Goal: Task Accomplishment & Management: Manage account settings

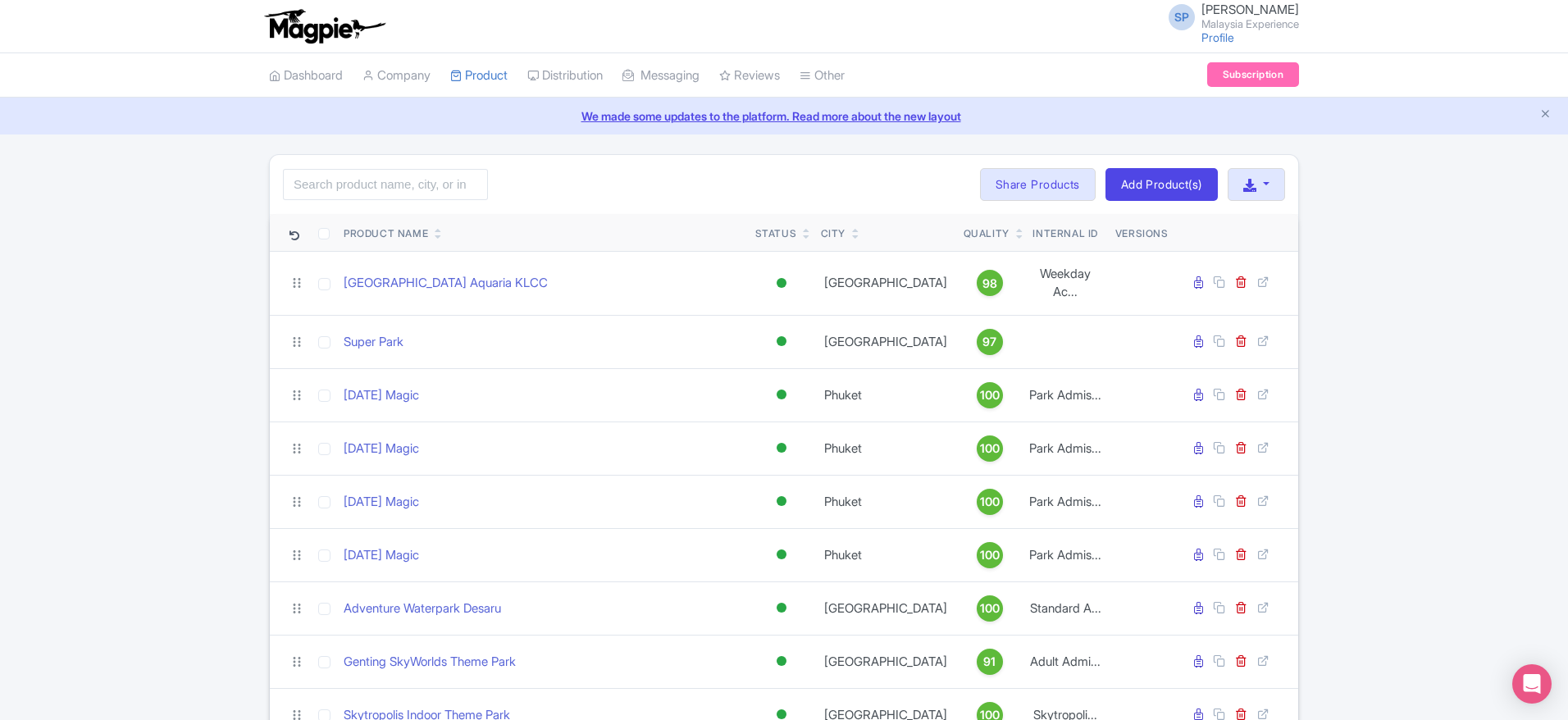
scroll to position [24, 0]
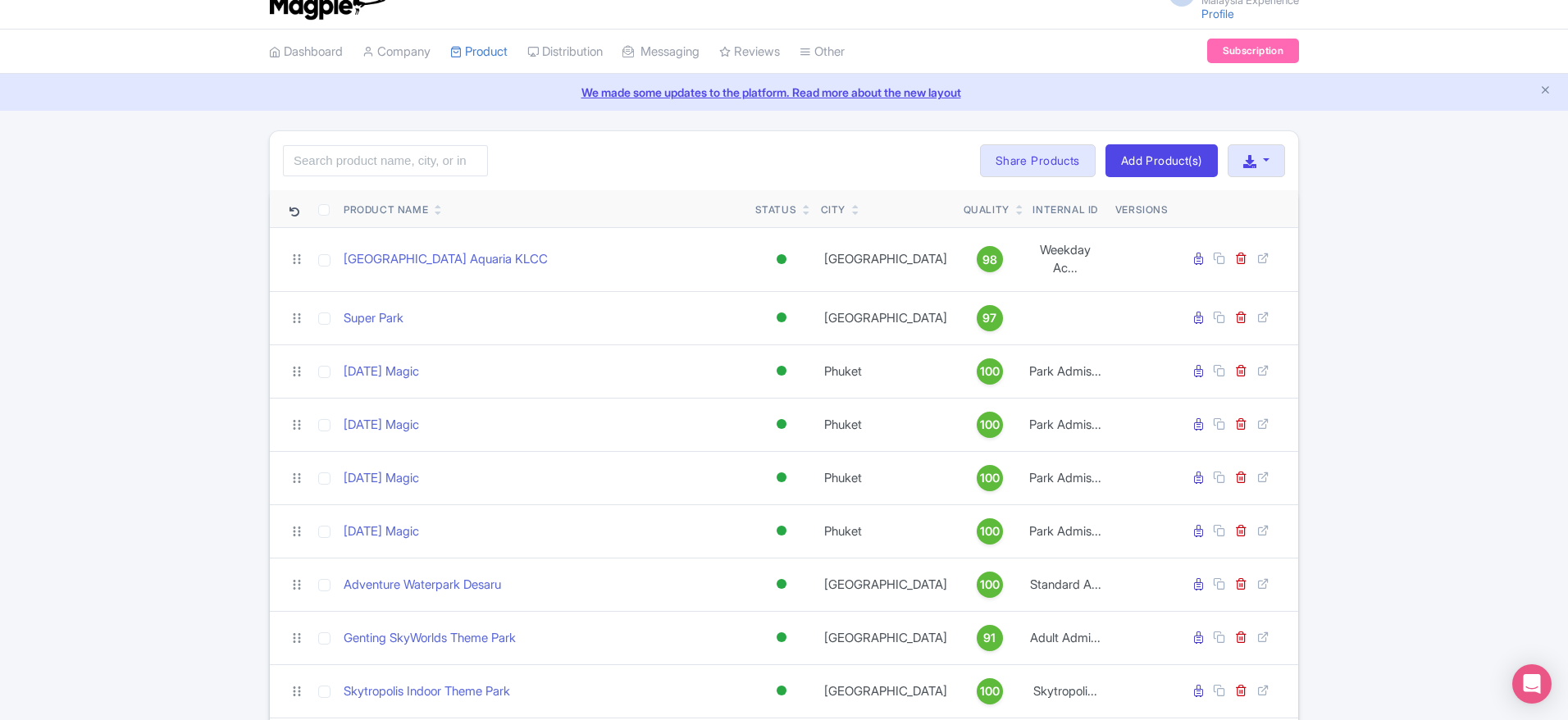
click at [441, 210] on icon at bounding box center [438, 213] width 8 height 9
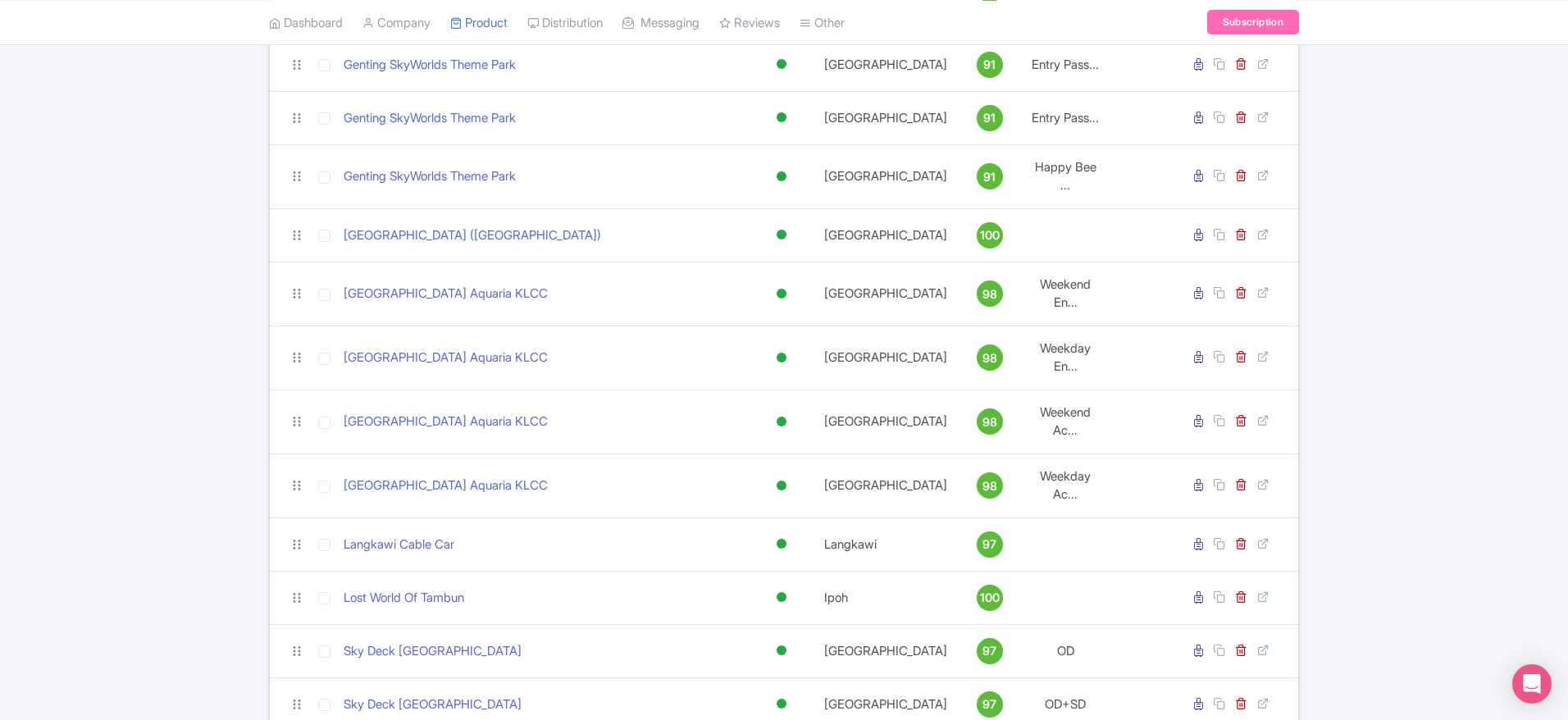
scroll to position [940, 0]
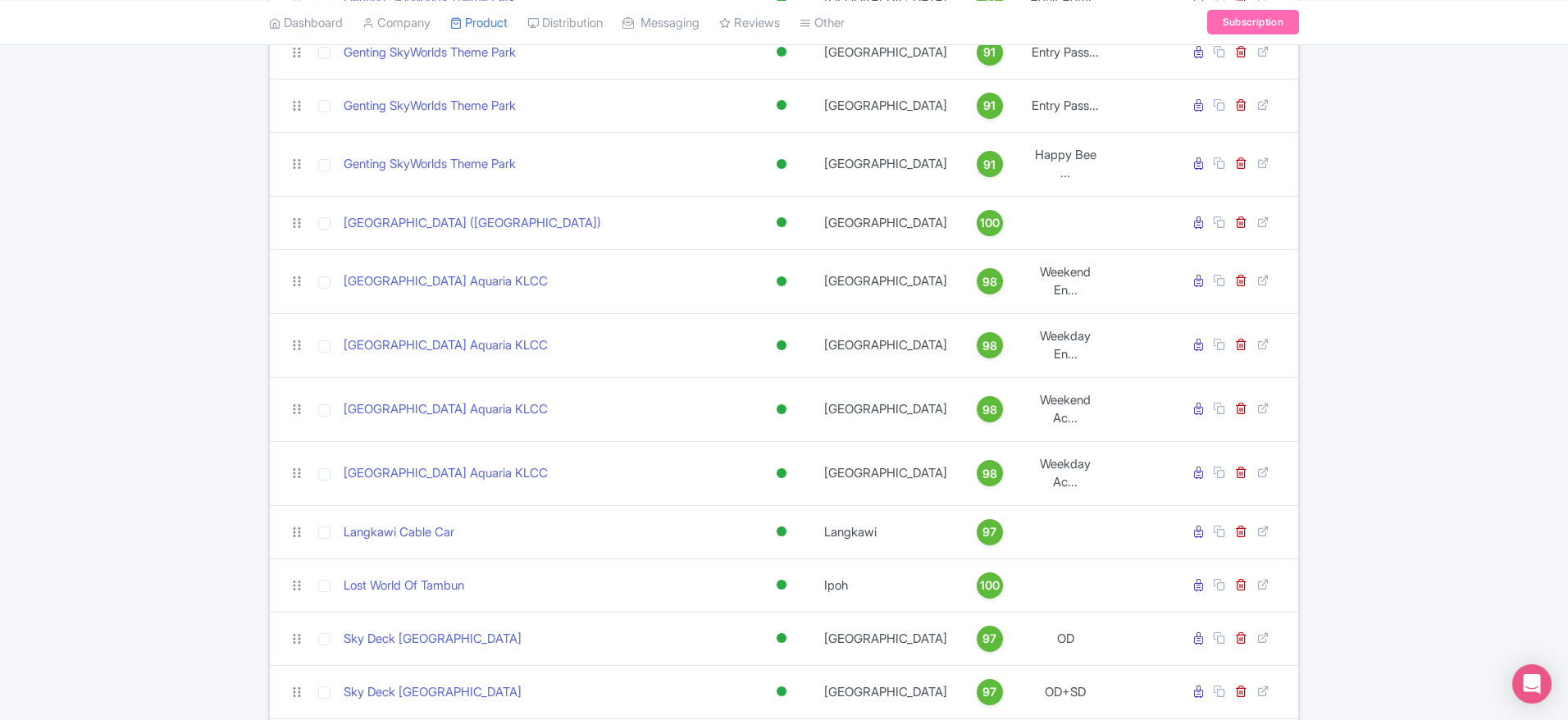
drag, startPoint x: 1563, startPoint y: 454, endPoint x: 1573, endPoint y: 465, distance: 14.9
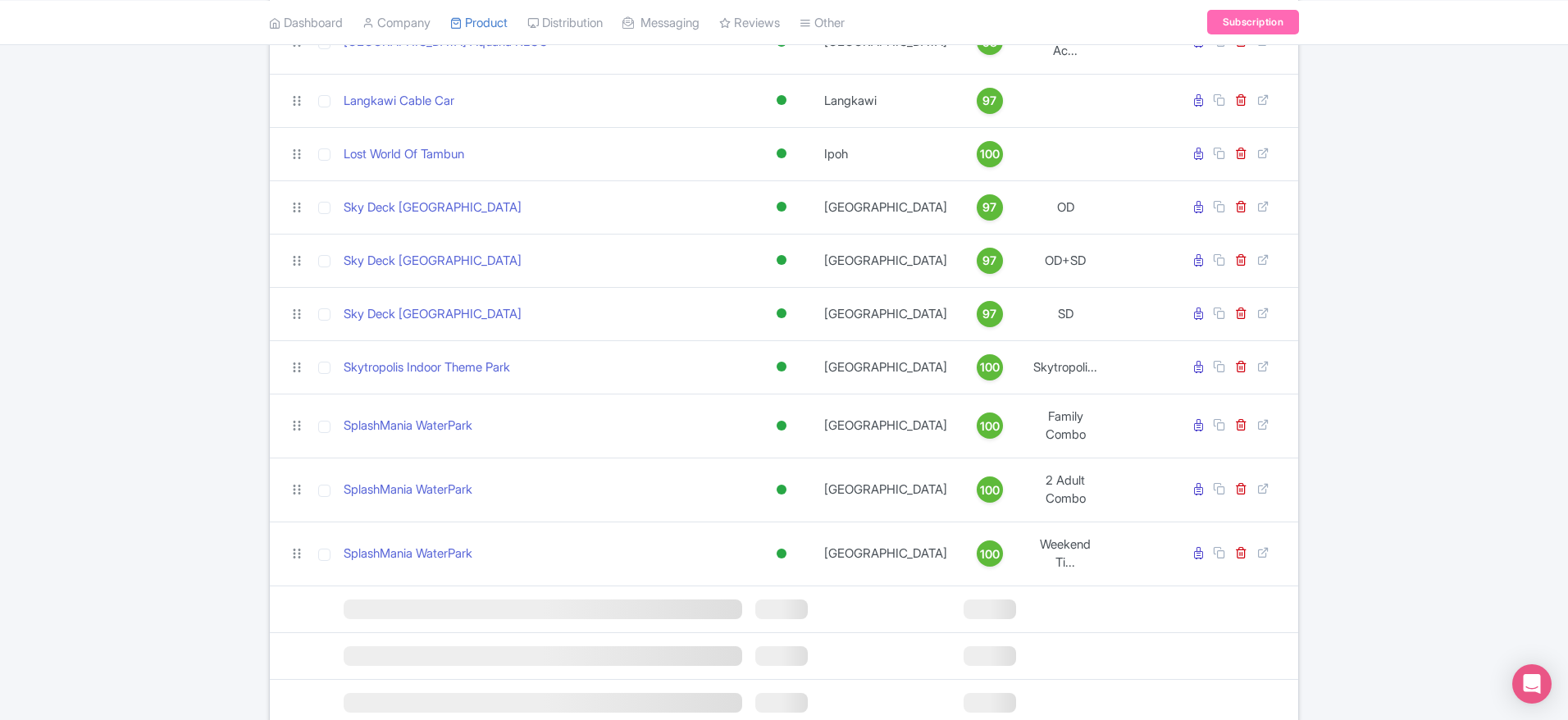
scroll to position [1375, 0]
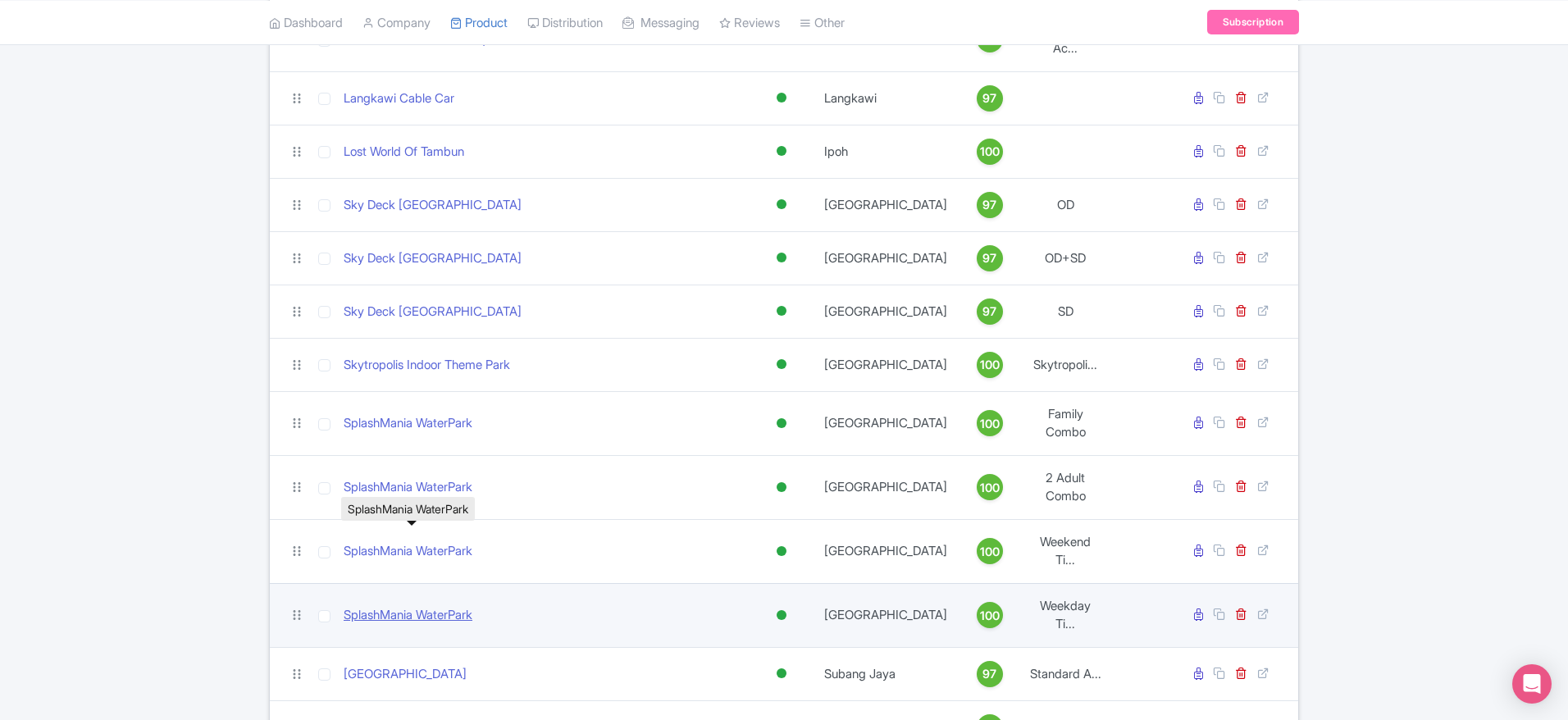
click at [390, 606] on link "SplashMania WaterPark" at bounding box center [408, 616] width 129 height 19
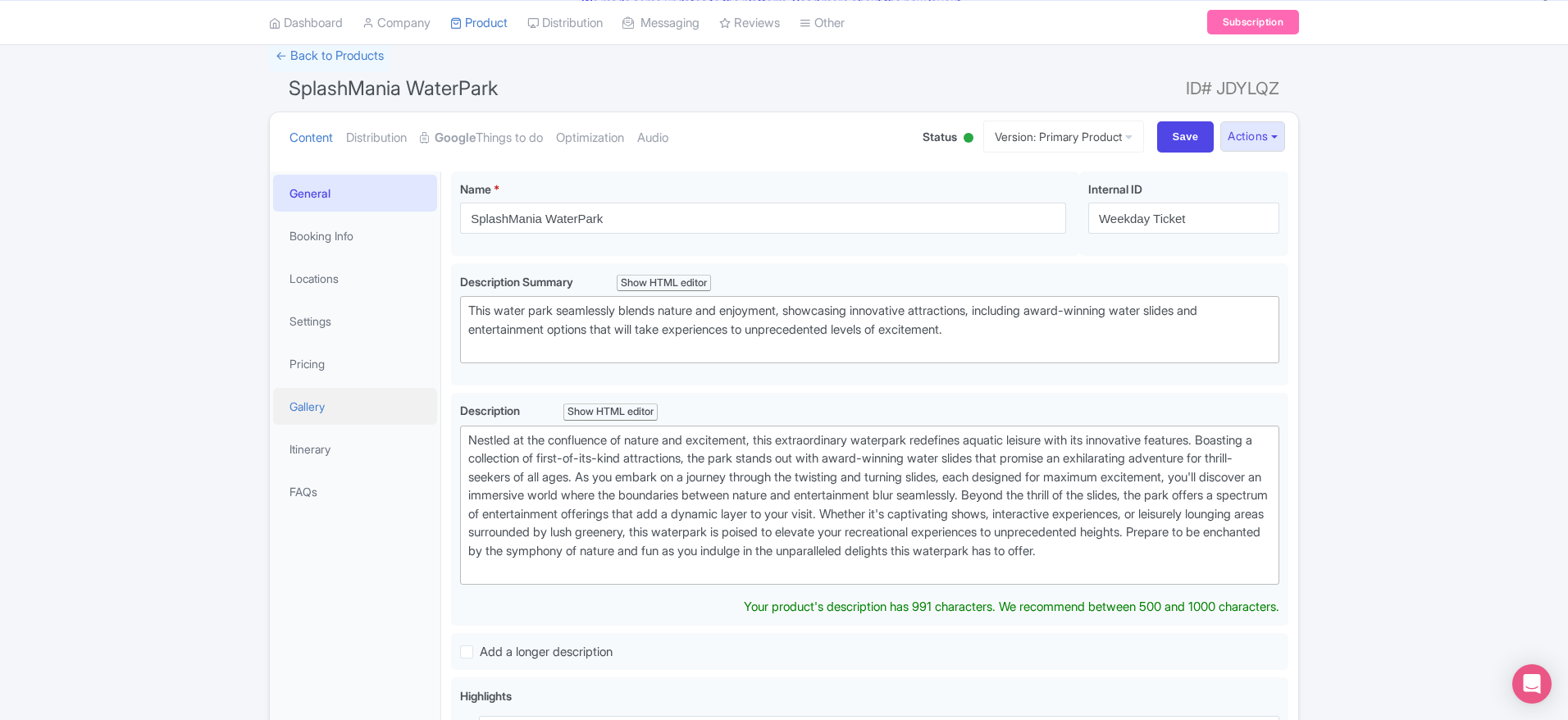
scroll to position [132, 0]
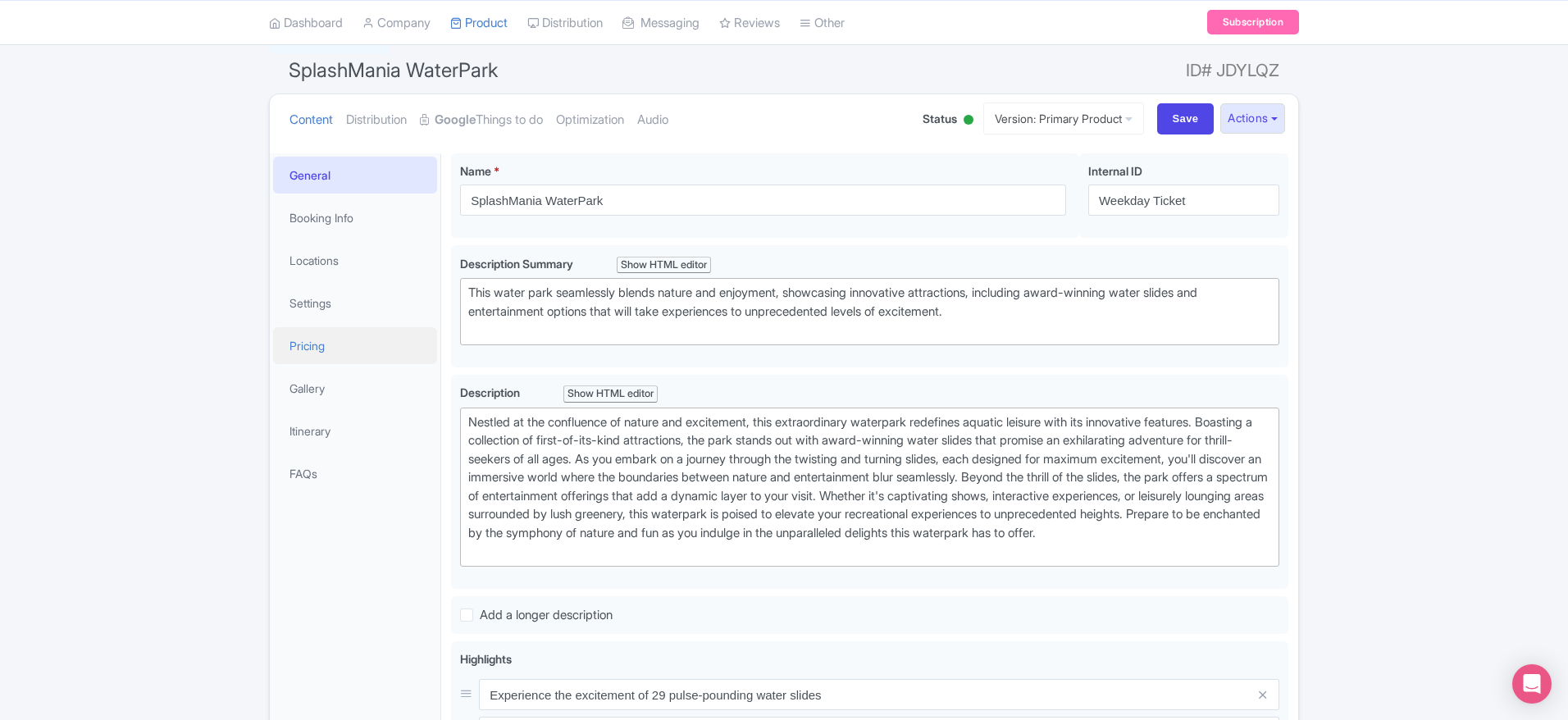
click at [336, 359] on link "Pricing" at bounding box center [355, 345] width 164 height 37
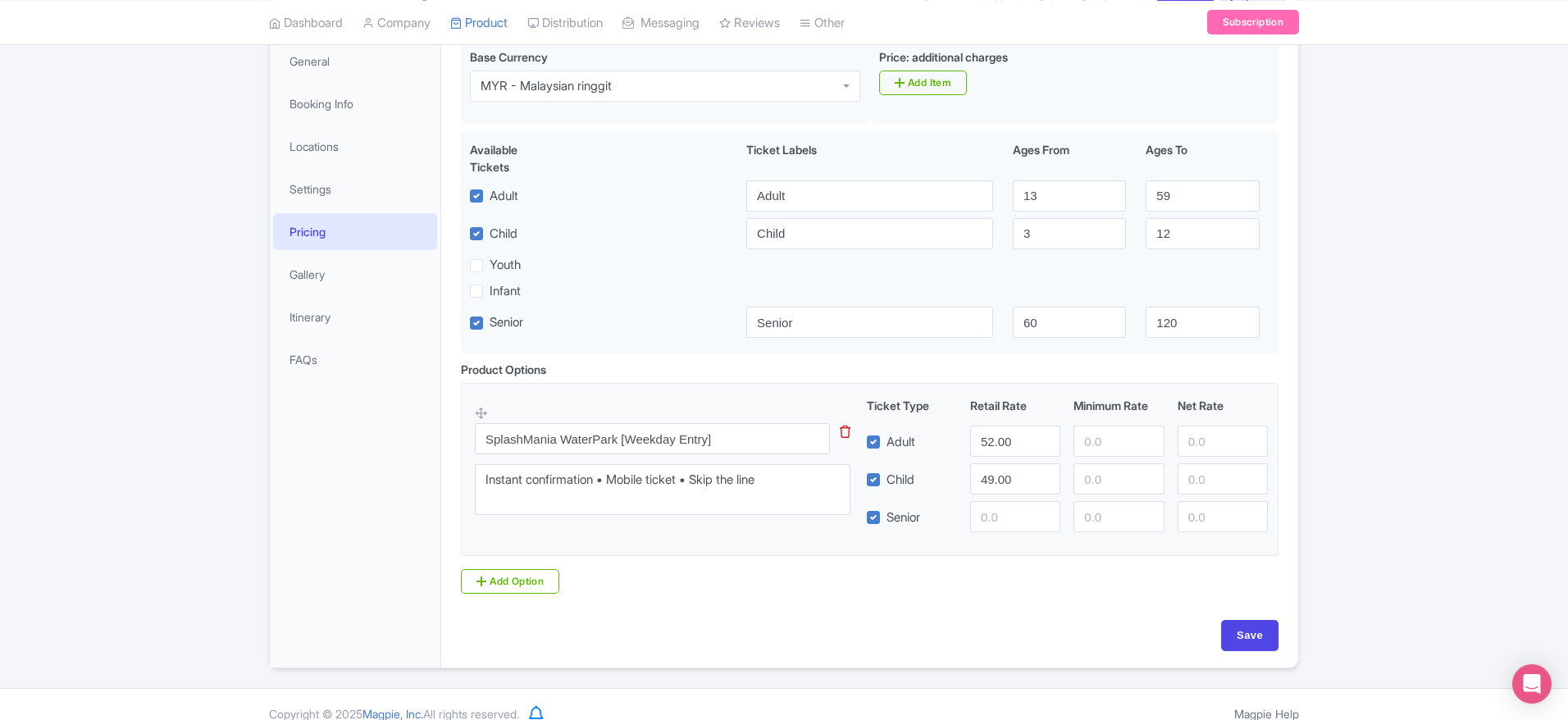
scroll to position [252, 0]
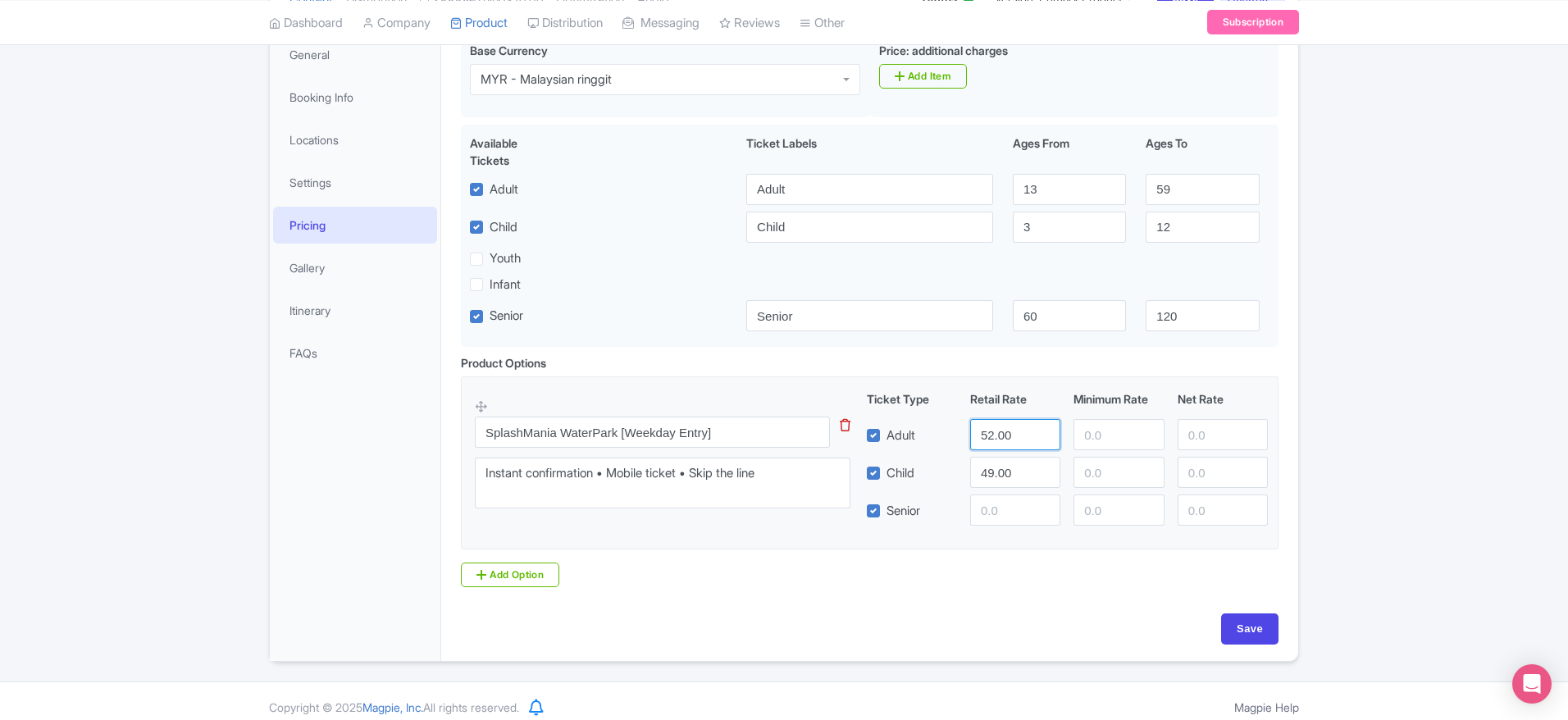
click at [1033, 425] on input "52.00" at bounding box center [1014, 434] width 90 height 31
click at [999, 436] on input "52.00" at bounding box center [1014, 434] width 90 height 31
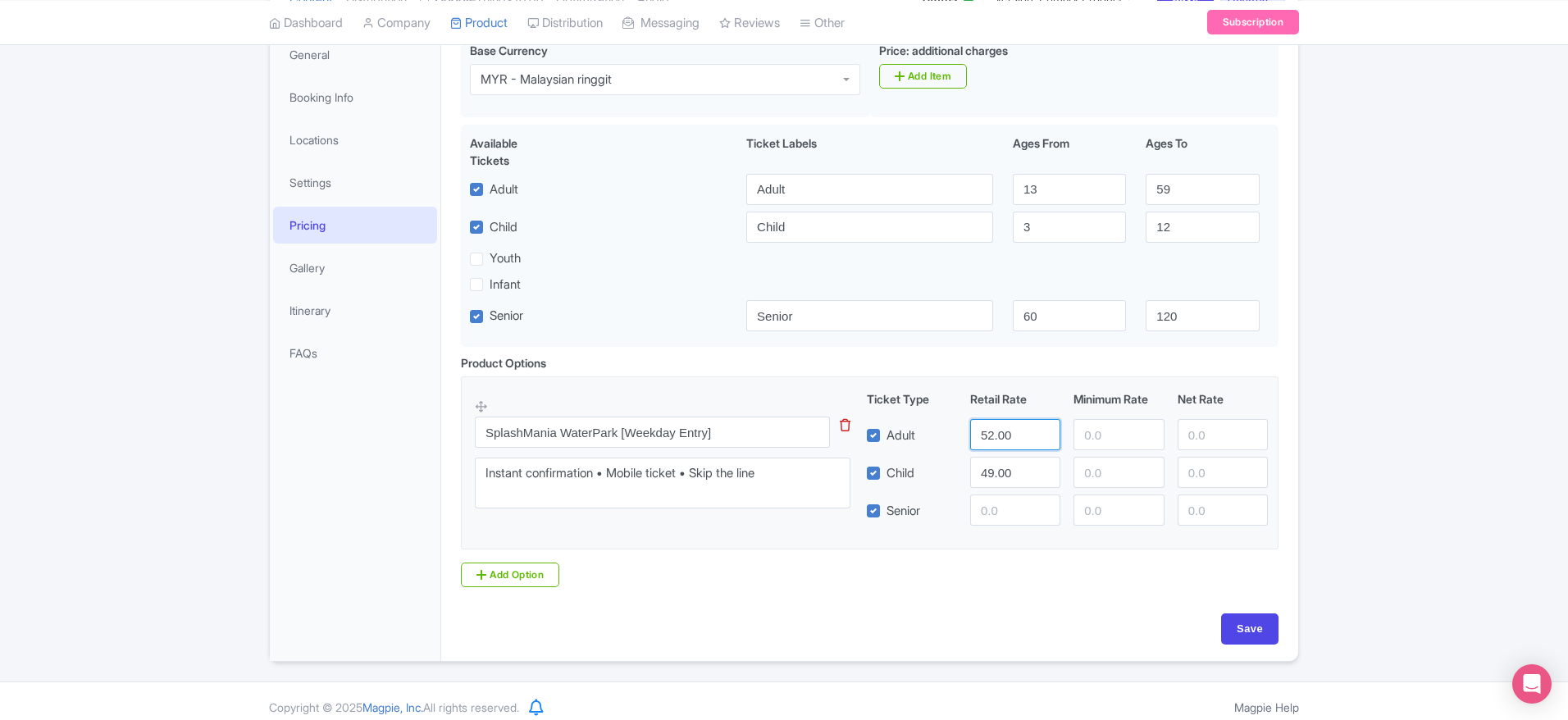
click at [1029, 426] on input "52.00" at bounding box center [1014, 434] width 90 height 31
click at [1023, 426] on input "52.00" at bounding box center [1014, 434] width 90 height 31
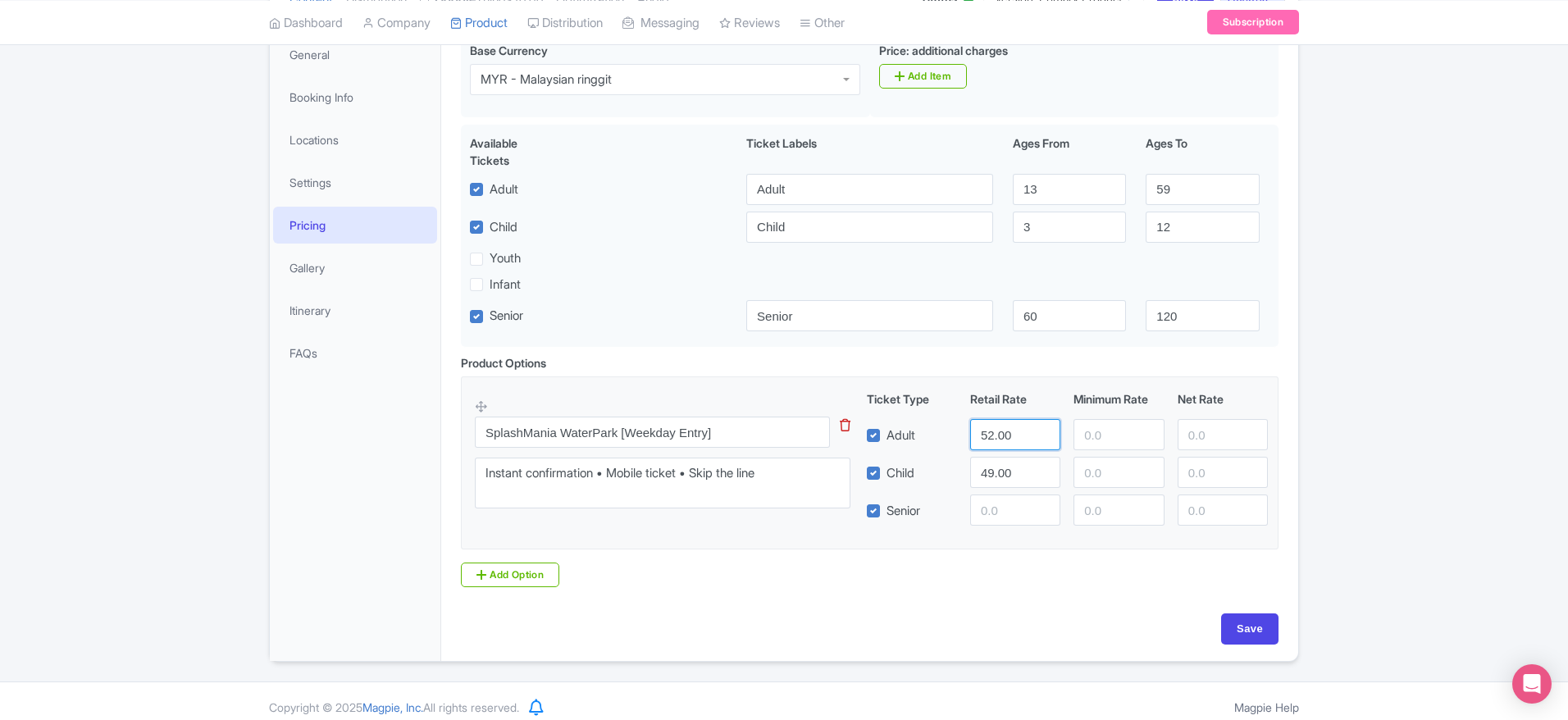
click at [1023, 426] on input "52.00" at bounding box center [1014, 434] width 90 height 31
click at [1023, 426] on input "number" at bounding box center [1014, 434] width 90 height 31
click at [997, 443] on input "number" at bounding box center [1014, 434] width 90 height 31
click at [994, 432] on input "number" at bounding box center [1014, 434] width 90 height 31
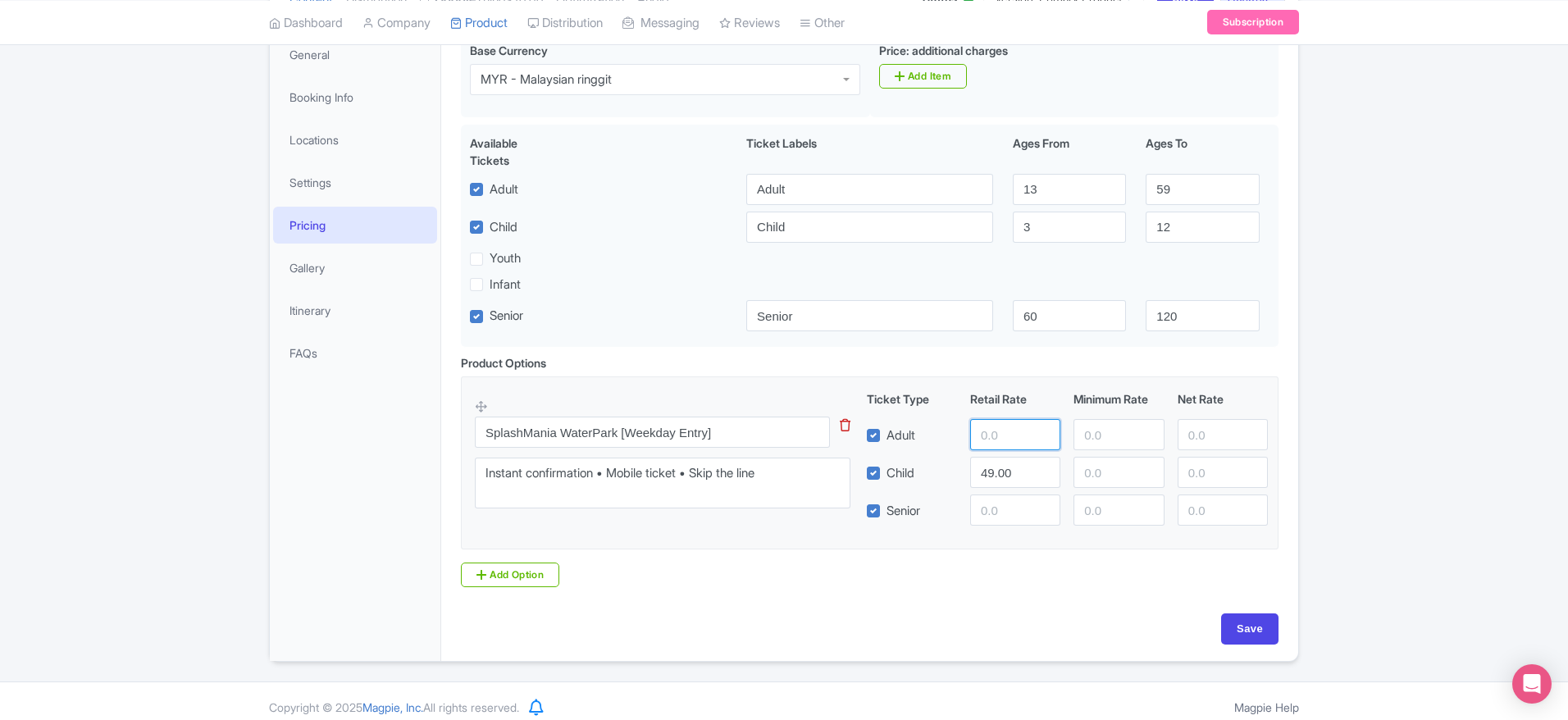
click at [994, 432] on input "number" at bounding box center [1014, 434] width 90 height 31
click at [994, 432] on input "4" at bounding box center [1014, 434] width 90 height 31
click at [1000, 432] on input "4" at bounding box center [1014, 434] width 90 height 31
click at [1001, 433] on input "4" at bounding box center [1014, 434] width 90 height 31
click at [1001, 433] on input "40" at bounding box center [1014, 434] width 90 height 31
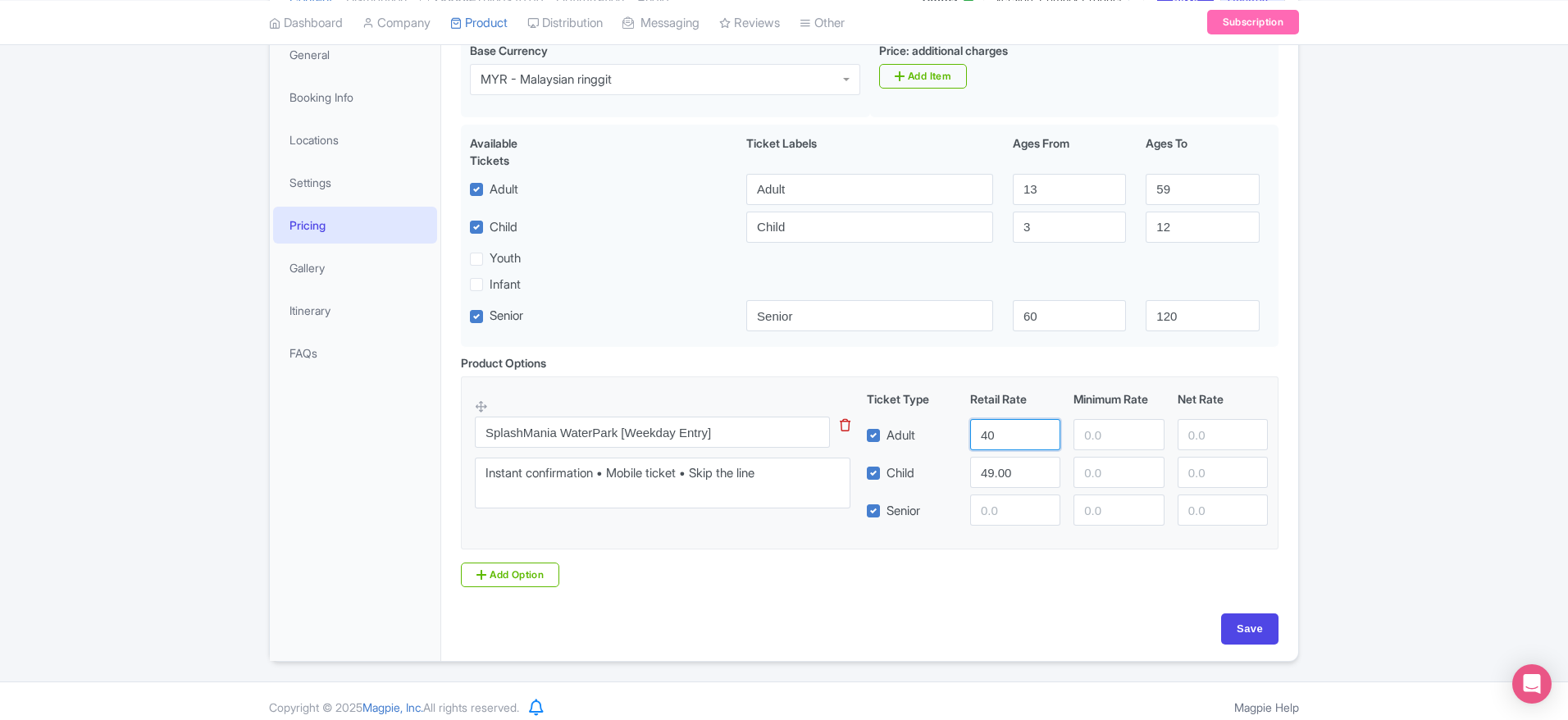
type input "40"
click at [1174, 636] on div "Save" at bounding box center [869, 629] width 817 height 31
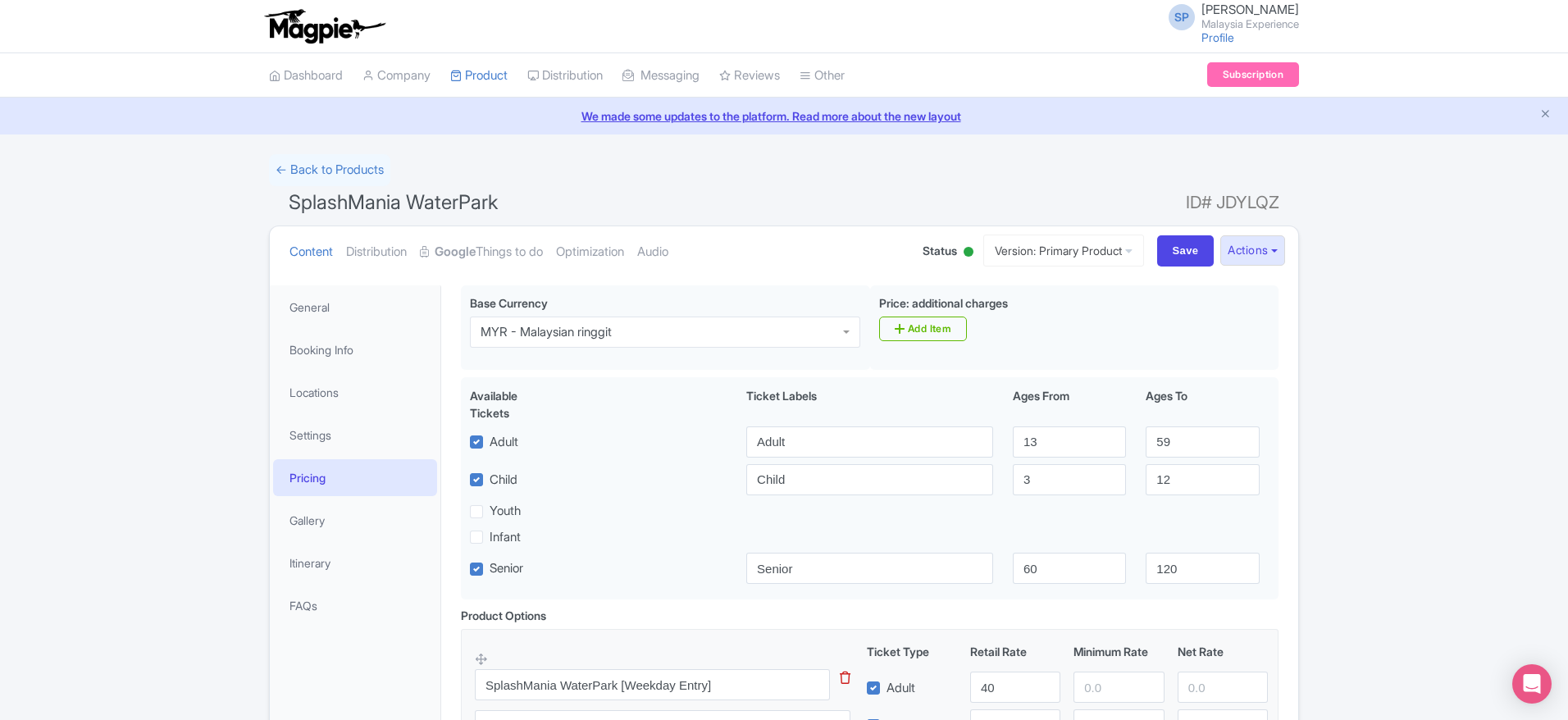
scroll to position [265, 0]
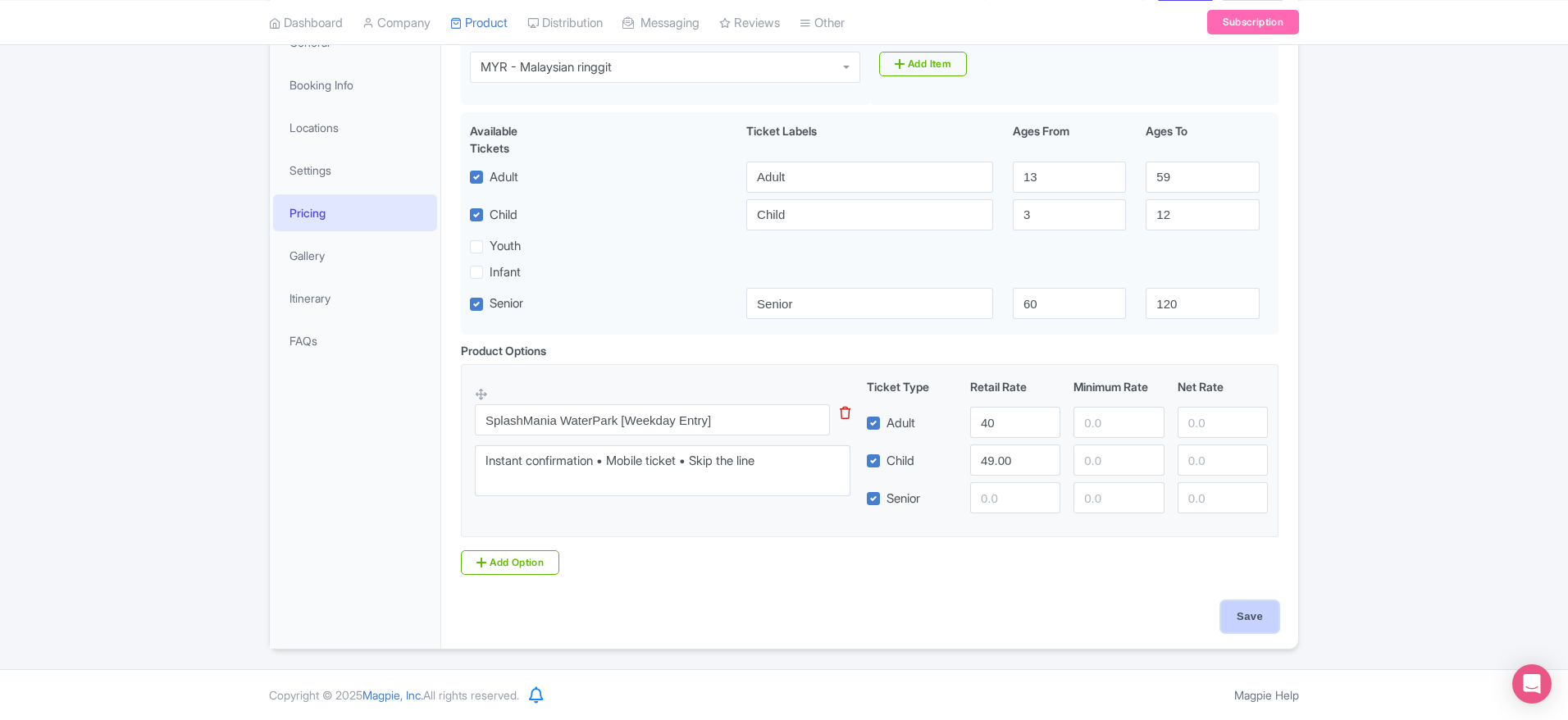
click at [1255, 611] on input "Save" at bounding box center [1249, 617] width 58 height 31
type input "Saving..."
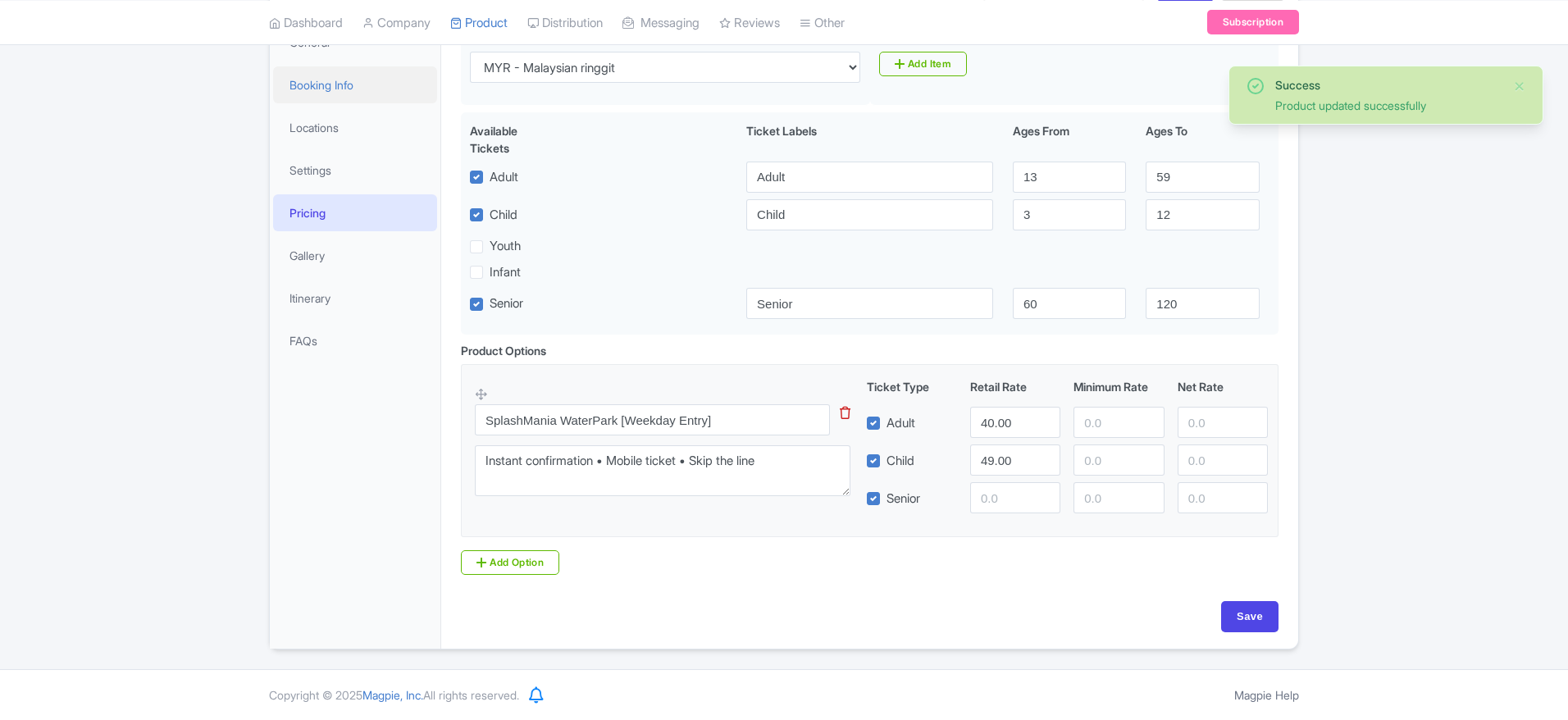
scroll to position [286, 0]
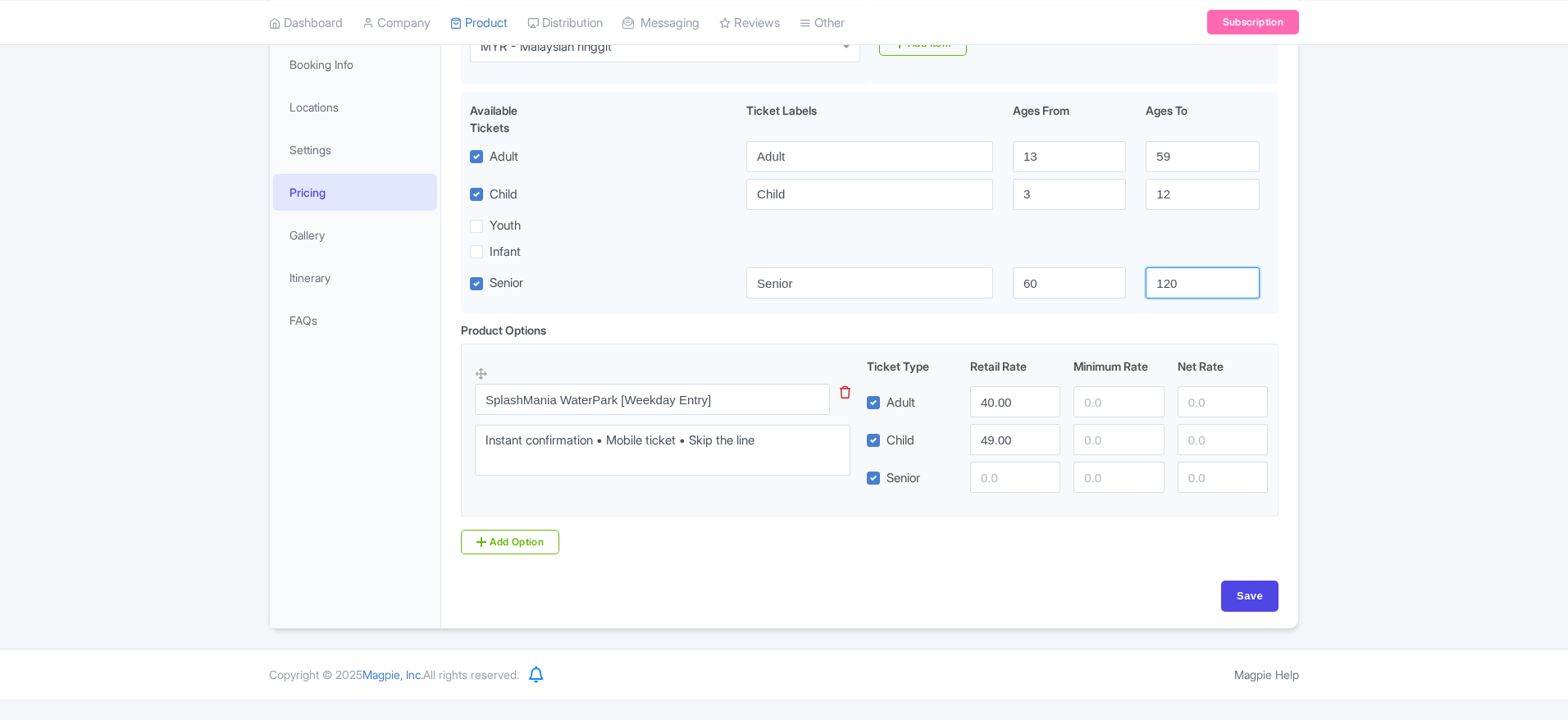
drag, startPoint x: 1539, startPoint y: 315, endPoint x: 1574, endPoint y: 319, distance: 35.2
click at [1567, 319] on html "SP SOORIA PRAKASH SUNDER Malaysia Experience Profile Users Settings Sign out Da…" at bounding box center [784, 74] width 1568 height 720
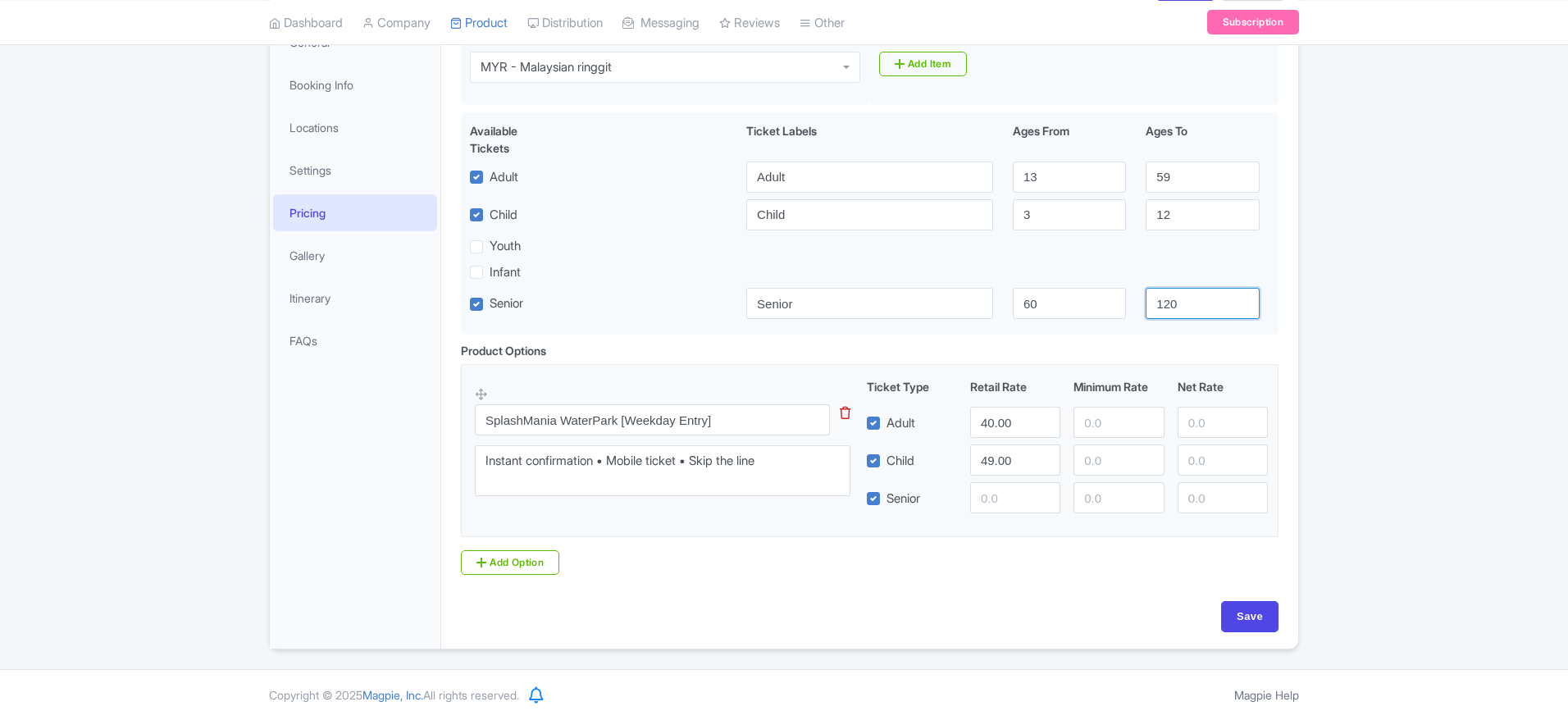
scroll to position [0, 0]
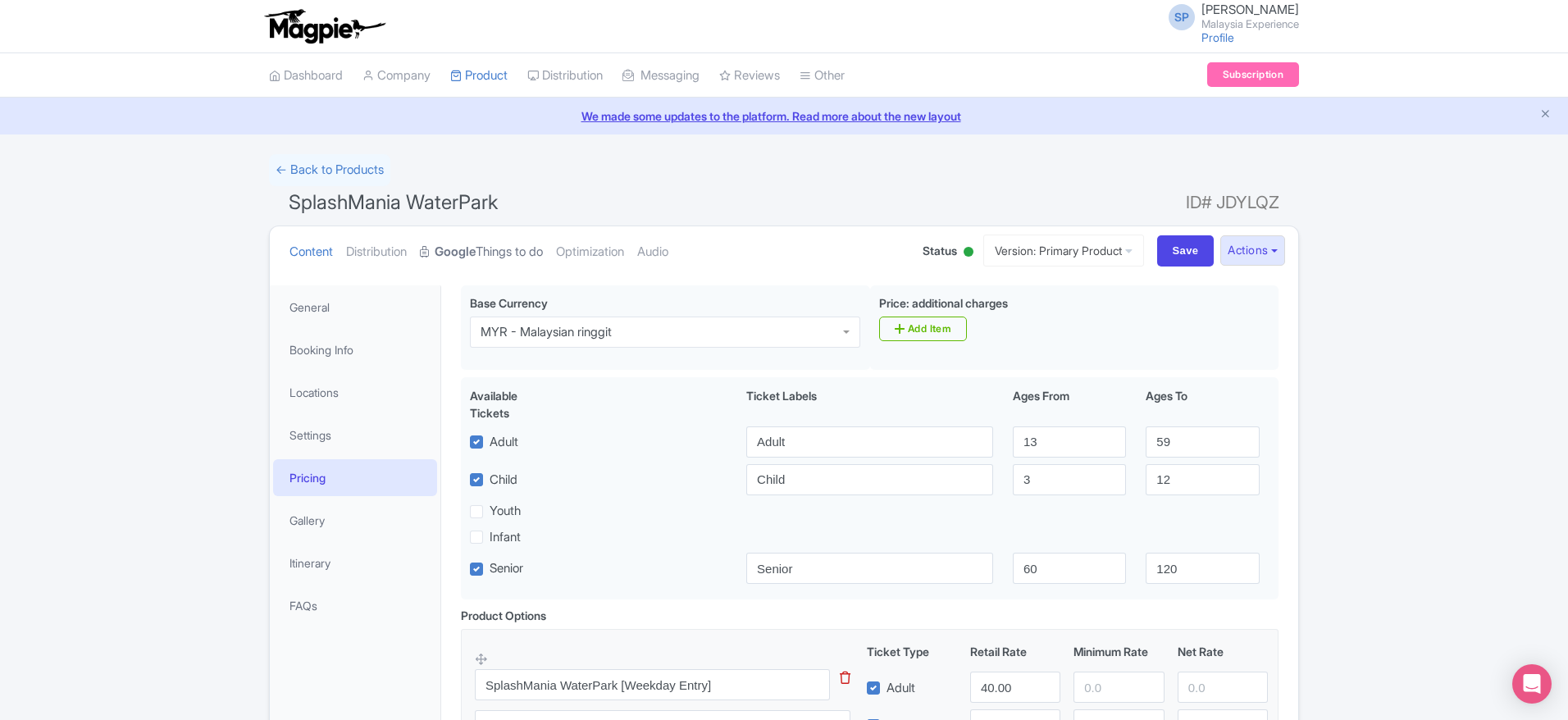
click at [496, 255] on link "Google Things to do" at bounding box center [482, 252] width 123 height 51
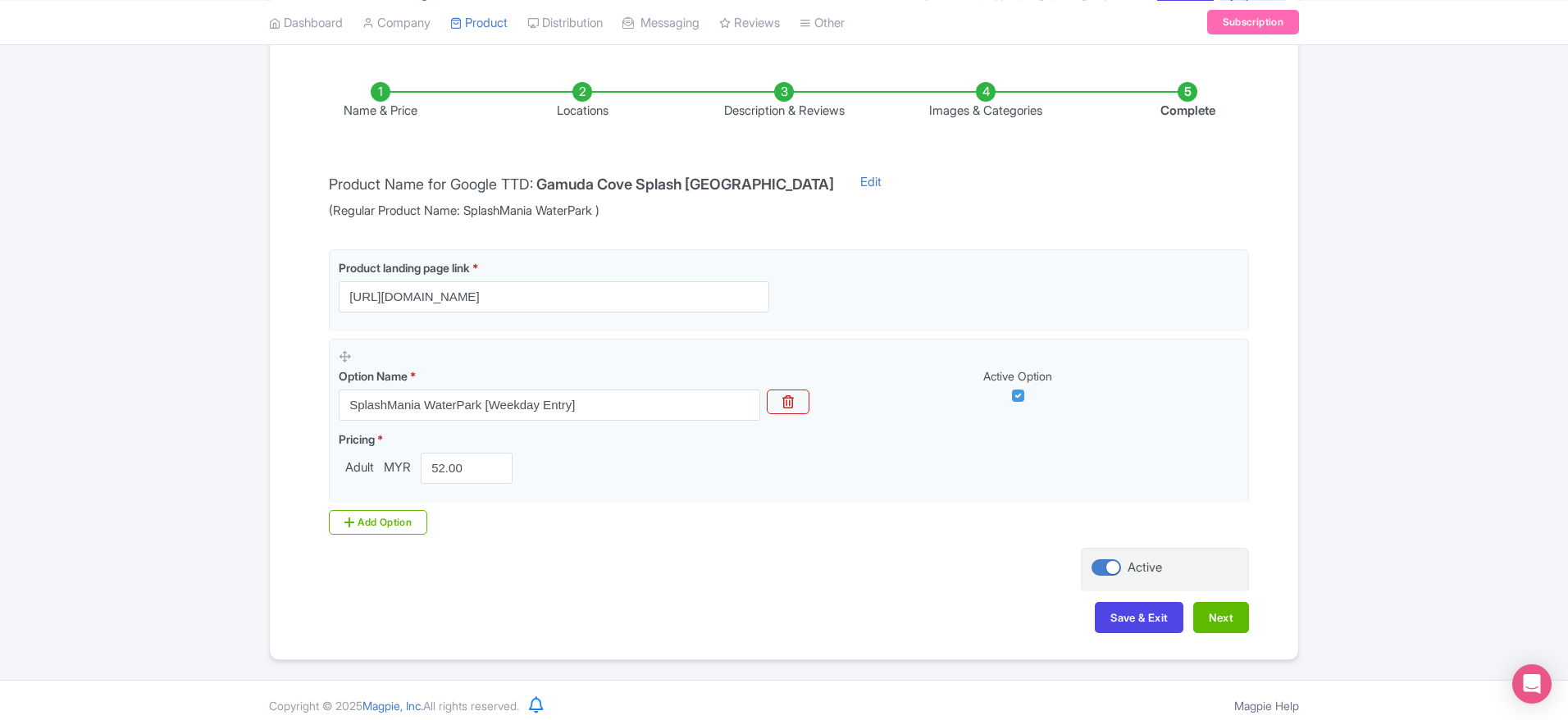
scroll to position [250, 0]
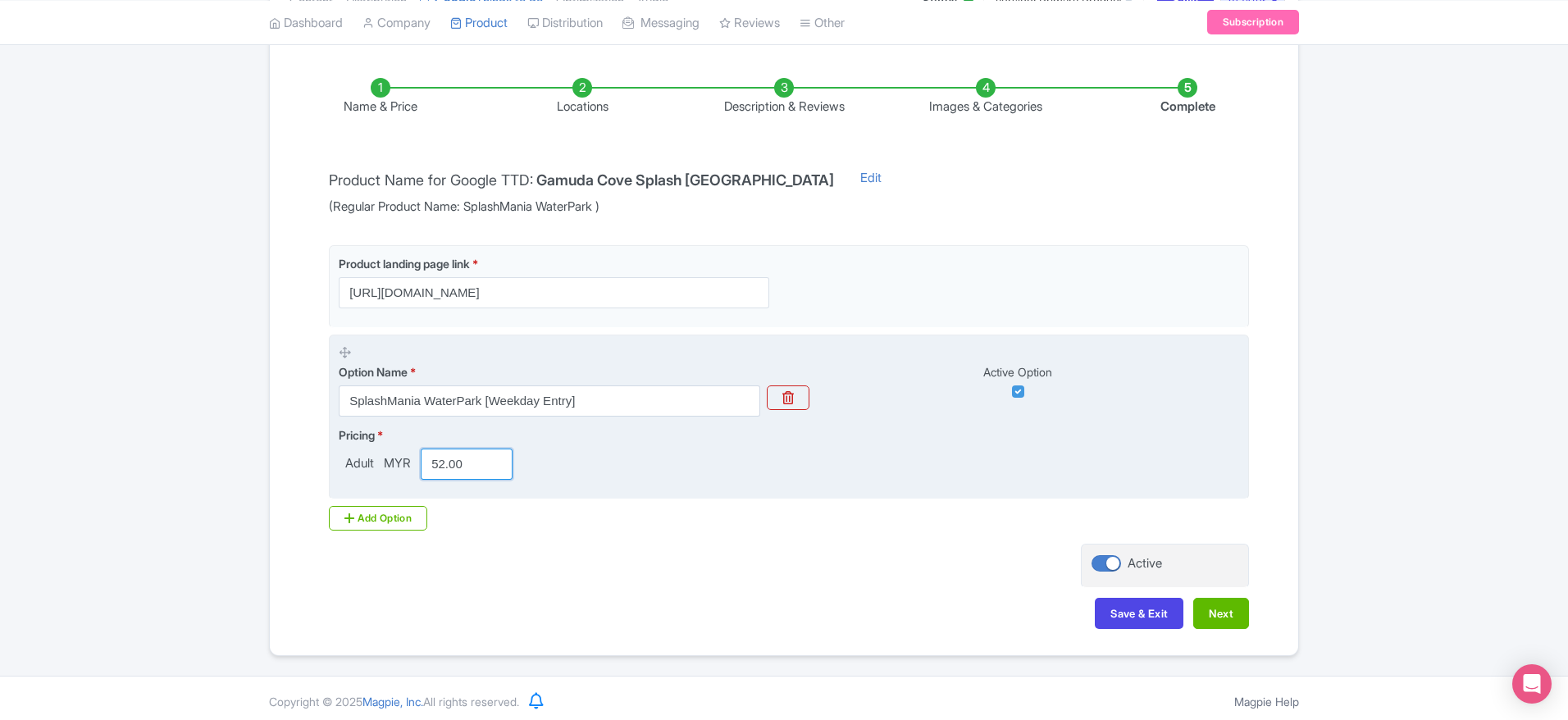
click at [459, 459] on input "52.00" at bounding box center [466, 464] width 92 height 31
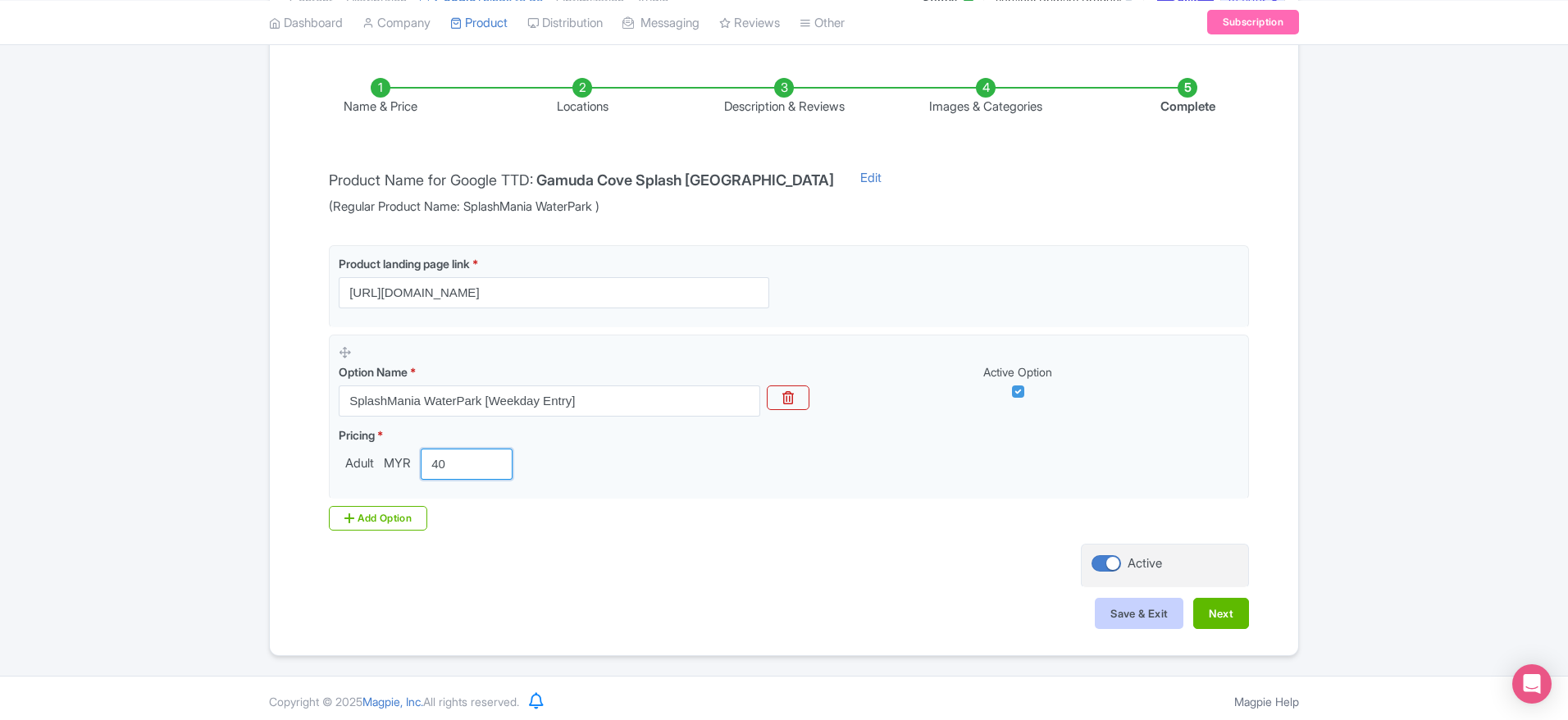
type input "40"
click at [1144, 622] on button "Save & Exit" at bounding box center [1139, 614] width 88 height 31
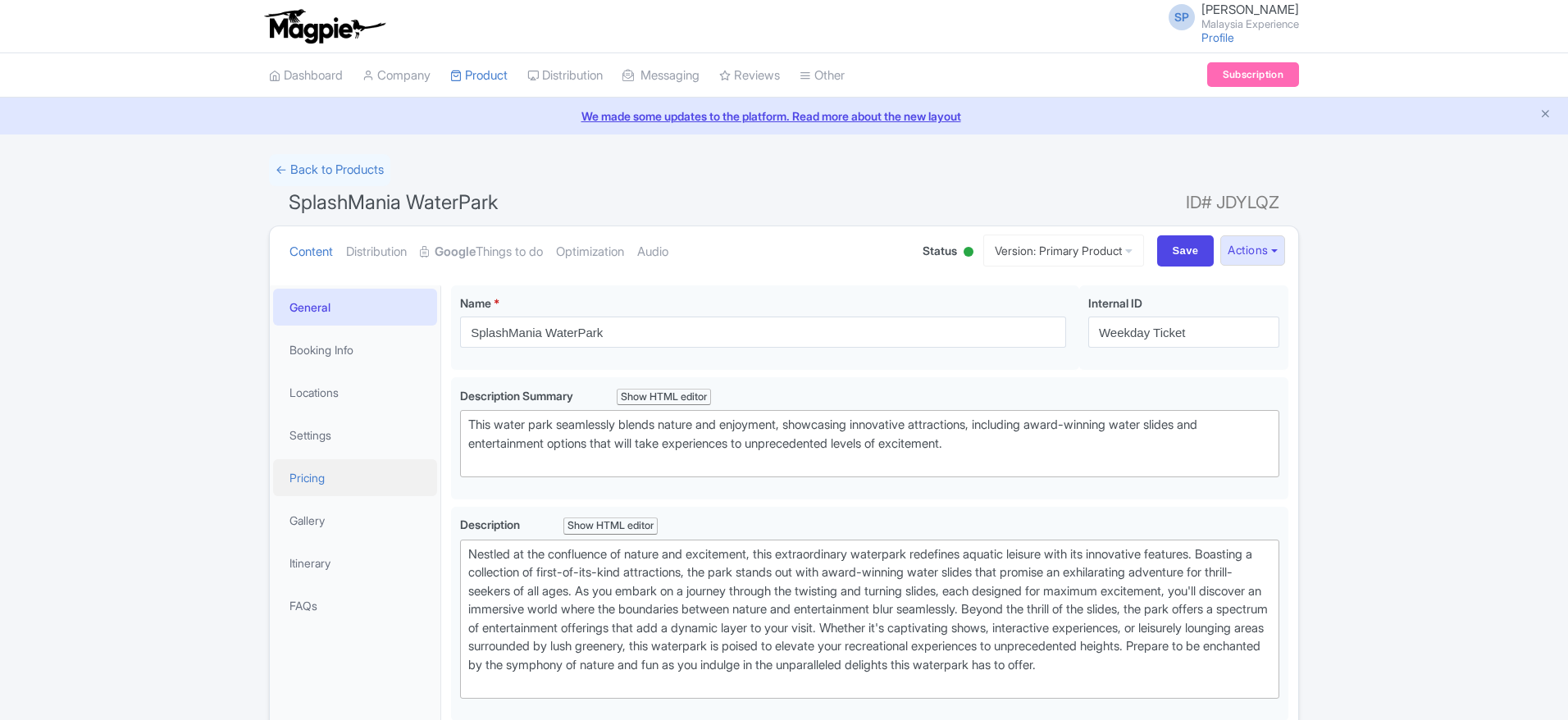
click at [343, 487] on link "Pricing" at bounding box center [355, 477] width 164 height 37
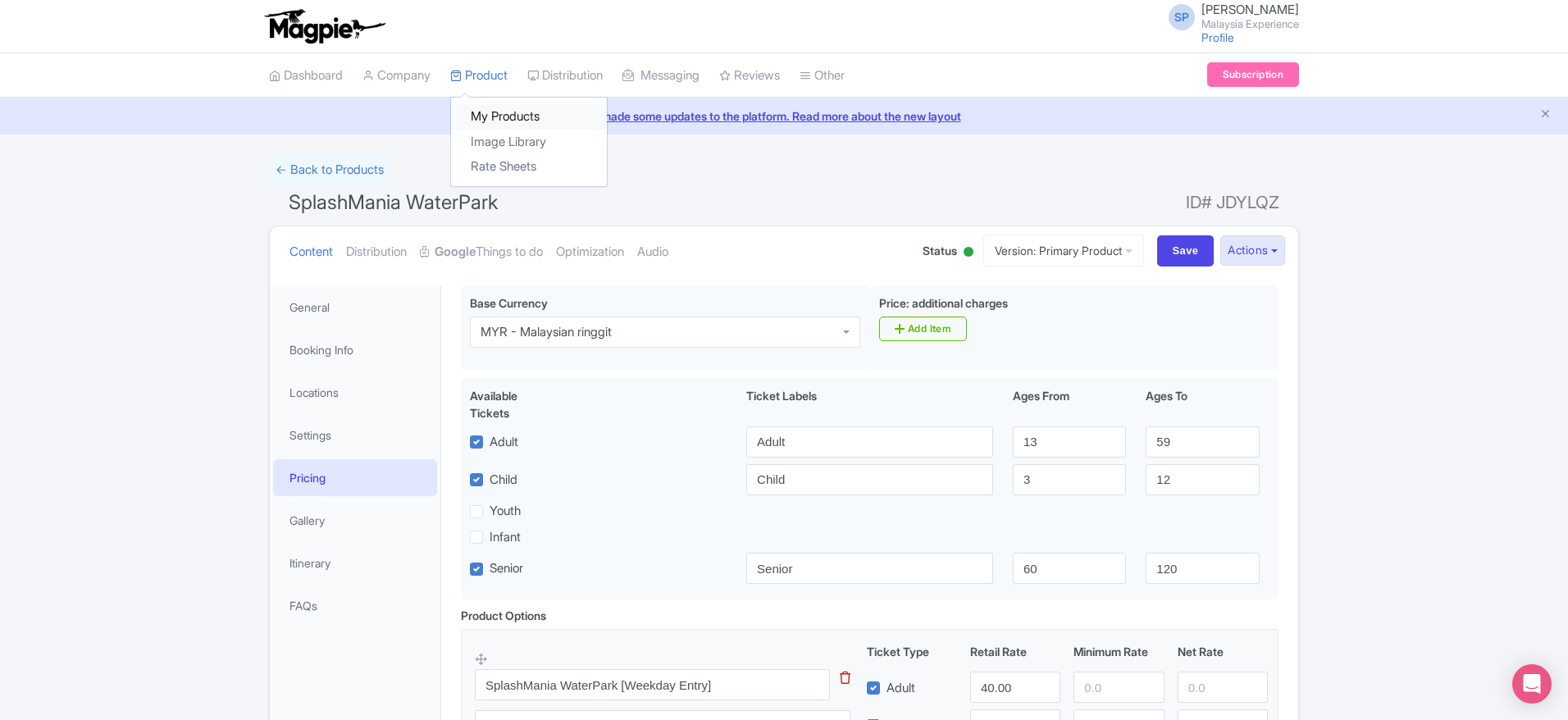
click at [507, 108] on link "My Products" at bounding box center [529, 117] width 155 height 26
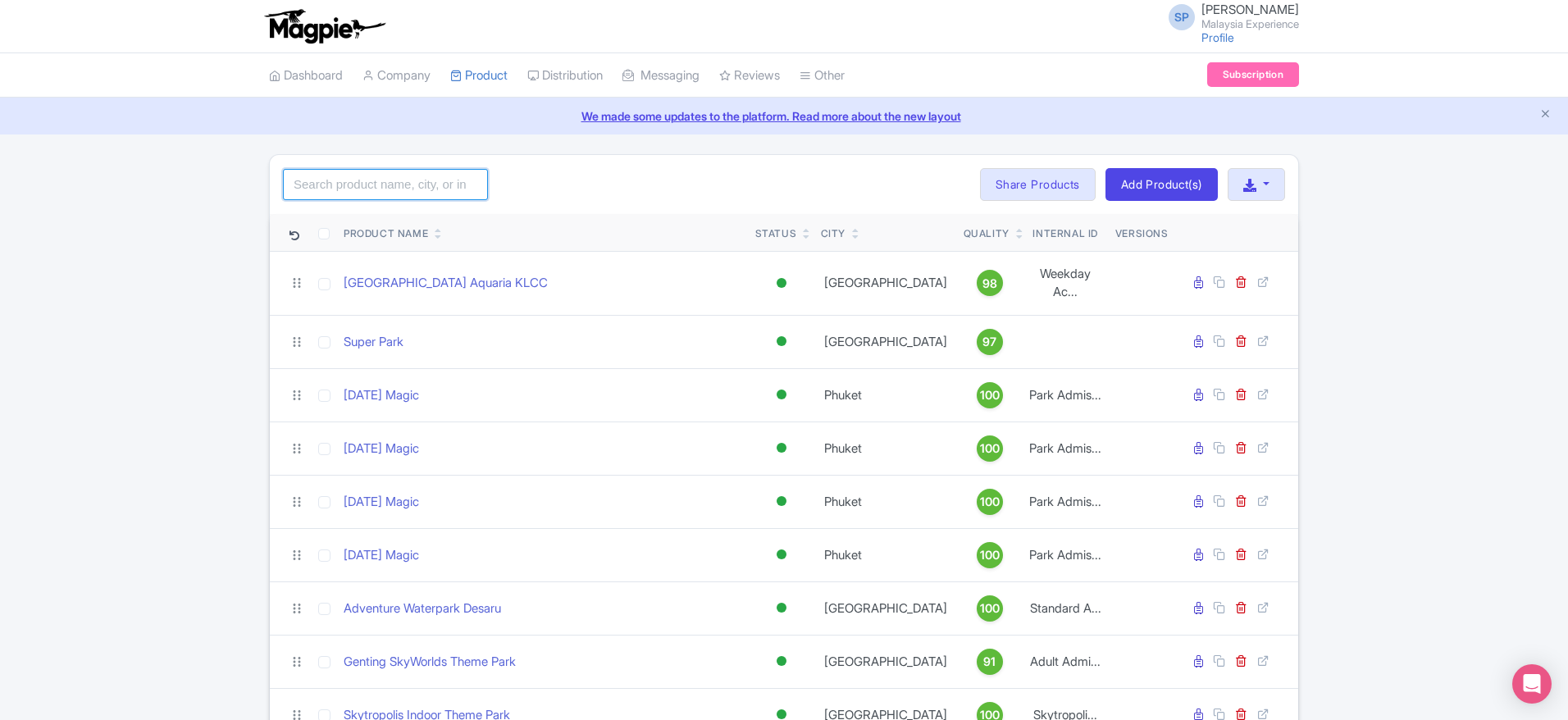
click at [384, 187] on input "search" at bounding box center [385, 184] width 205 height 31
type input "super"
click button "Search" at bounding box center [0, 0] width 0 height 0
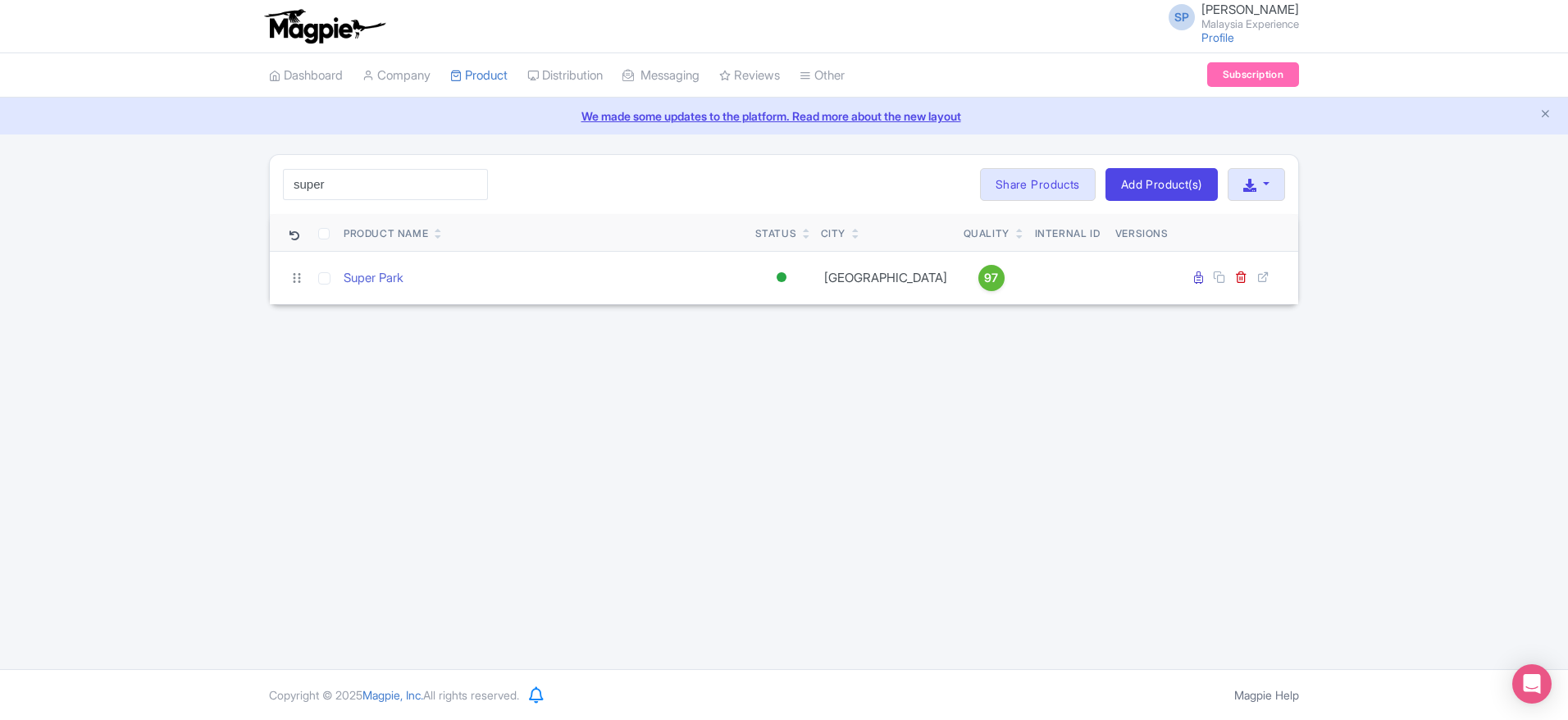
click at [379, 262] on td "Super Park" at bounding box center [542, 278] width 411 height 53
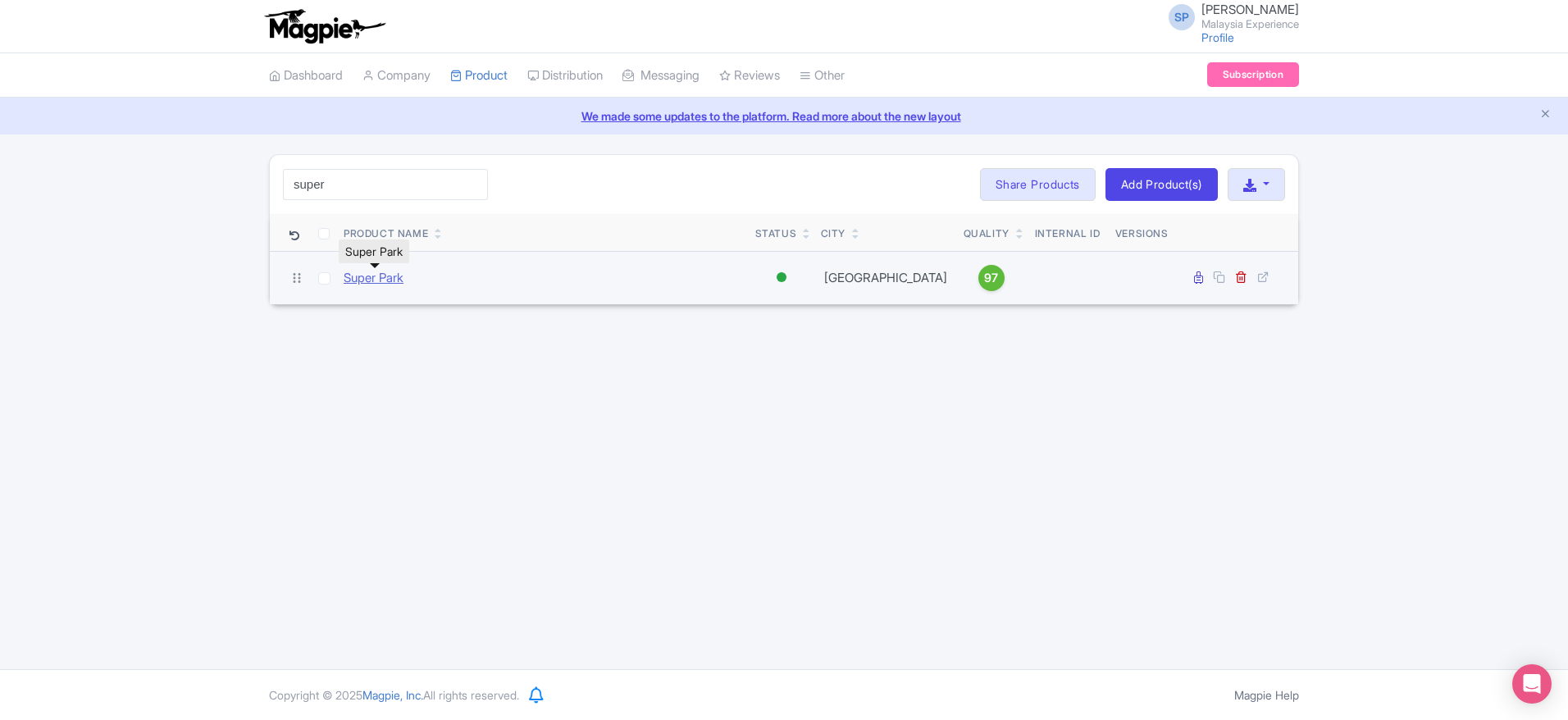
click at [386, 274] on link "Super Park" at bounding box center [373, 279] width 60 height 19
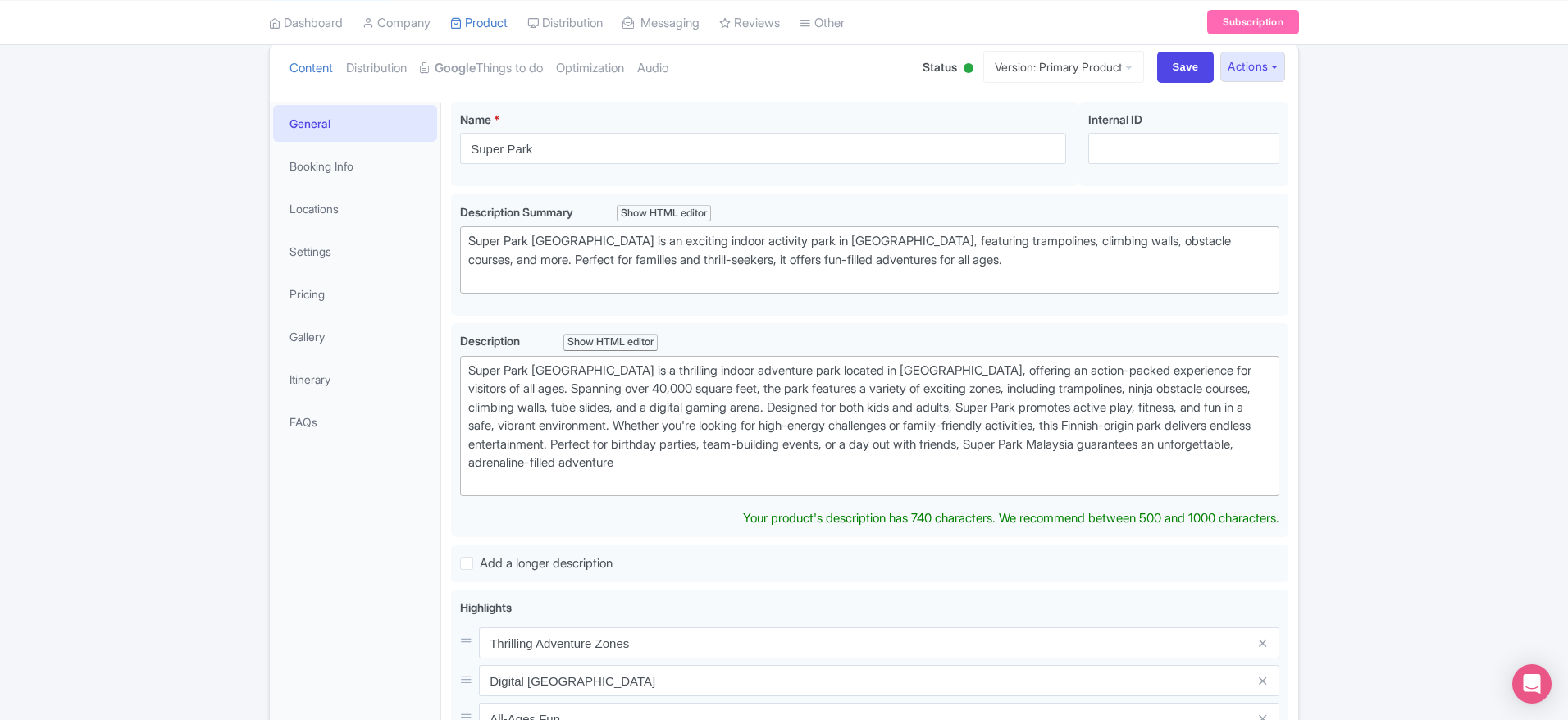
scroll to position [202, 0]
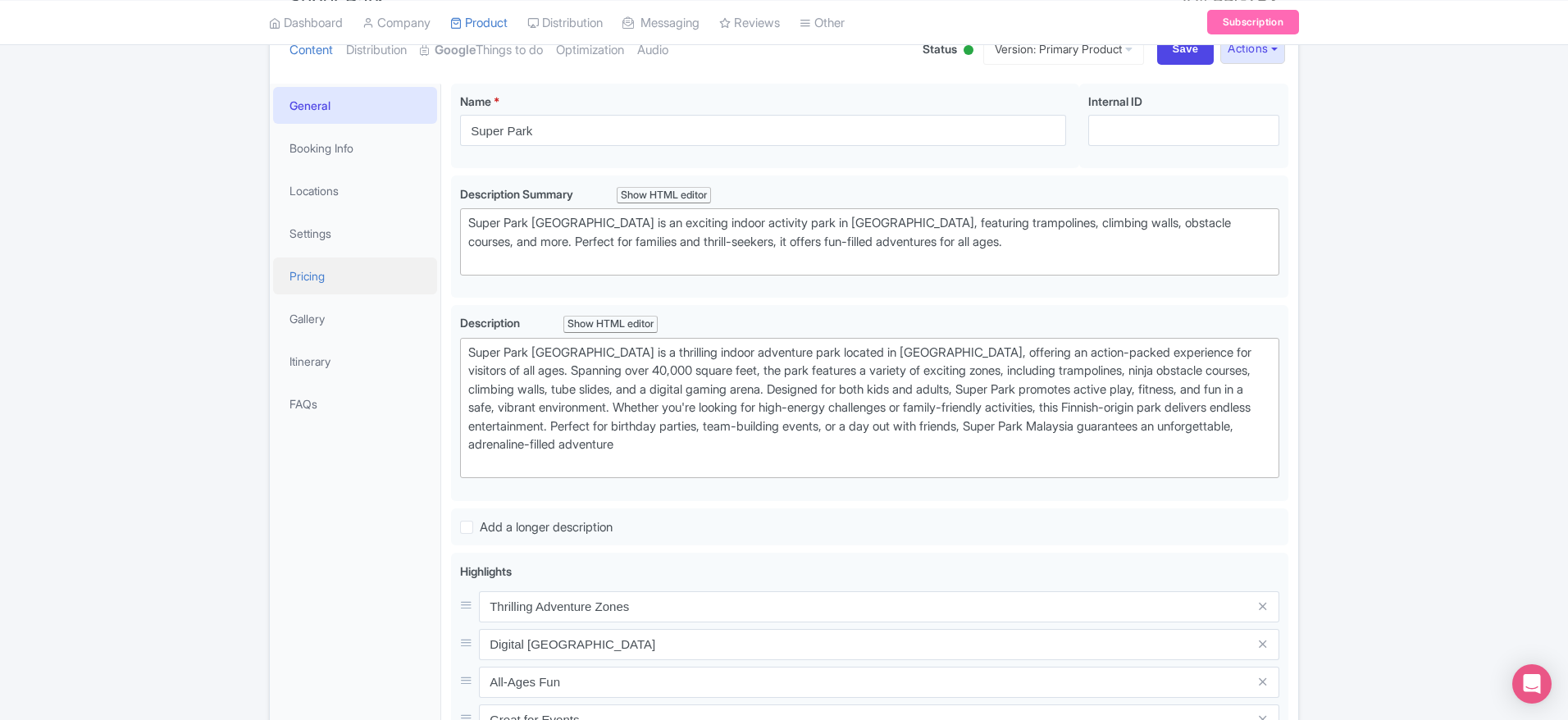
click at [288, 288] on link "Pricing" at bounding box center [355, 276] width 164 height 37
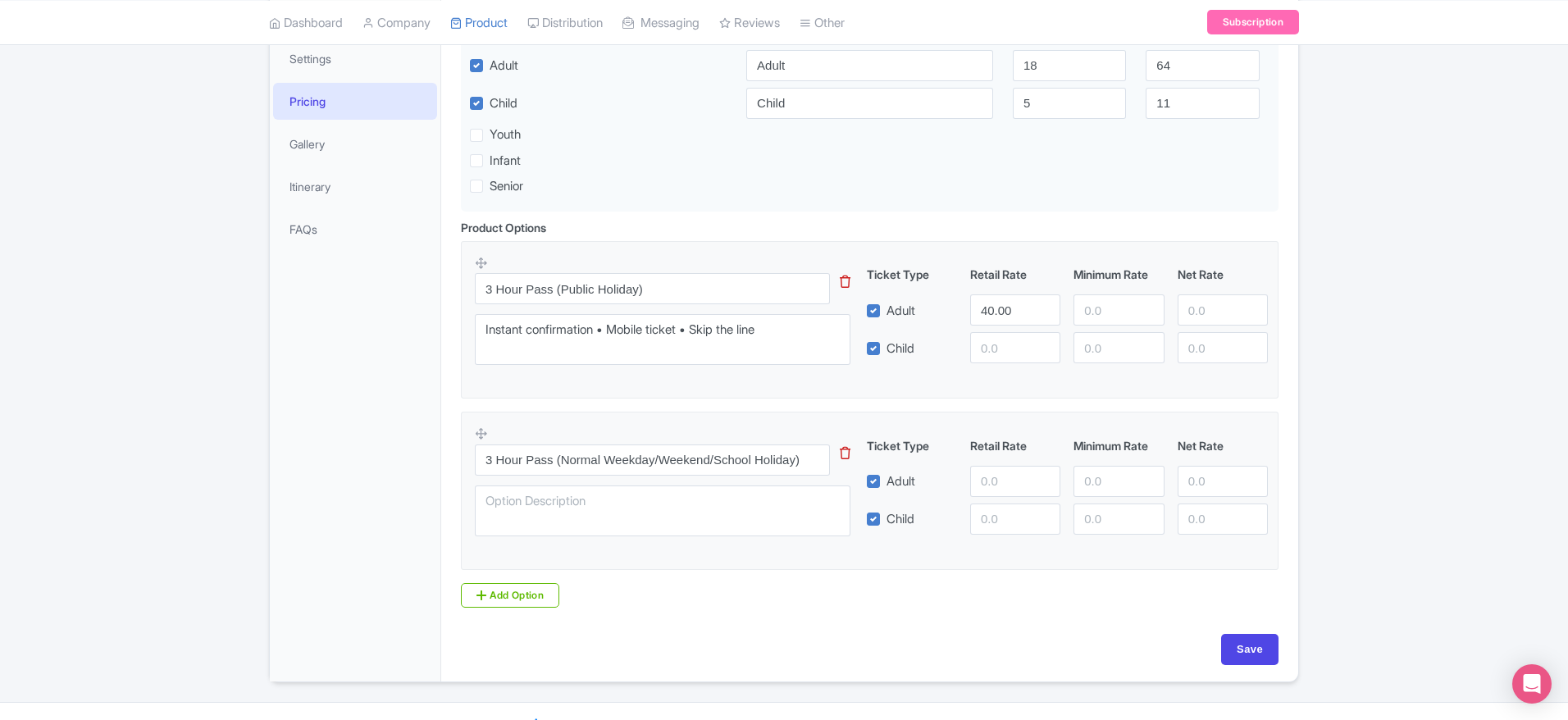
scroll to position [0, 0]
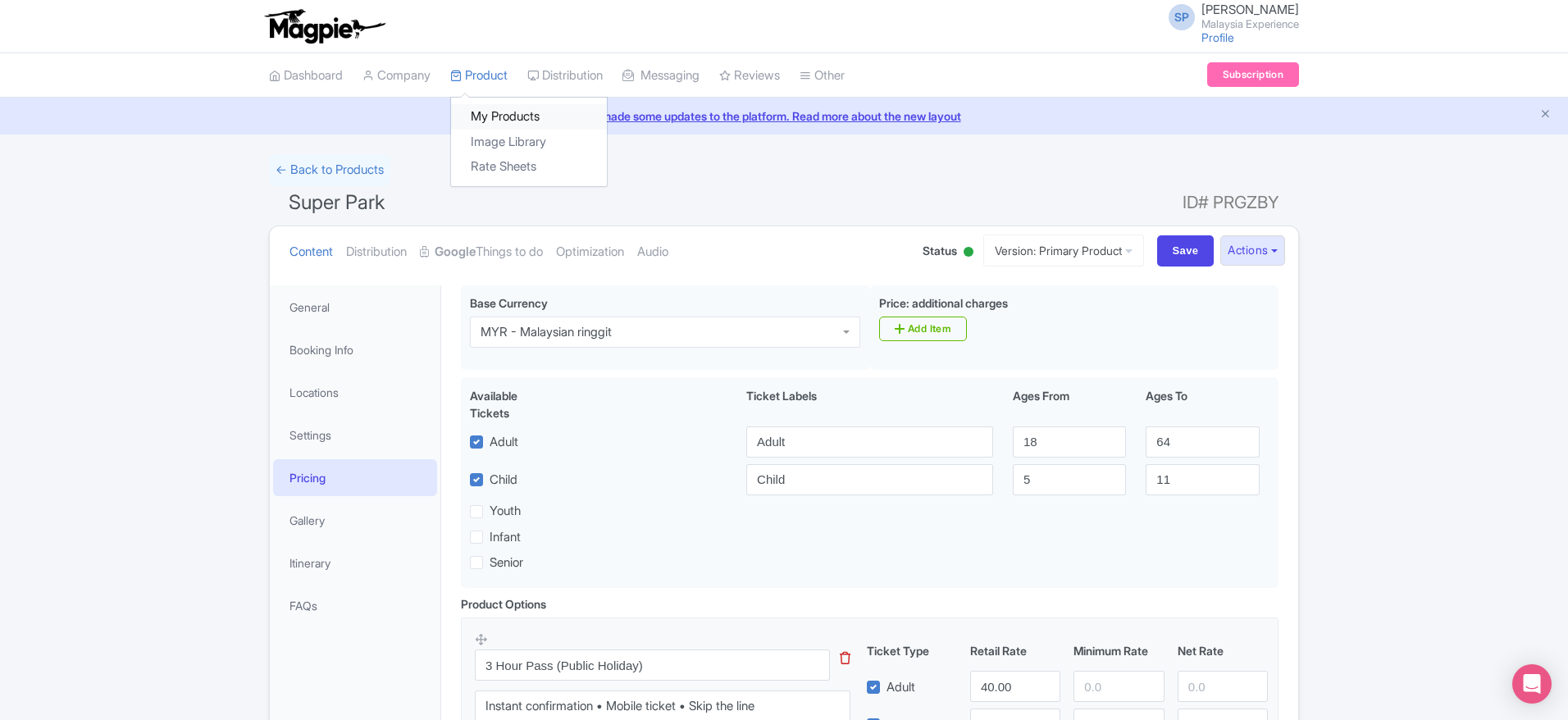
click at [515, 119] on link "My Products" at bounding box center [529, 117] width 155 height 26
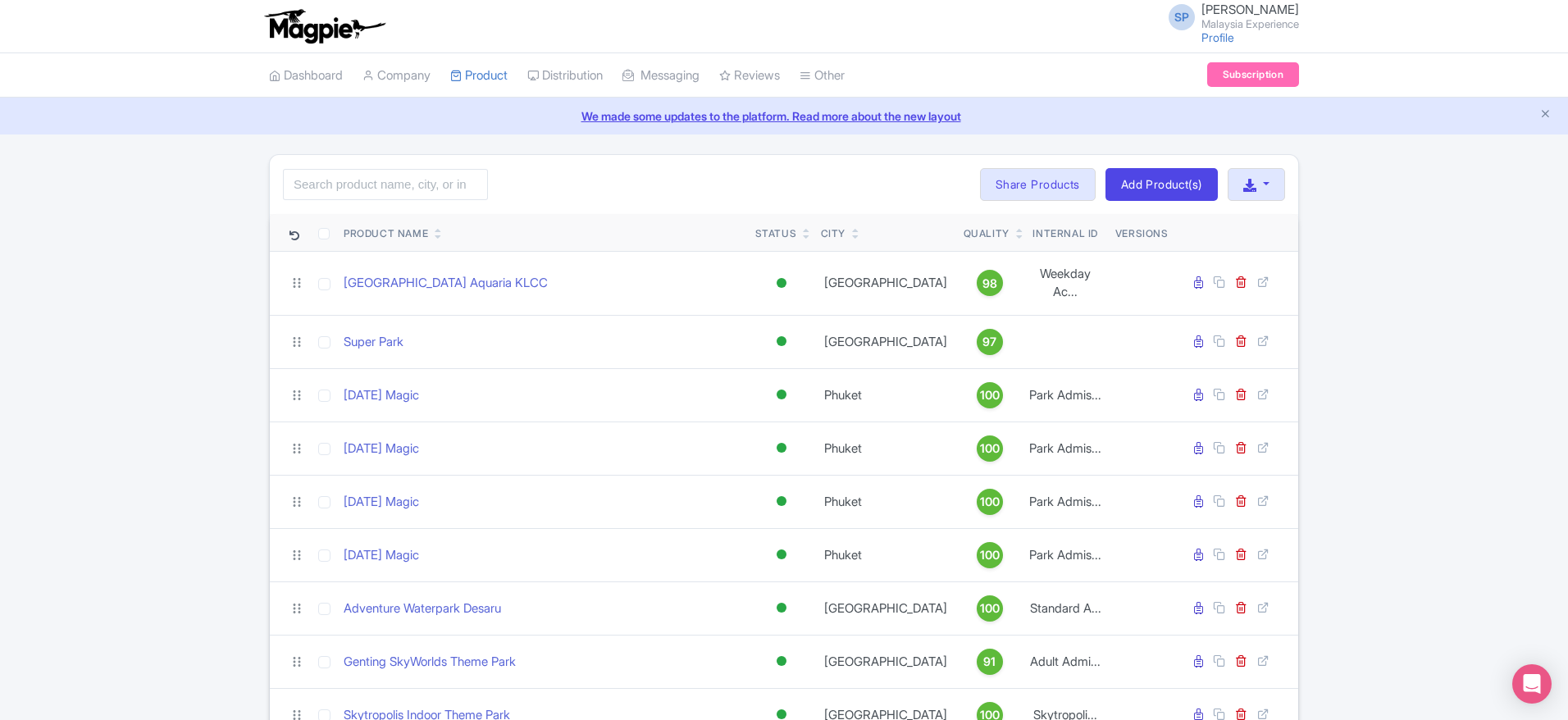
click at [379, 194] on input "search" at bounding box center [385, 184] width 205 height 31
type input "super"
click button "Search" at bounding box center [0, 0] width 0 height 0
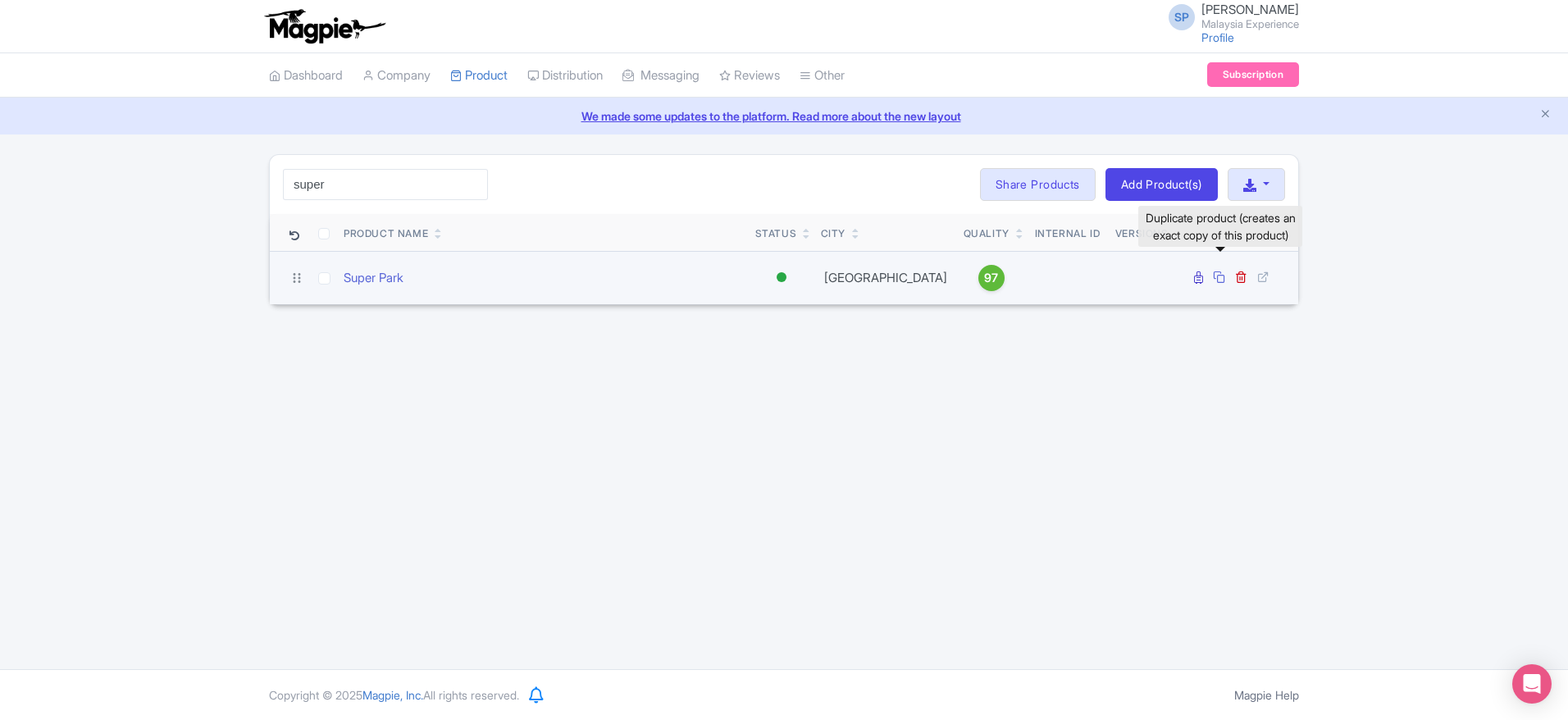
click at [1218, 274] on icon at bounding box center [1218, 276] width 12 height 12
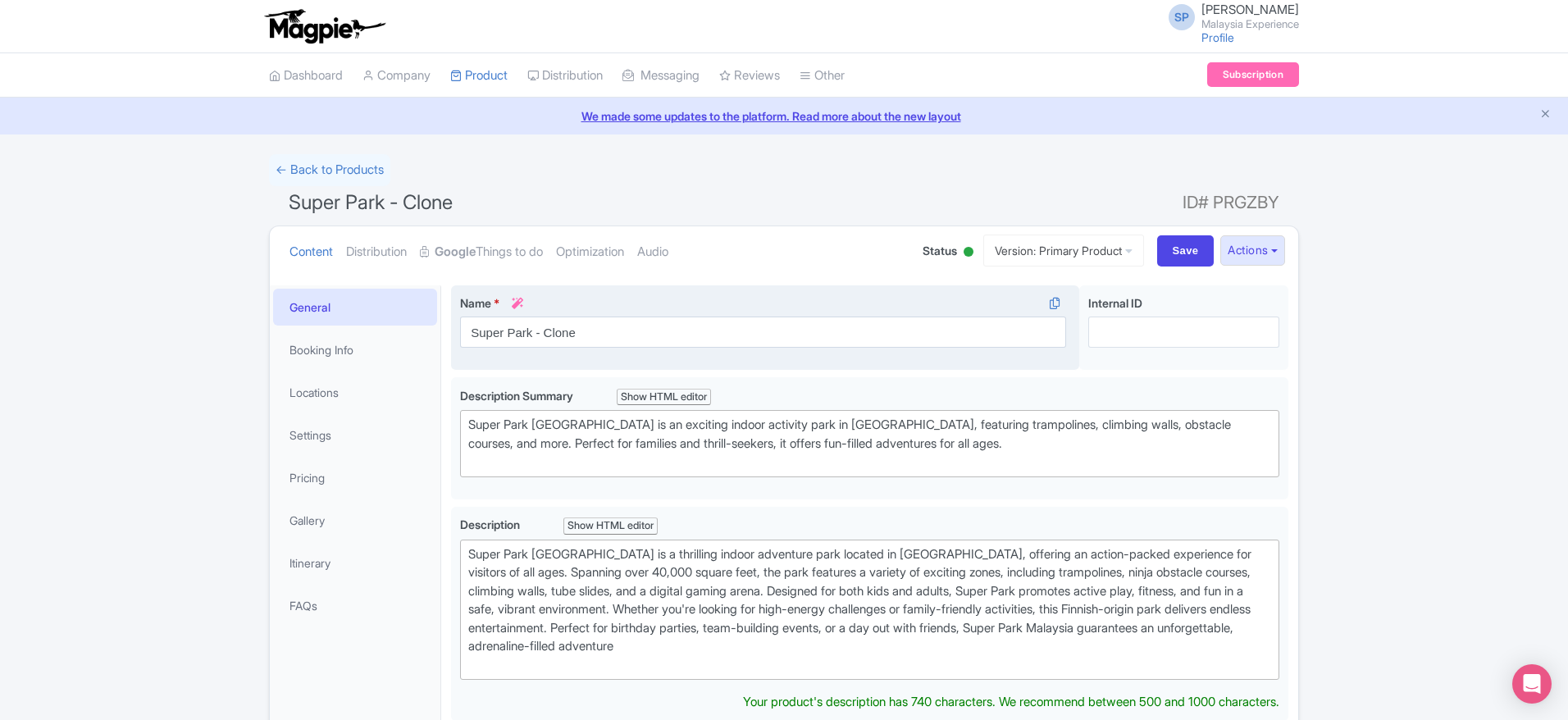
click at [759, 345] on input "Super Park - Clone" at bounding box center [762, 332] width 606 height 31
drag, startPoint x: 759, startPoint y: 345, endPoint x: 544, endPoint y: 322, distance: 216.2
click at [544, 322] on input "Super Park - Clone" at bounding box center [762, 332] width 606 height 31
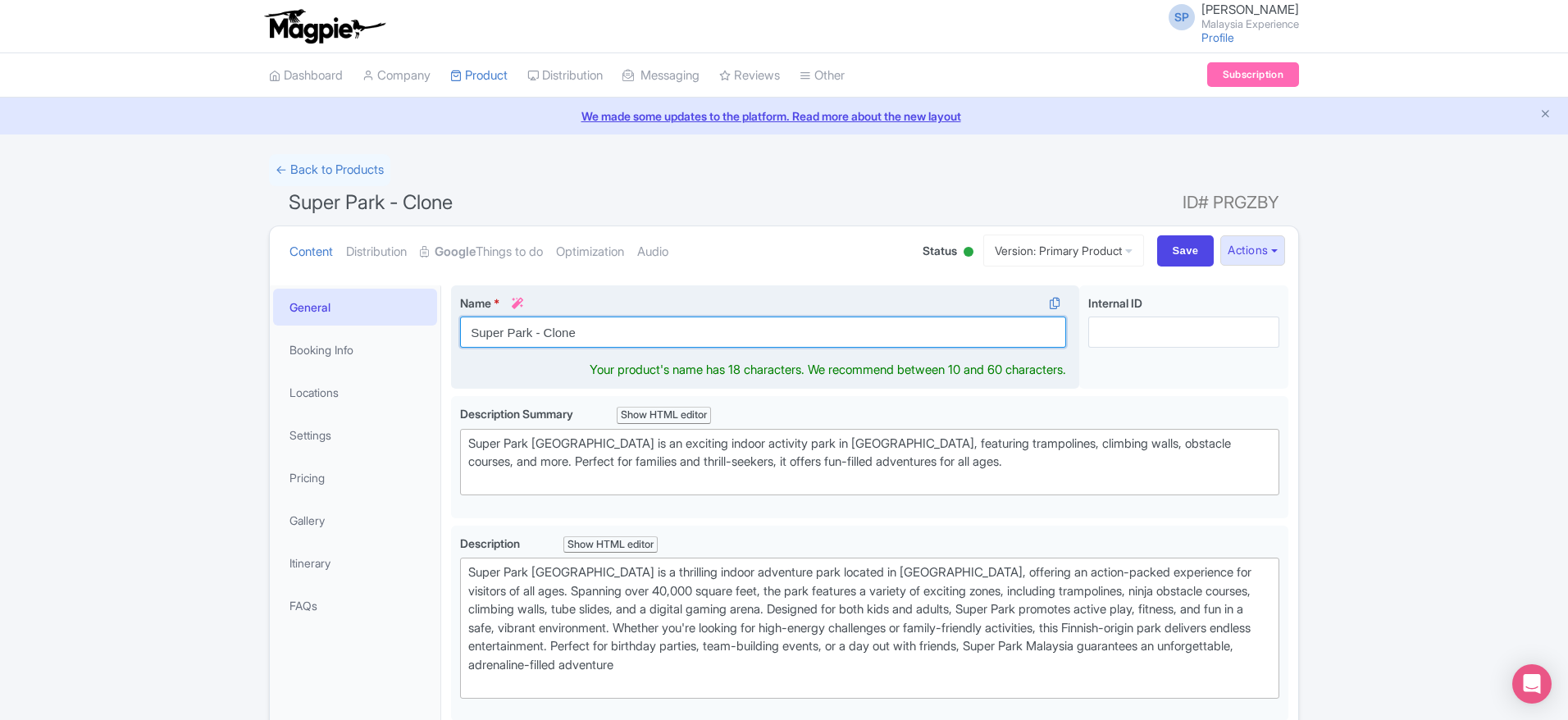
click at [543, 326] on input "Super Park - Clone" at bounding box center [762, 332] width 606 height 31
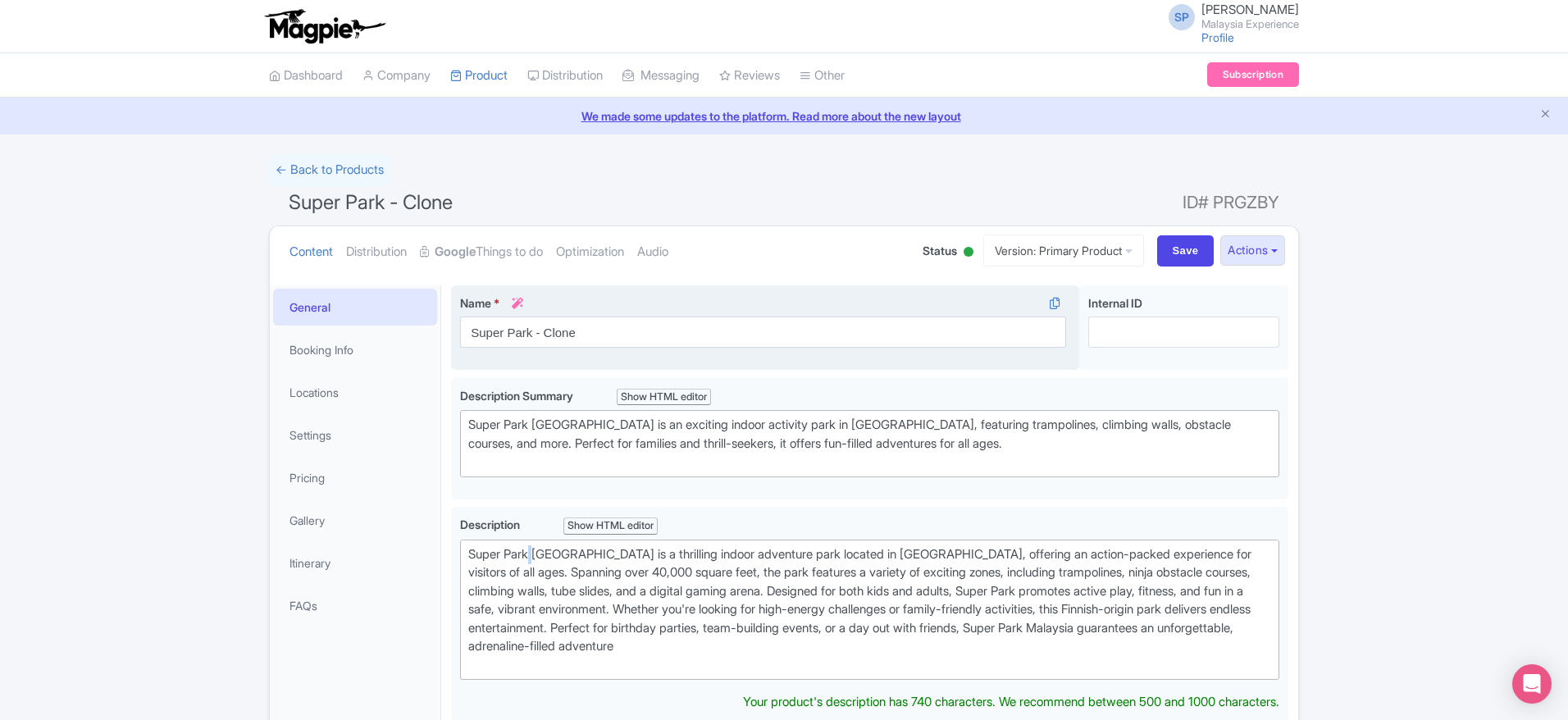
drag, startPoint x: 598, startPoint y: 323, endPoint x: 535, endPoint y: 330, distance: 63.4
click at [535, 330] on input "Super Park - Clone" at bounding box center [762, 332] width 606 height 31
drag, startPoint x: 535, startPoint y: 330, endPoint x: 731, endPoint y: 310, distance: 197.0
click at [731, 310] on div "Name * i Super Park - Clone" at bounding box center [762, 322] width 606 height 53
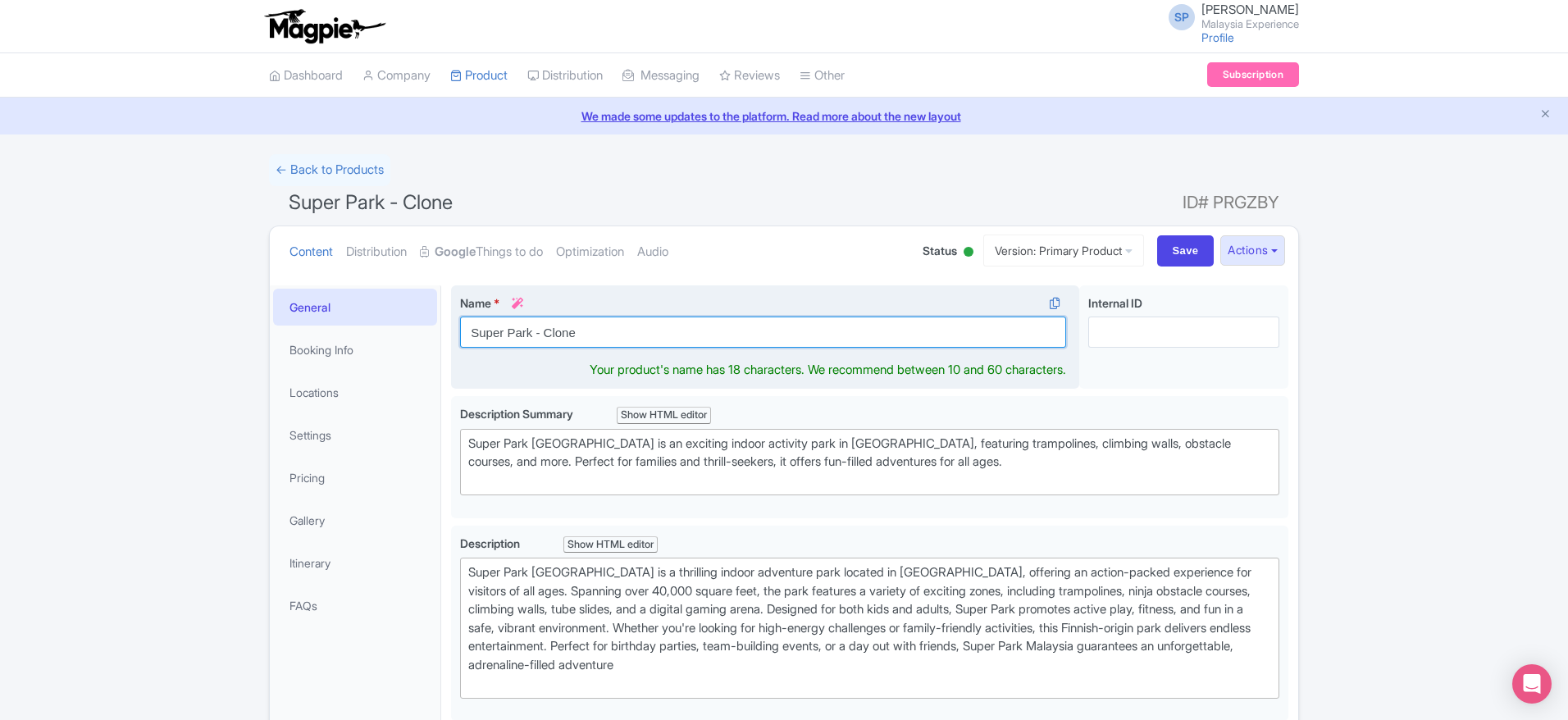
click at [724, 322] on input "Super Park - Clone" at bounding box center [762, 332] width 606 height 31
type input "Super Park - Clon"
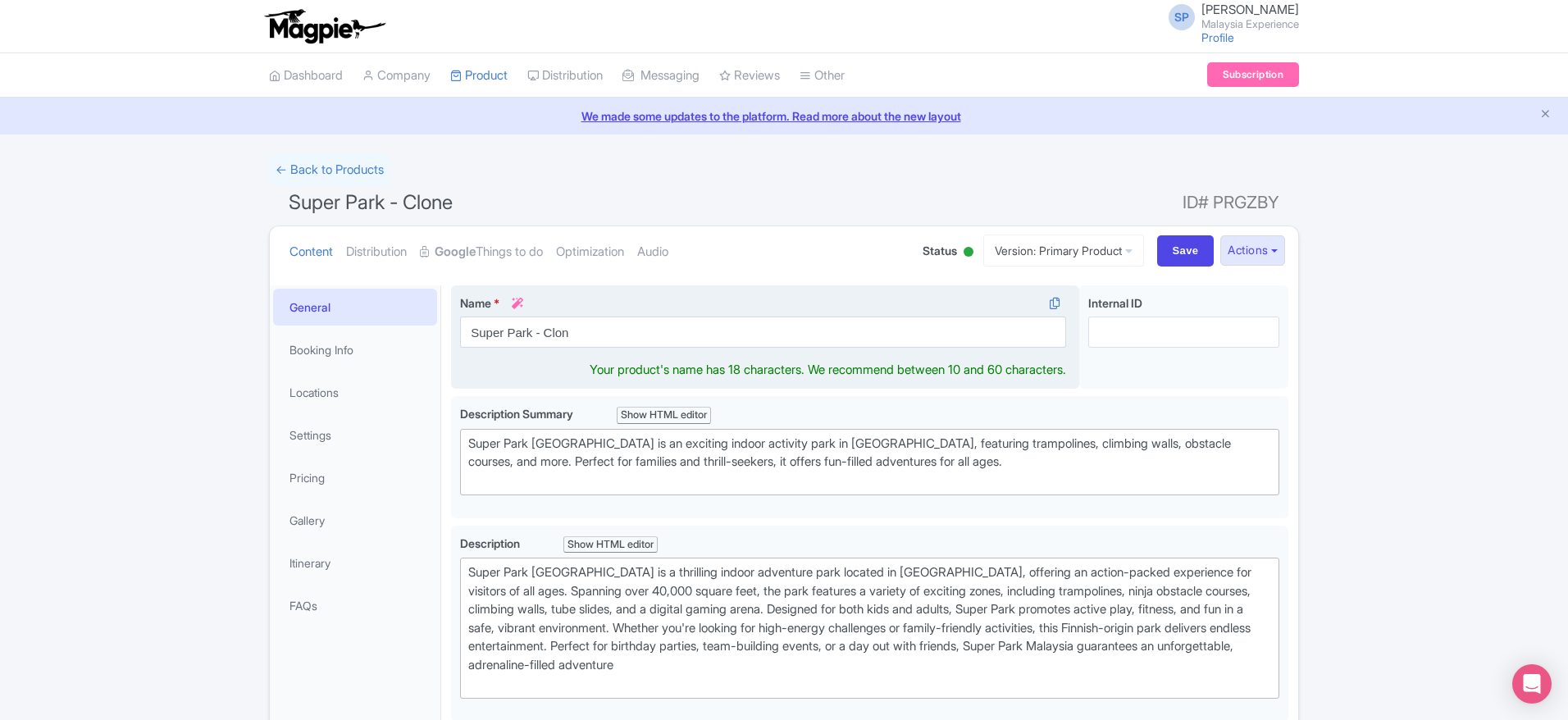
type trix-editor "<div>Super Park Malaysia is a thrilling indoor adventure park located in Kuala …"
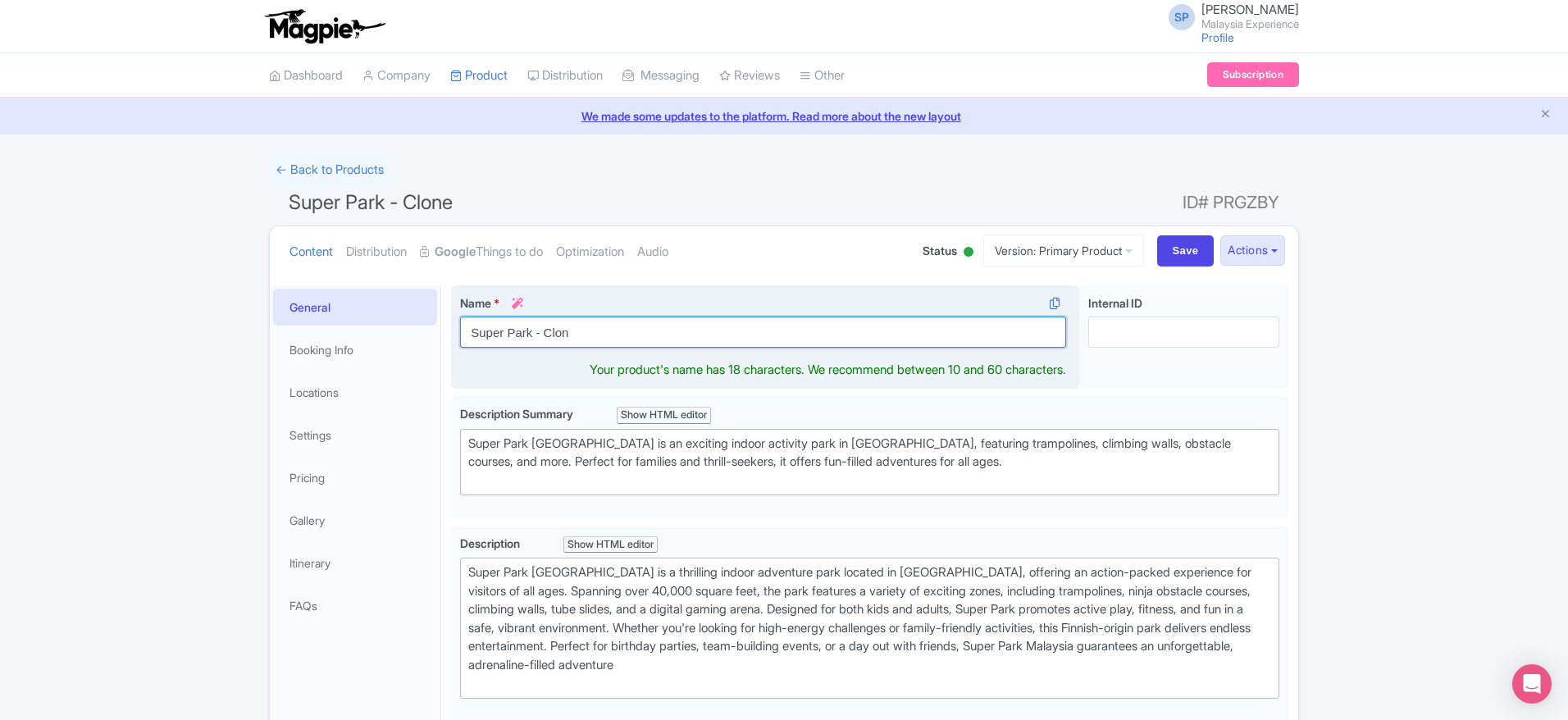
click at [724, 322] on input "Super Park - Clon" at bounding box center [762, 332] width 606 height 31
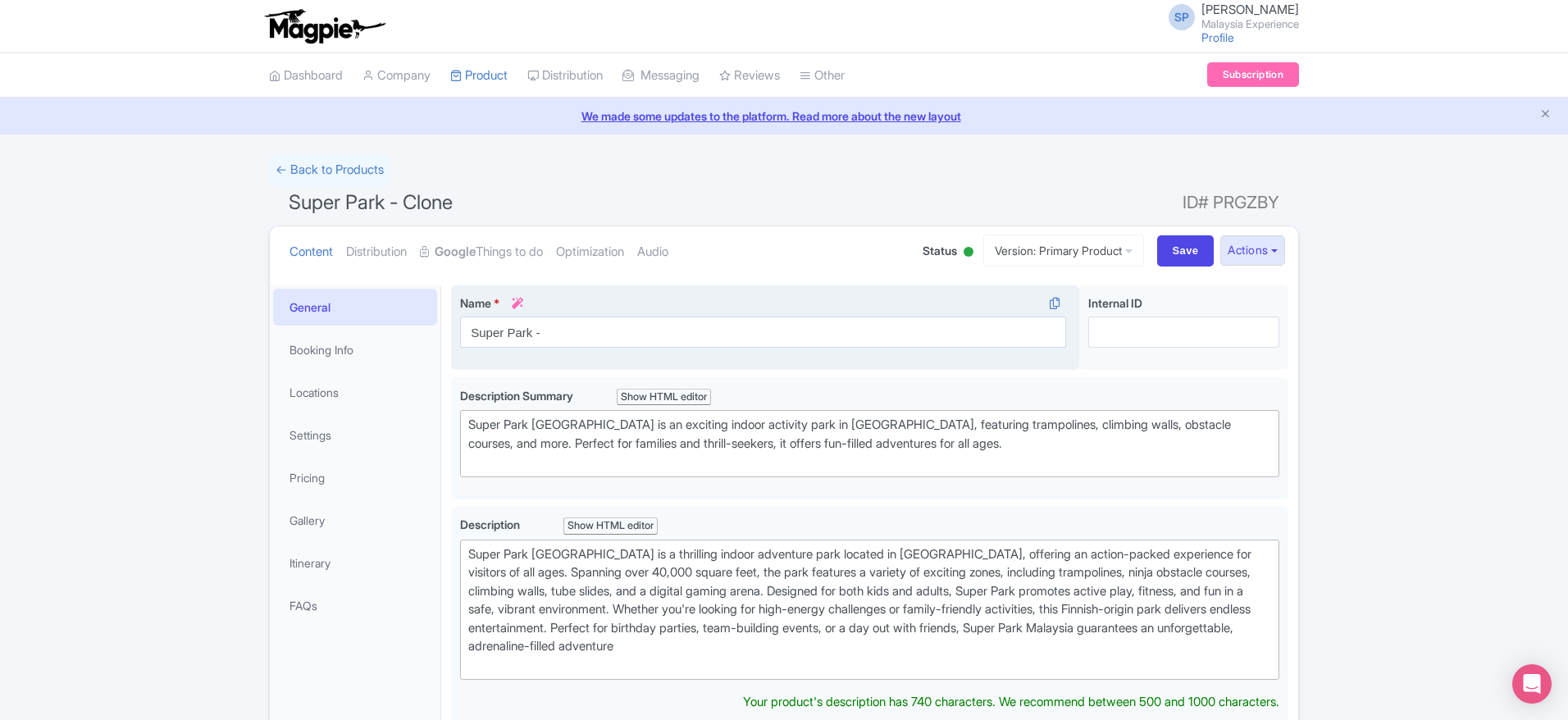
click at [724, 322] on input "Super Park -" at bounding box center [762, 332] width 606 height 31
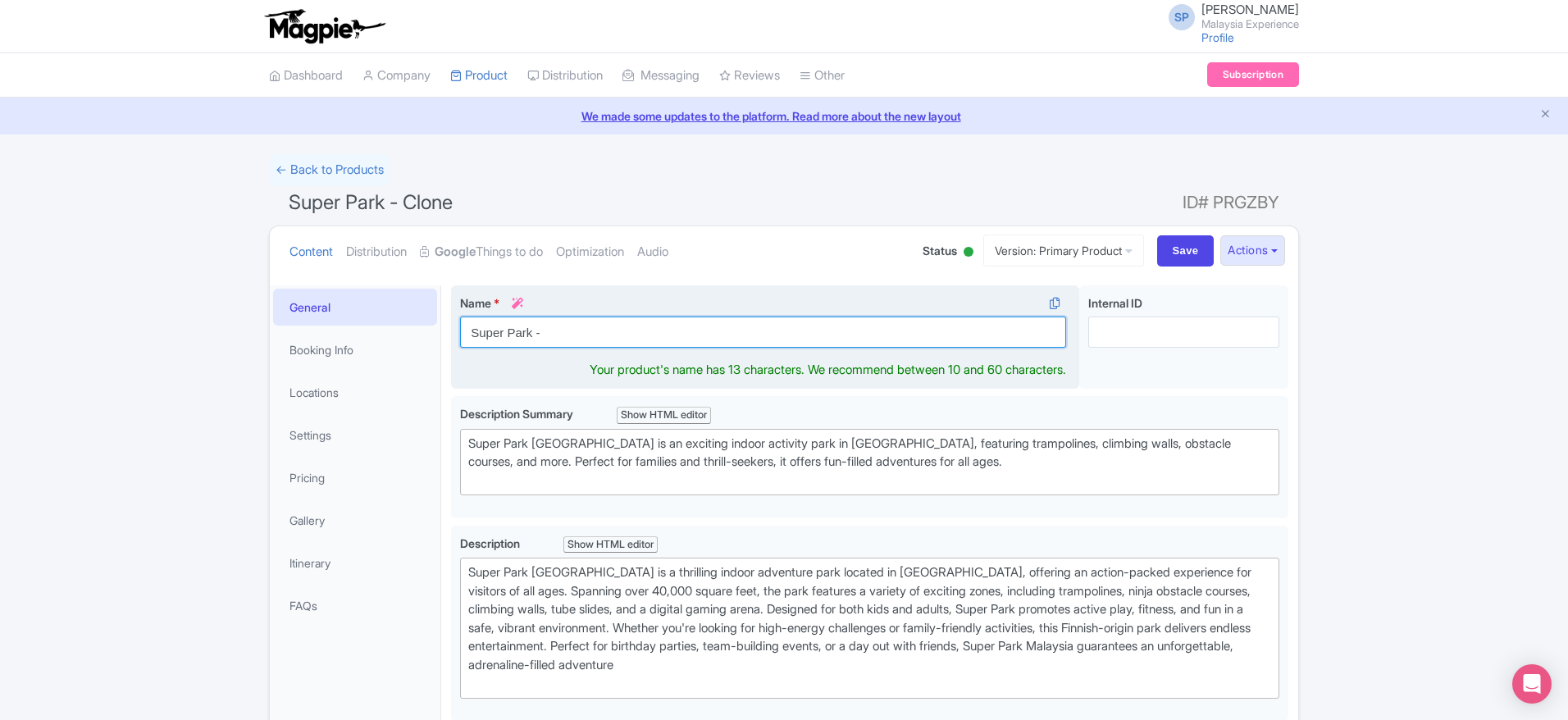
click at [652, 342] on input "Super Park -" at bounding box center [762, 332] width 606 height 31
click at [652, 342] on input "Super Park" at bounding box center [762, 332] width 606 height 31
type input "Super Park"
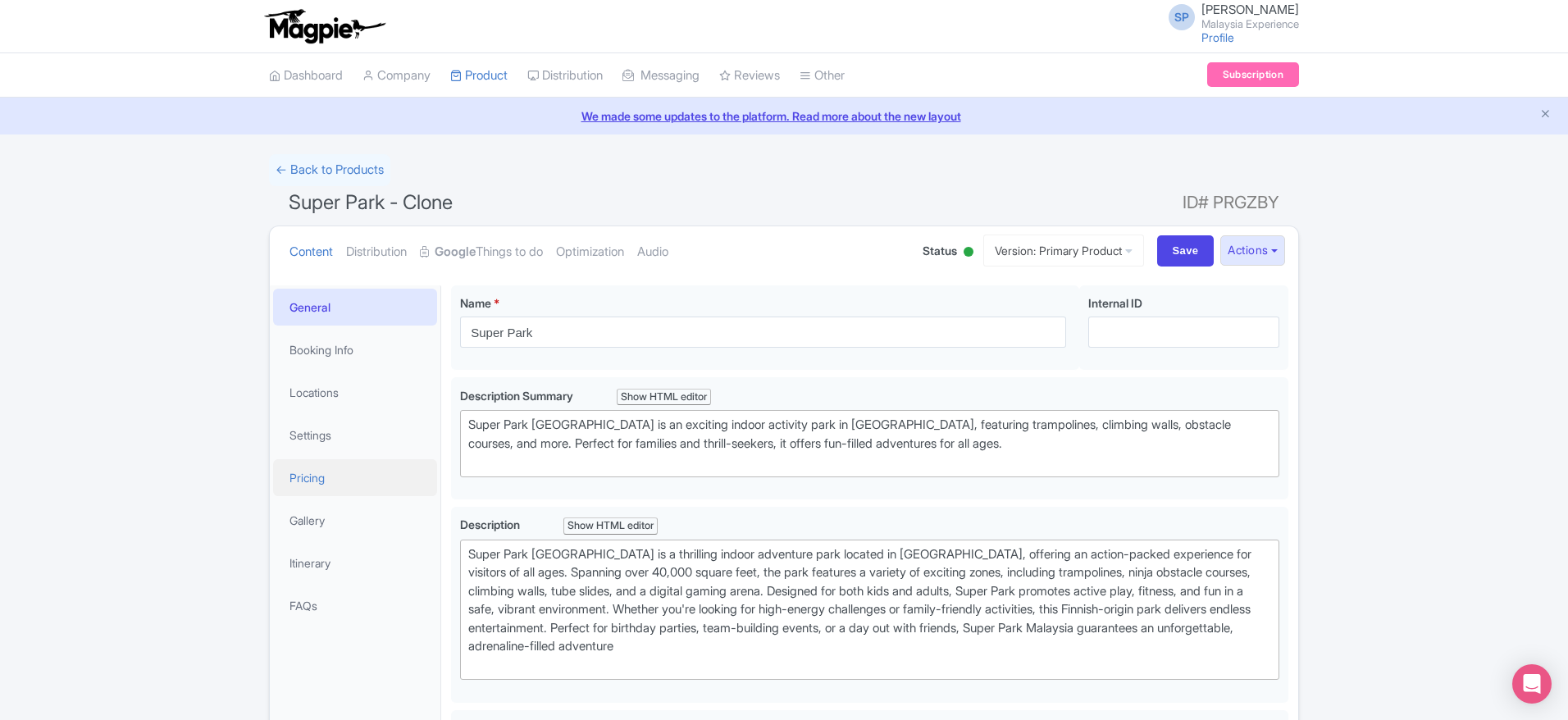
click at [334, 483] on link "Pricing" at bounding box center [355, 477] width 164 height 37
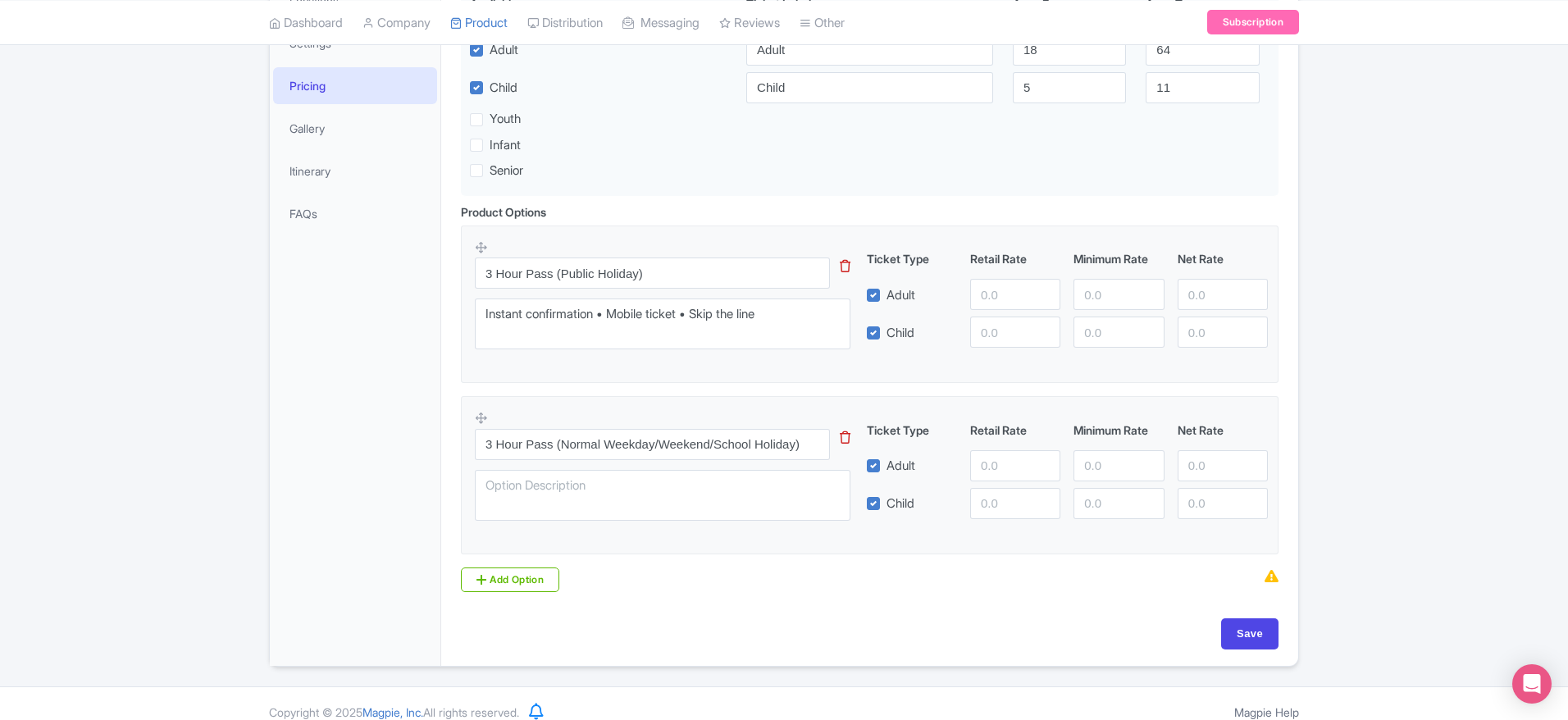
scroll to position [409, 0]
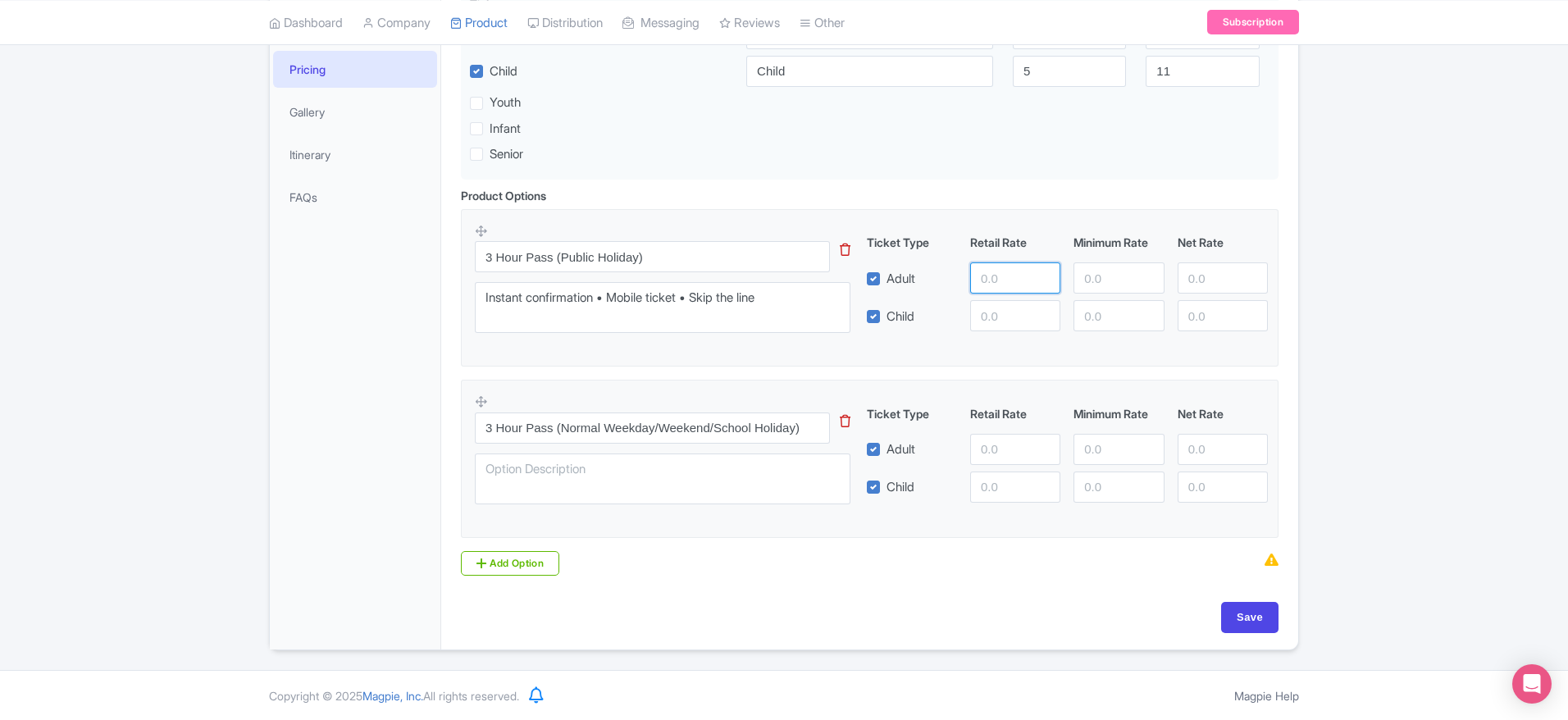
click at [995, 273] on input "number" at bounding box center [1014, 278] width 90 height 31
click at [983, 291] on input "number" at bounding box center [1014, 278] width 90 height 31
click at [1028, 270] on input "number" at bounding box center [1014, 278] width 90 height 31
paste input "50"
type input "50"
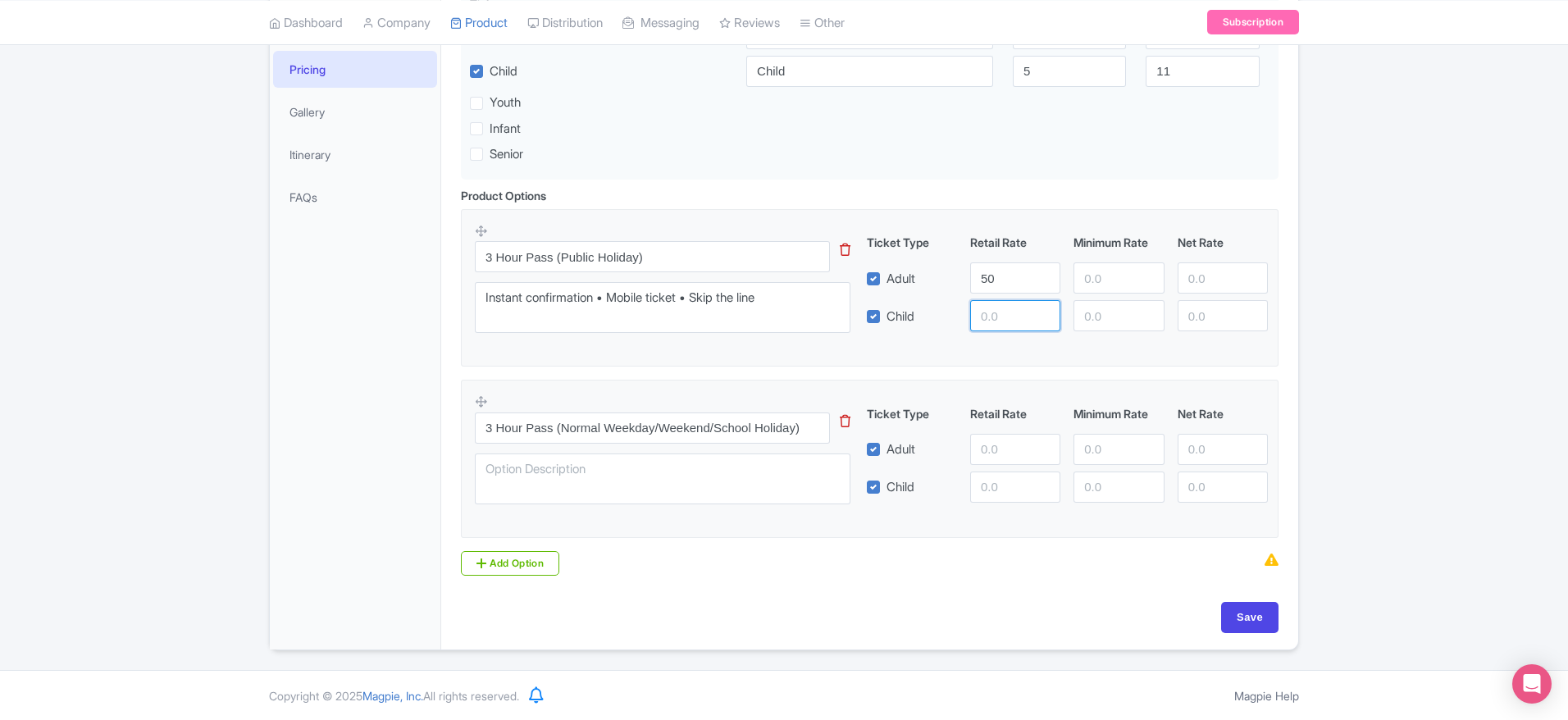
click at [1012, 301] on input "number" at bounding box center [1014, 316] width 90 height 31
click at [993, 276] on input "50" at bounding box center [1014, 278] width 90 height 31
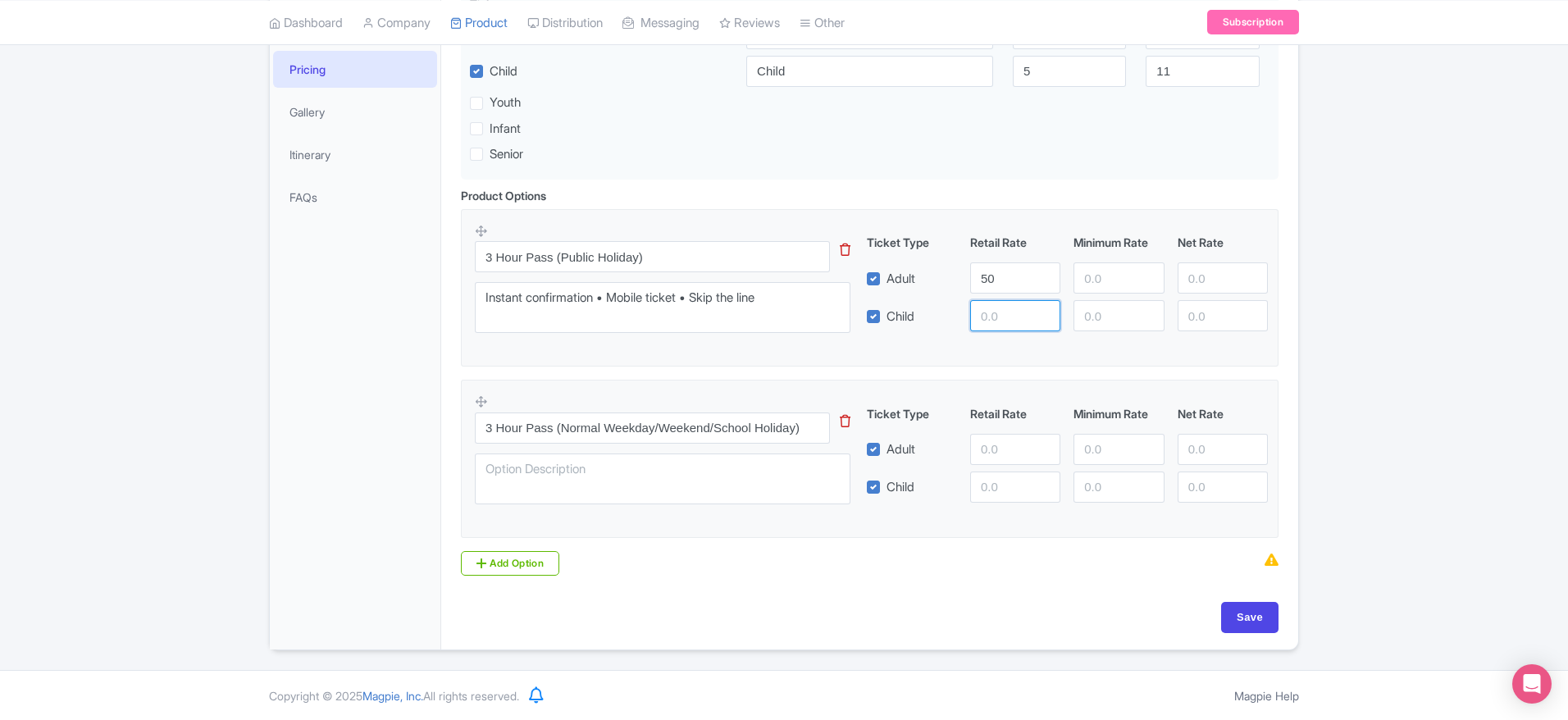
click at [984, 312] on input "number" at bounding box center [1014, 316] width 90 height 31
paste input "50"
type input "50"
click at [1014, 446] on input "number" at bounding box center [1014, 450] width 90 height 31
drag, startPoint x: 994, startPoint y: 428, endPoint x: 1005, endPoint y: 444, distance: 19.4
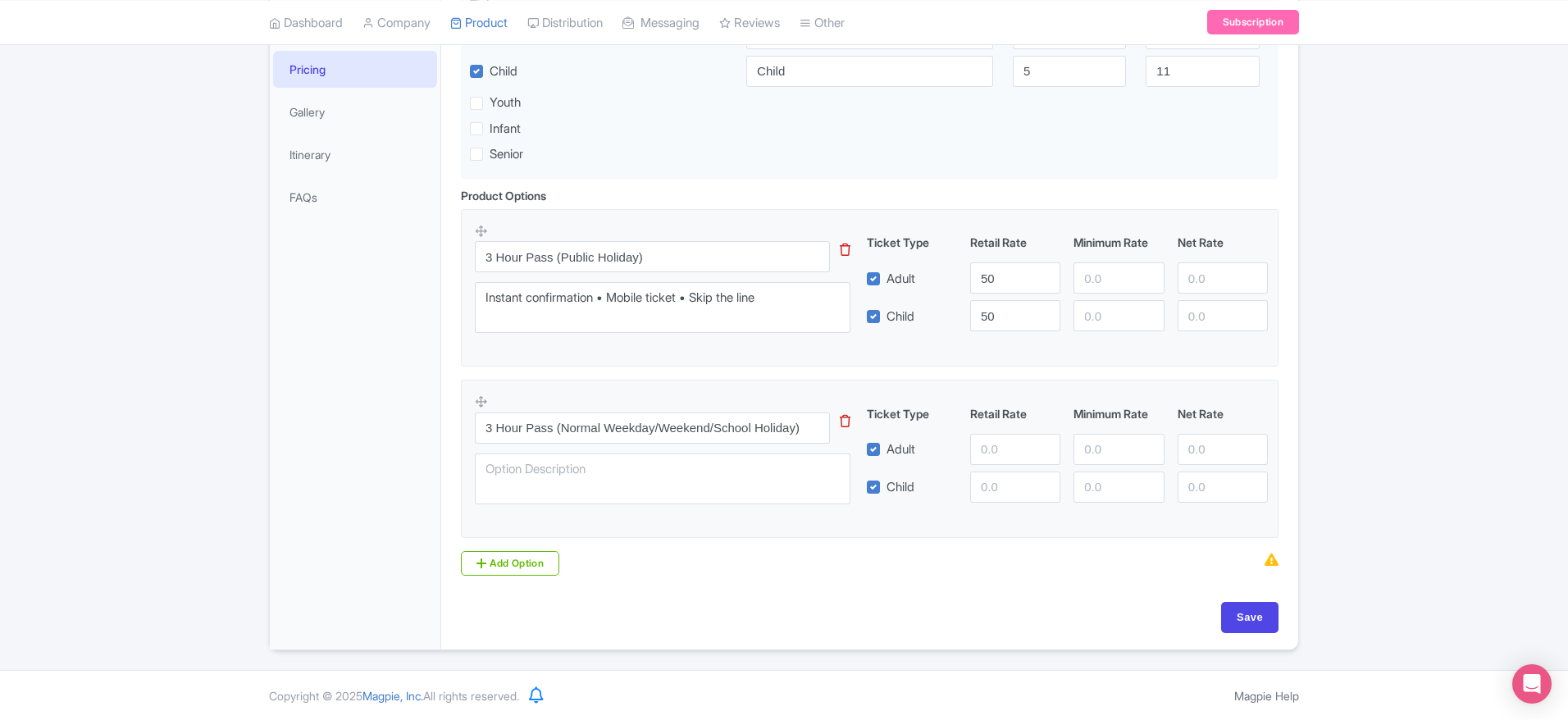
click at [1005, 444] on div "Ticket Type Retail Rate Minimum Rate Net Rate Adult Child This tip has not data…" at bounding box center [1067, 453] width 395 height 98
click at [1005, 444] on input "number" at bounding box center [1014, 450] width 90 height 31
paste input "50"
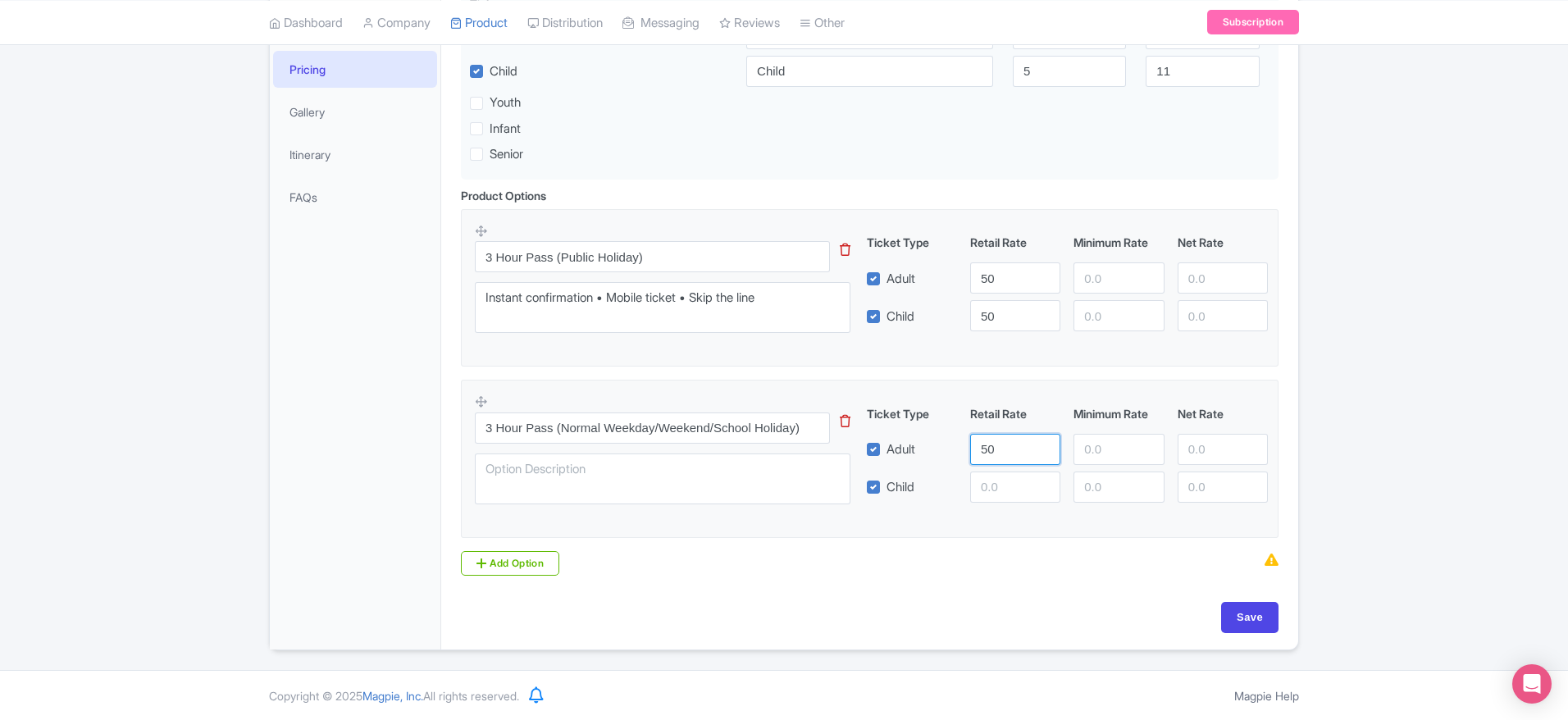
type input "50"
click at [992, 483] on input "number" at bounding box center [1014, 487] width 90 height 31
paste input "50"
type input "50"
click at [1245, 625] on input "Save" at bounding box center [1249, 618] width 58 height 31
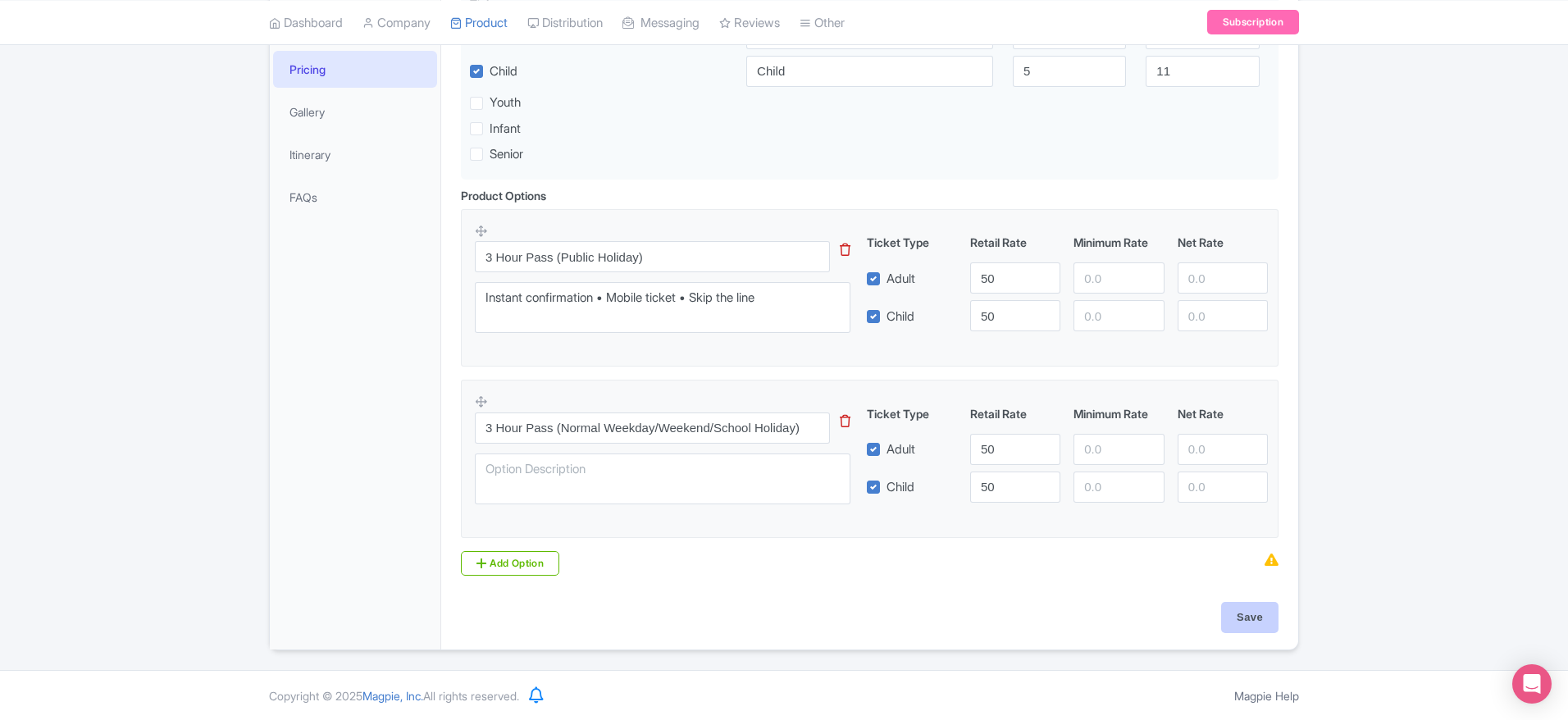
type input "Saving..."
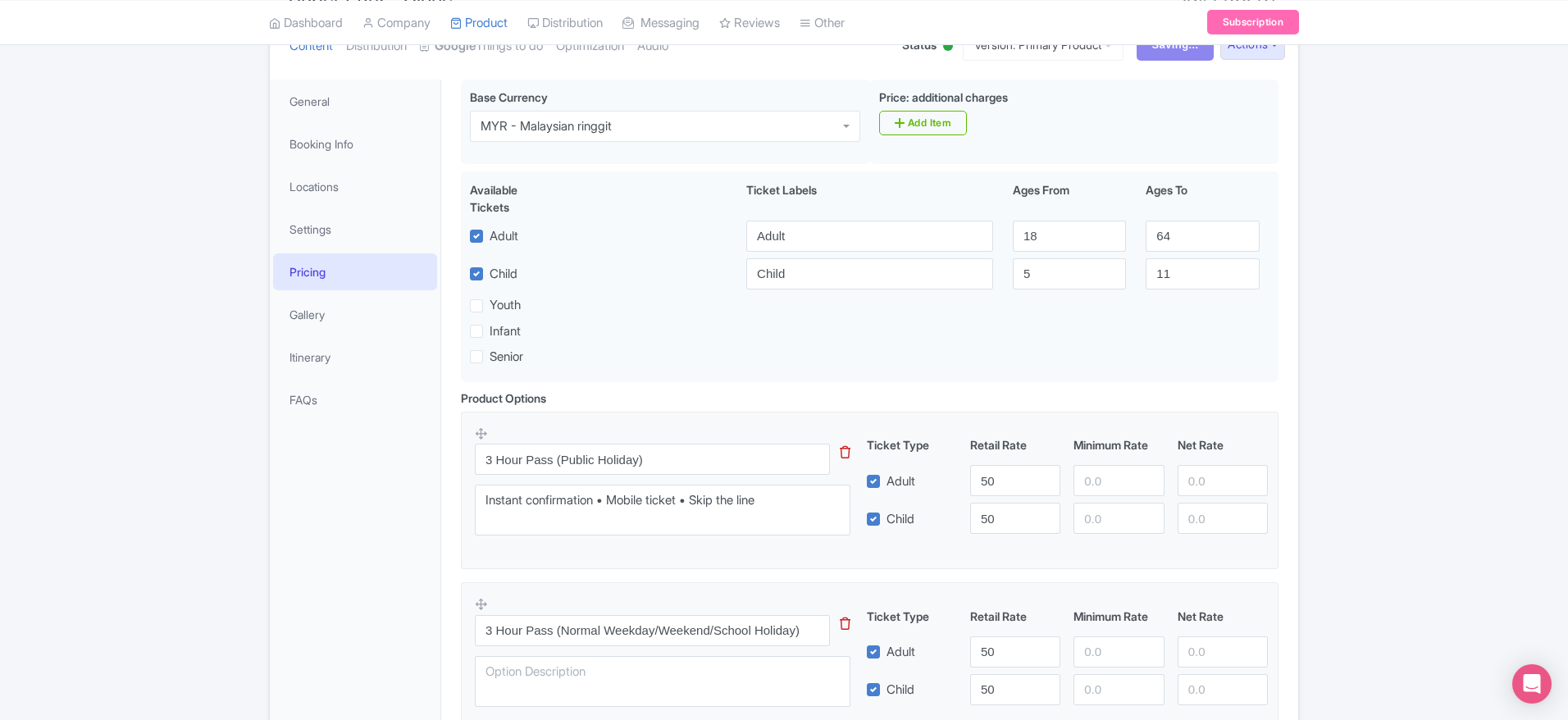
scroll to position [215, 0]
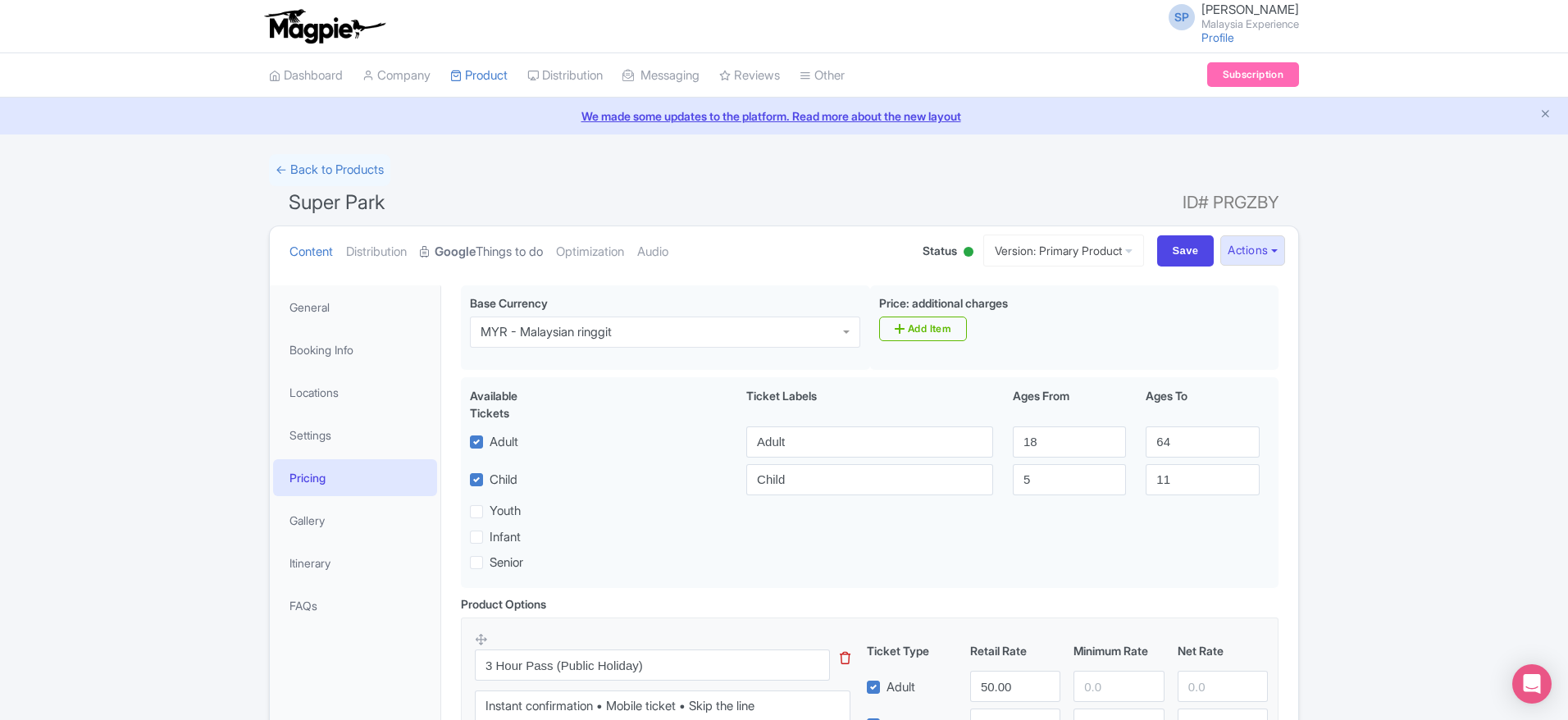
click at [484, 256] on link "Google Things to do" at bounding box center [482, 252] width 123 height 51
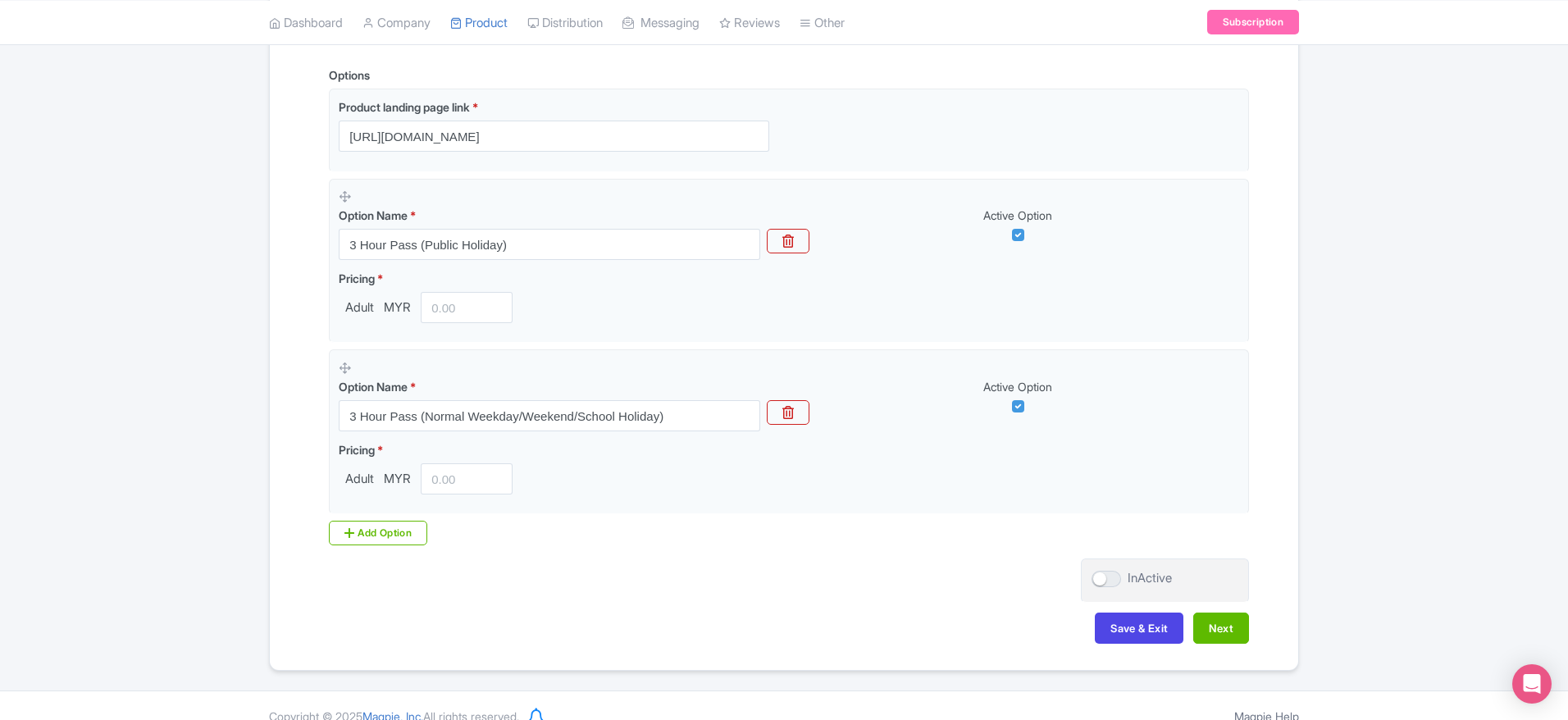
scroll to position [415, 0]
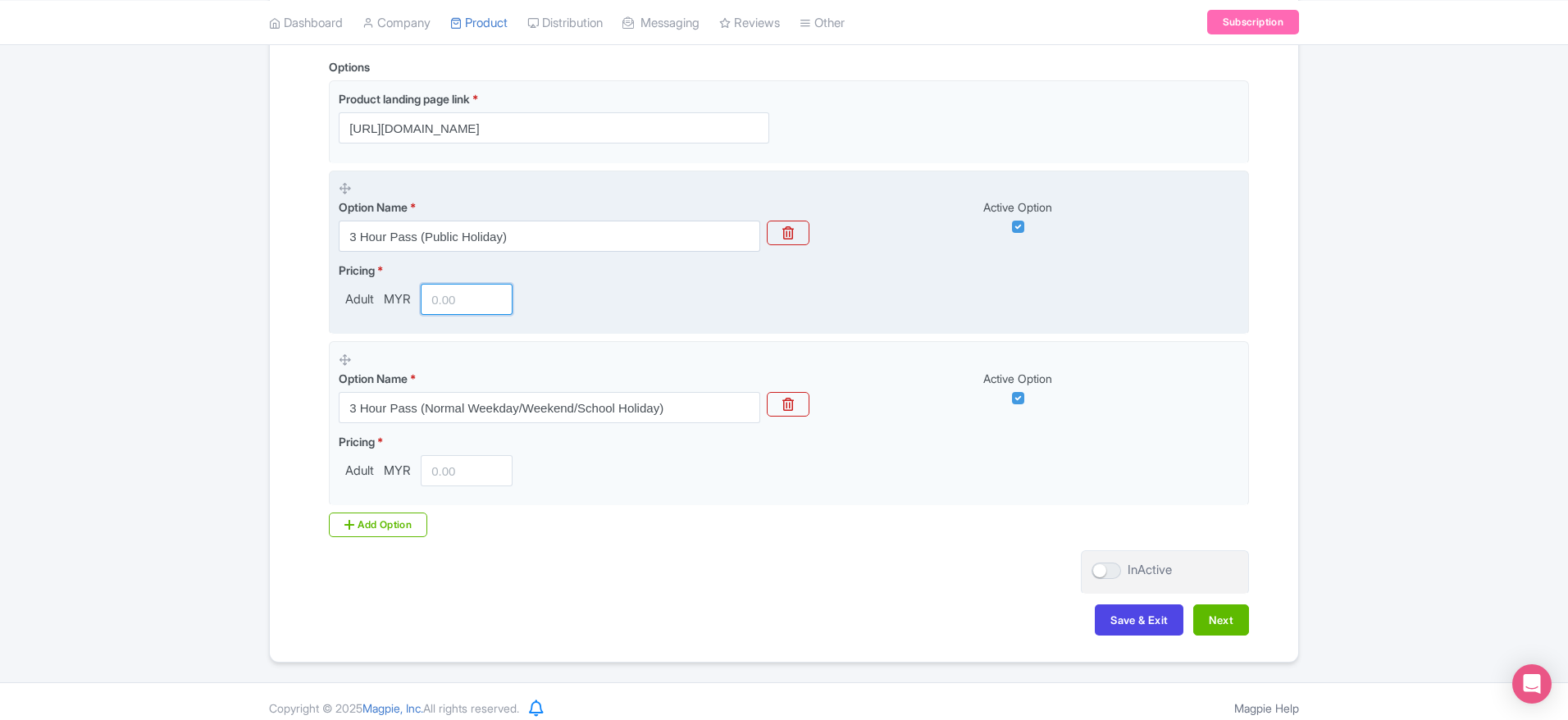
click at [479, 284] on input "number" at bounding box center [466, 299] width 92 height 31
paste input "50"
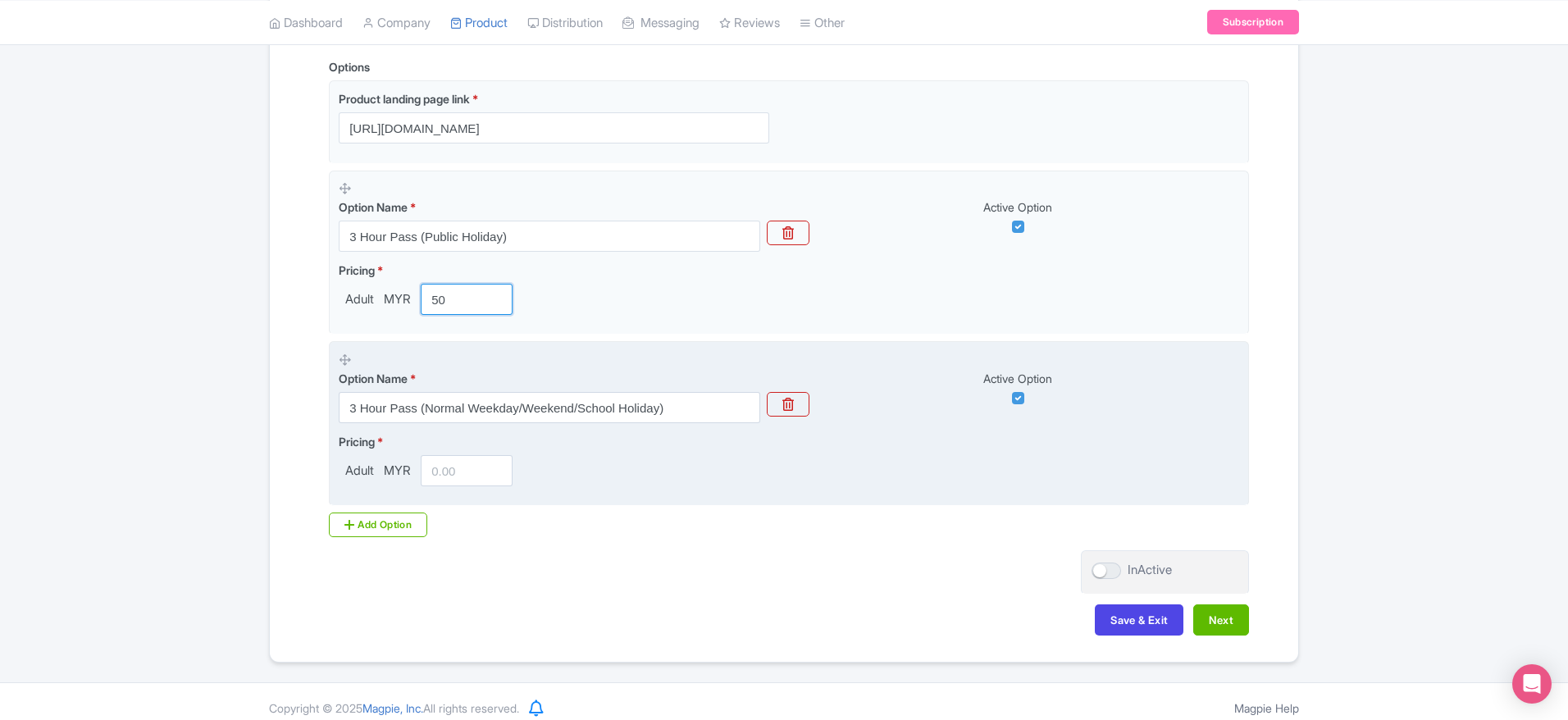
type input "50"
click at [475, 464] on input "number" at bounding box center [466, 471] width 92 height 31
paste input "50"
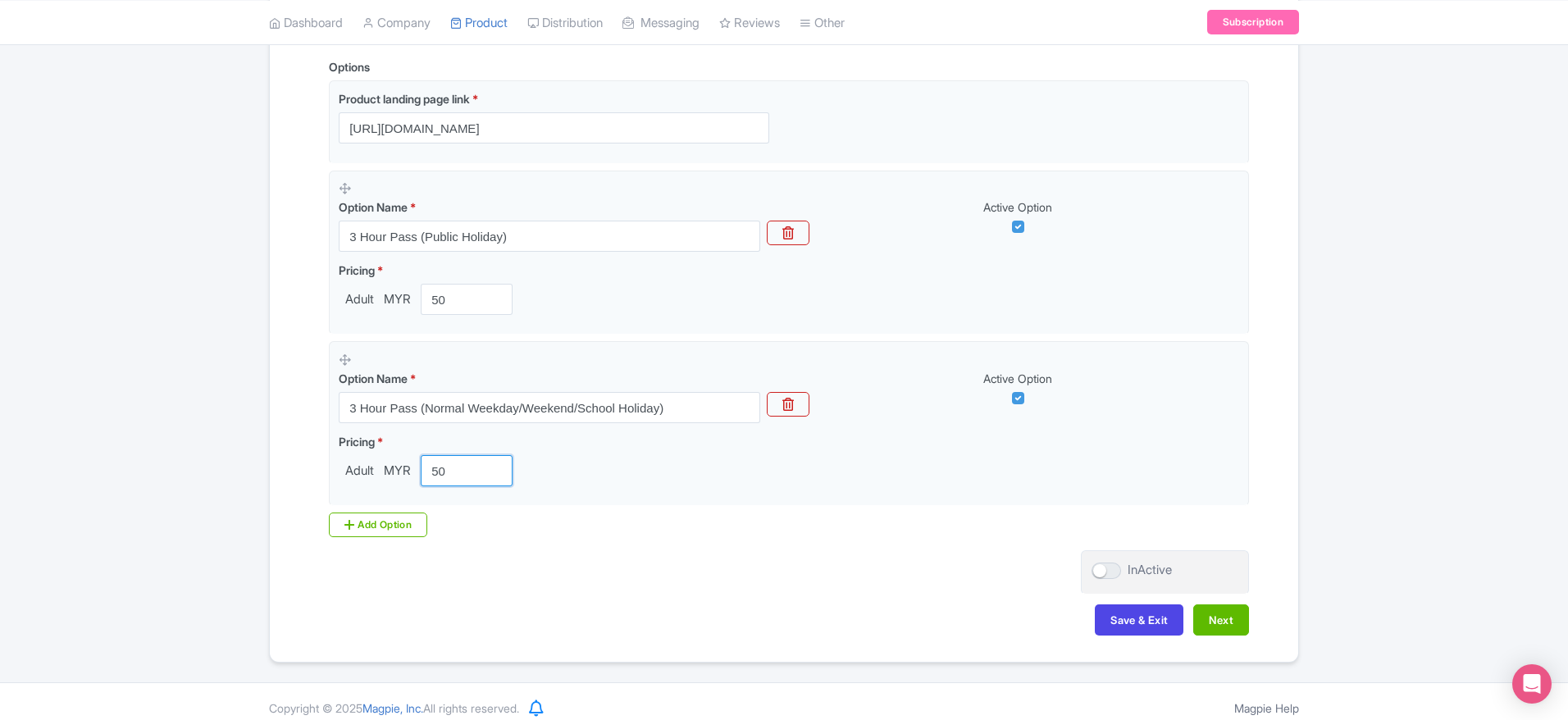
type input "50"
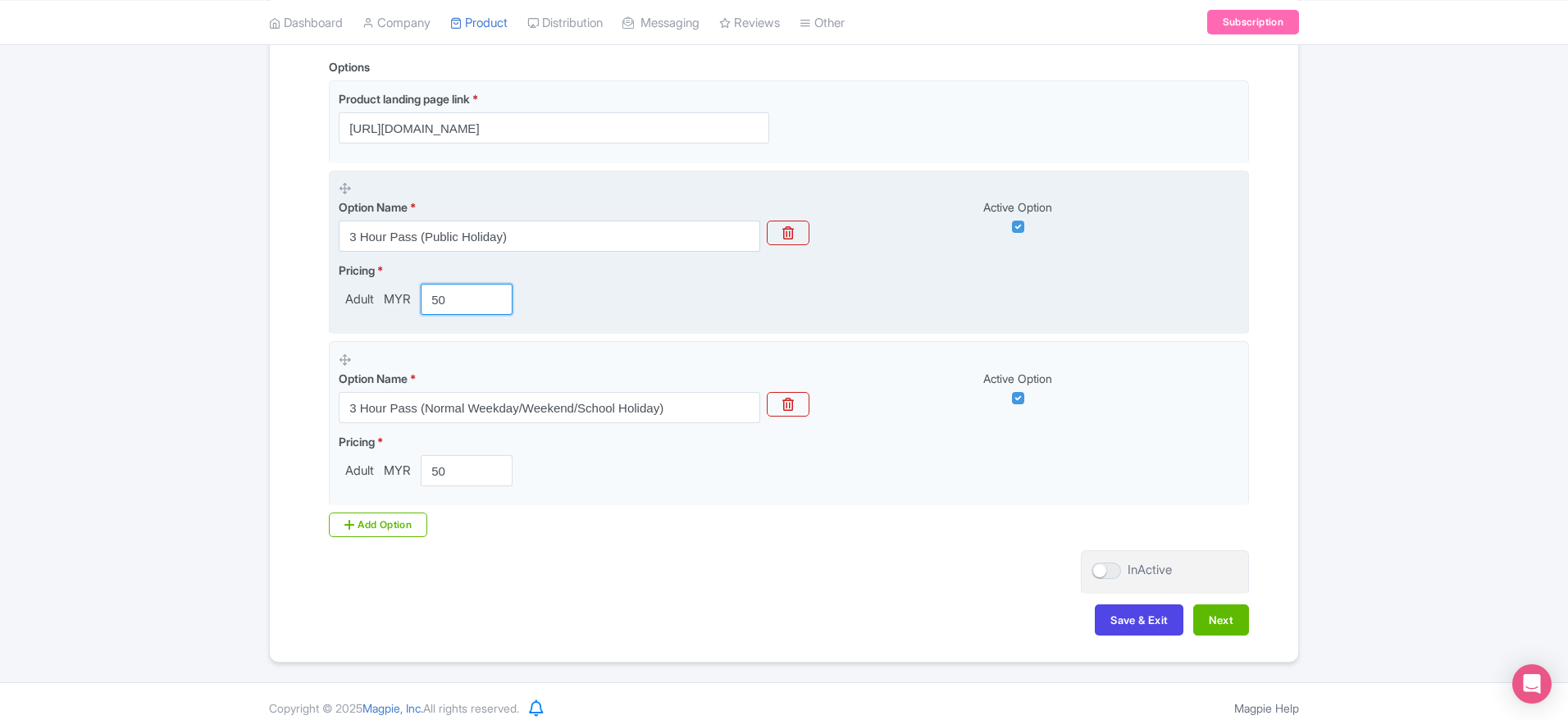
click at [449, 291] on input "50" at bounding box center [466, 299] width 92 height 31
drag, startPoint x: 449, startPoint y: 292, endPoint x: 387, endPoint y: 288, distance: 62.1
click at [387, 288] on div "Adult MYR 50" at bounding box center [428, 299] width 180 height 31
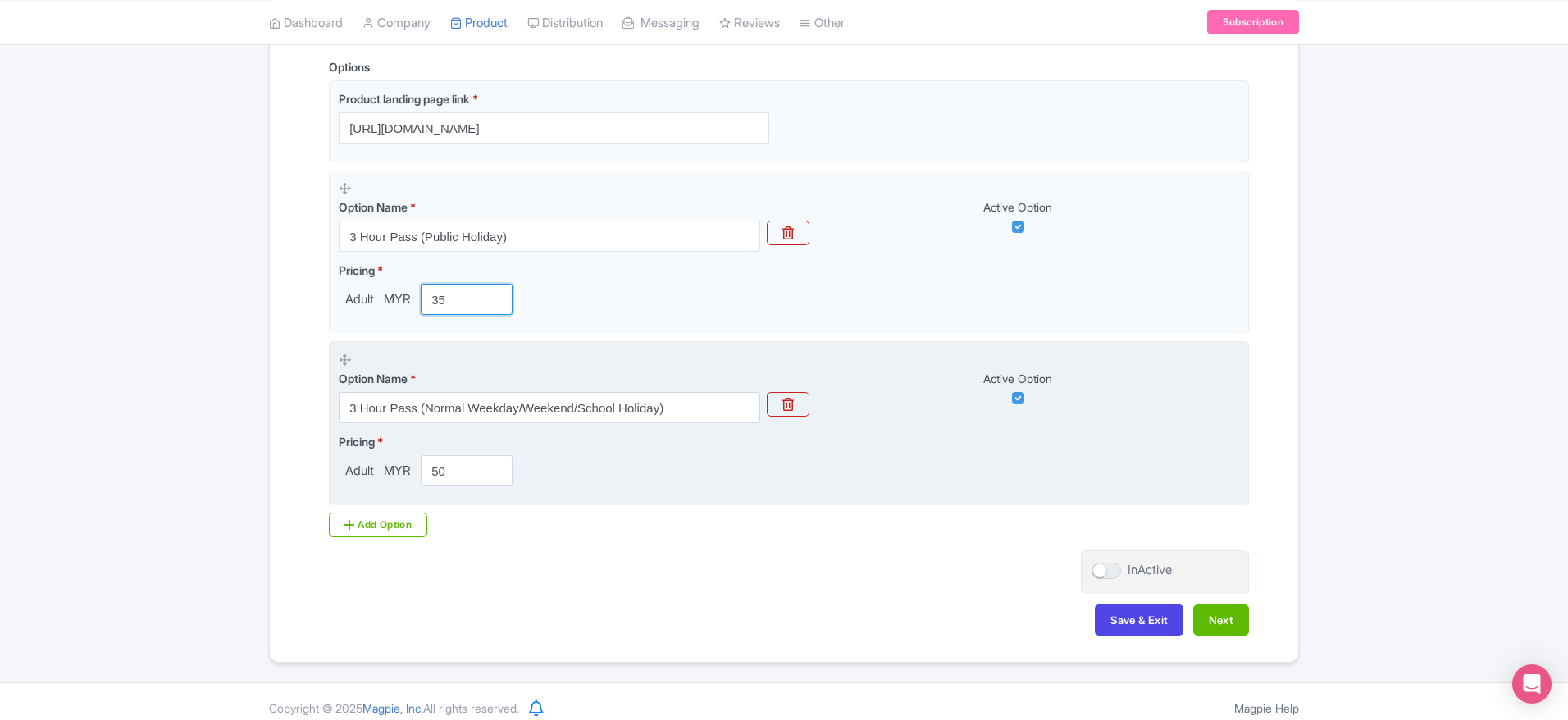
type input "35"
click at [460, 472] on input "50" at bounding box center [466, 471] width 92 height 31
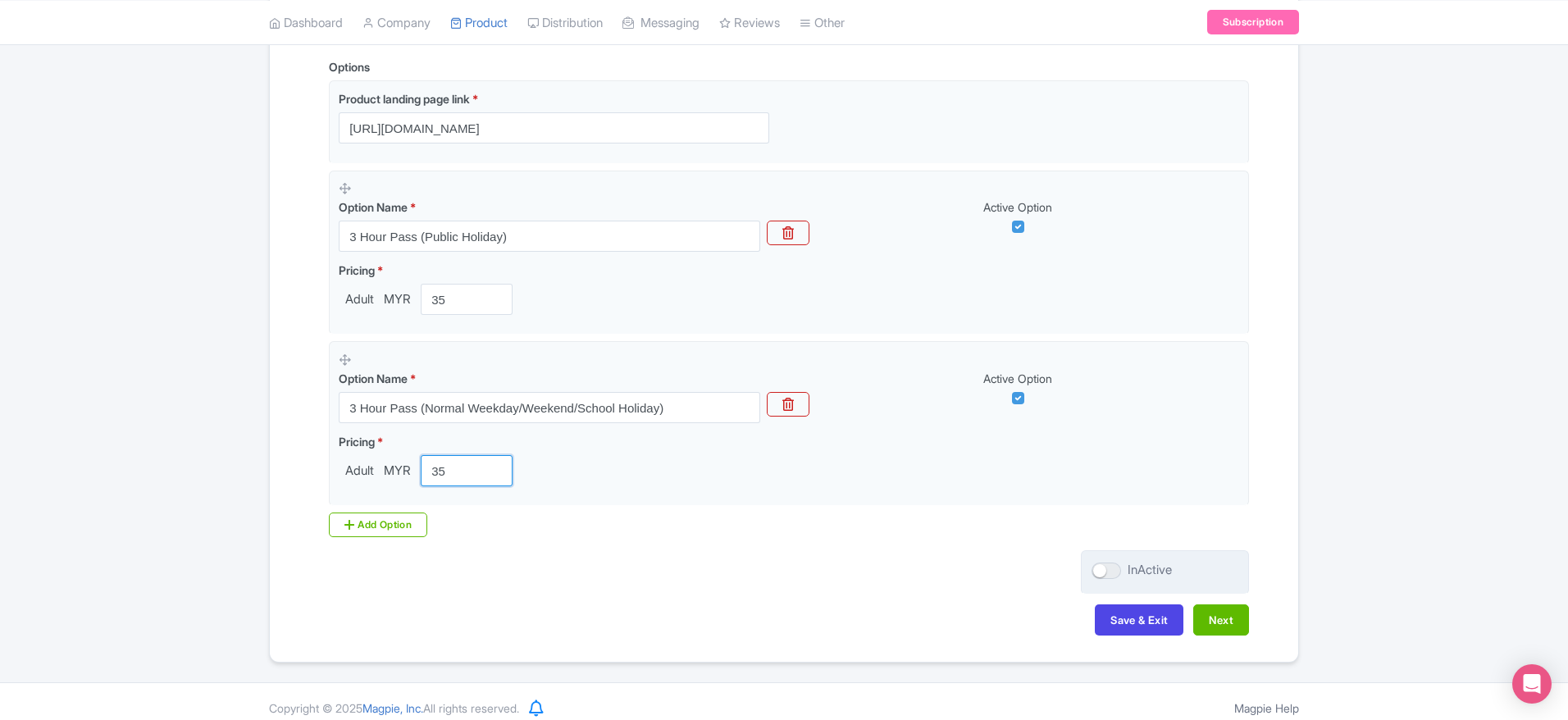
type input "35"
click at [1109, 564] on div at bounding box center [1105, 570] width 29 height 16
click at [1102, 565] on input "InActive" at bounding box center [1096, 570] width 10 height 10
checkbox input "true"
click at [1246, 617] on button "Next" at bounding box center [1220, 619] width 56 height 31
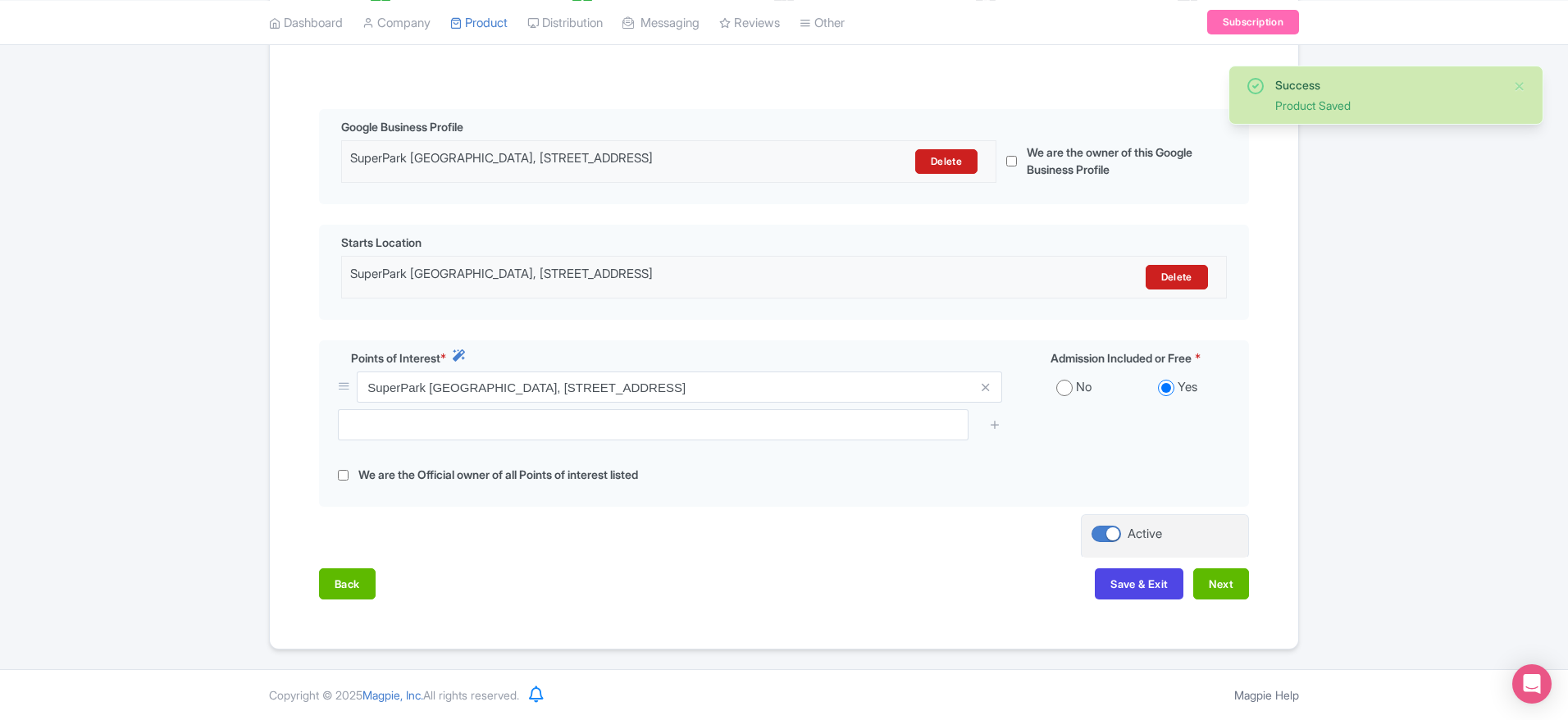
scroll to position [363, 0]
click at [1213, 586] on button "Next" at bounding box center [1220, 583] width 56 height 31
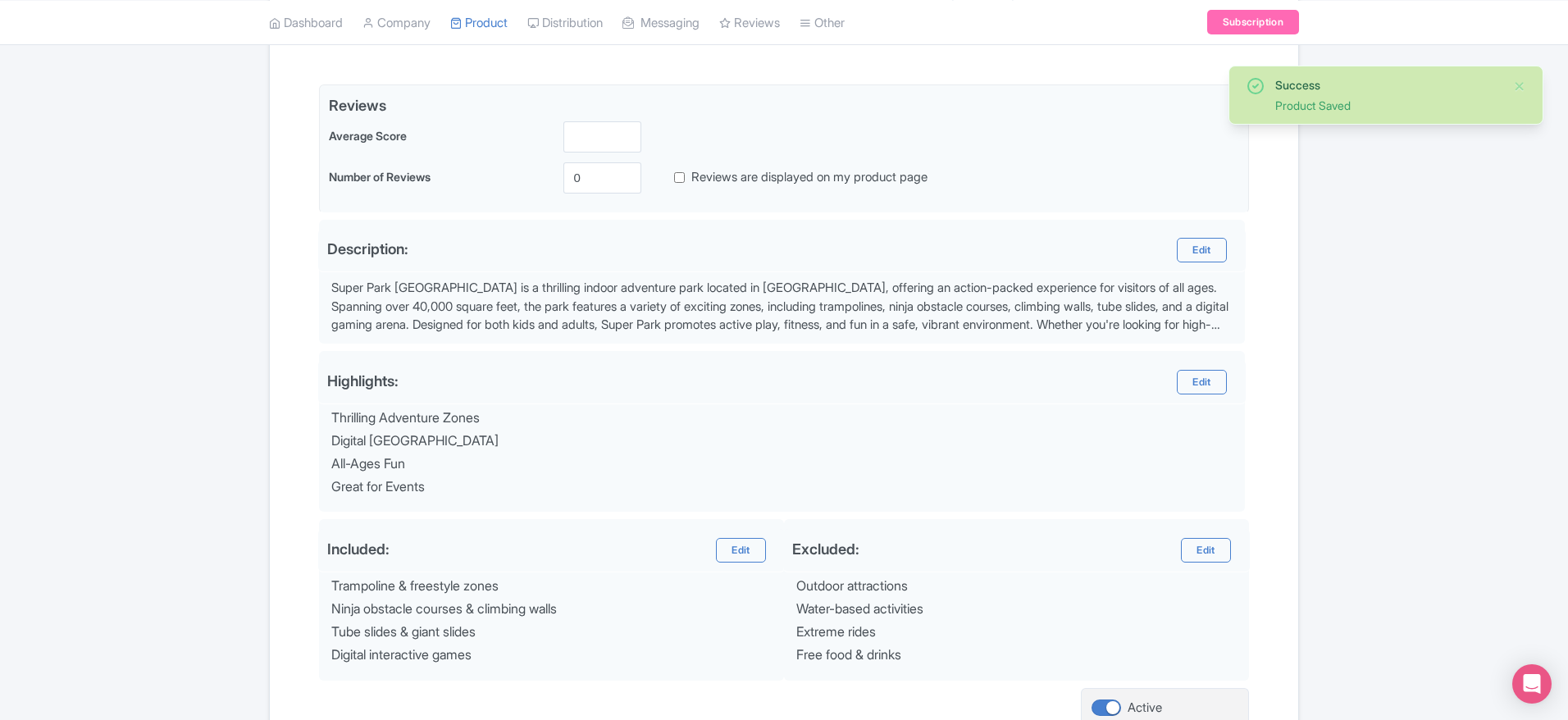
scroll to position [514, 0]
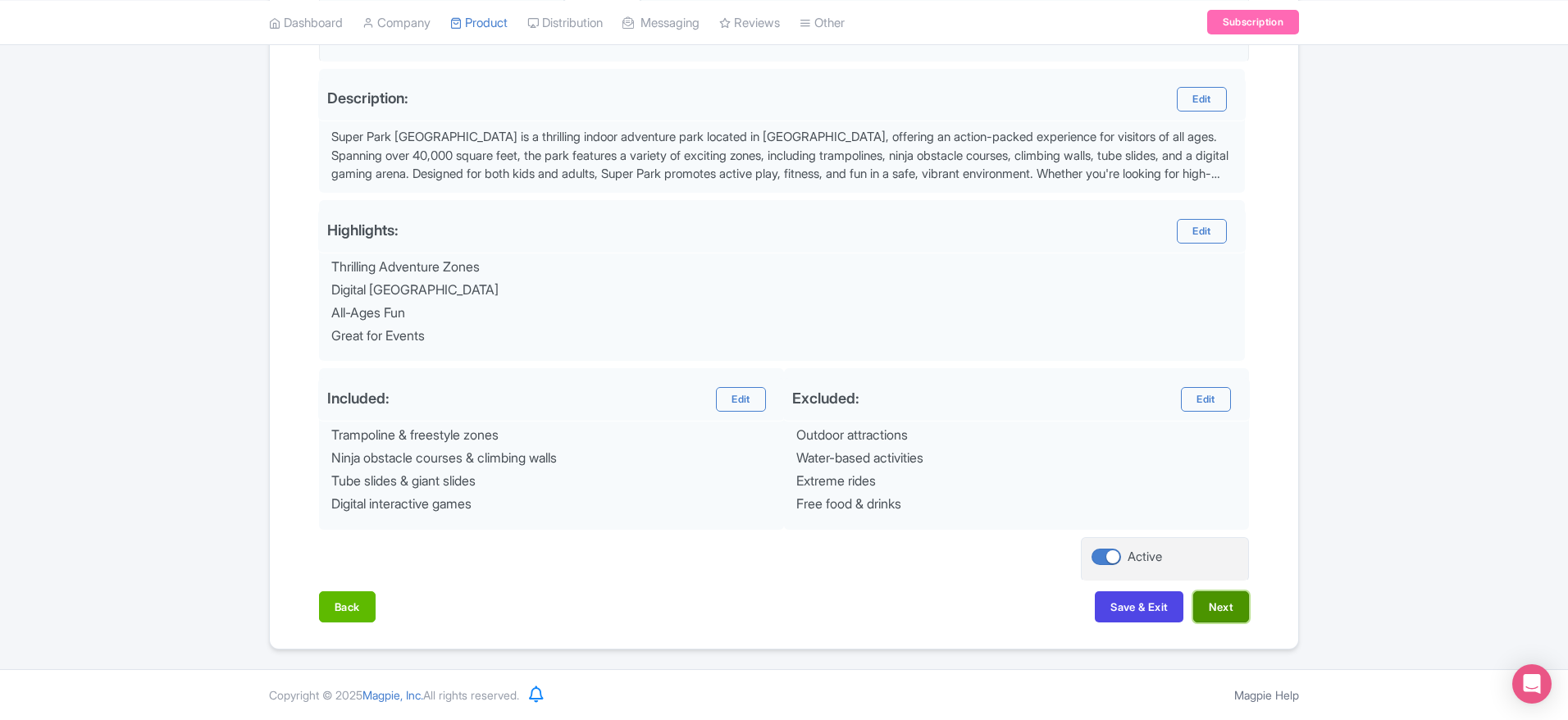
click at [1211, 606] on button "Next" at bounding box center [1220, 607] width 56 height 31
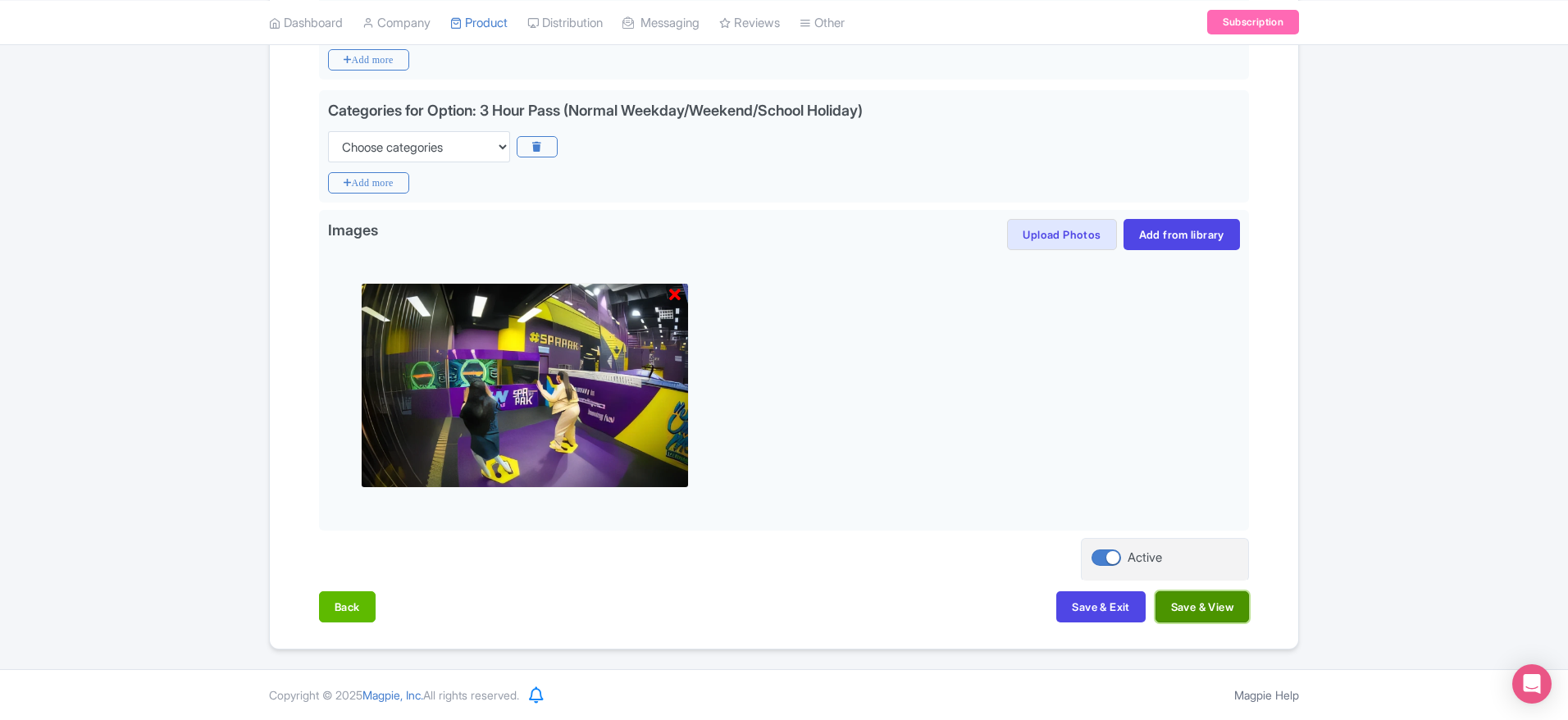
click at [1188, 604] on button "Save & View" at bounding box center [1202, 607] width 94 height 31
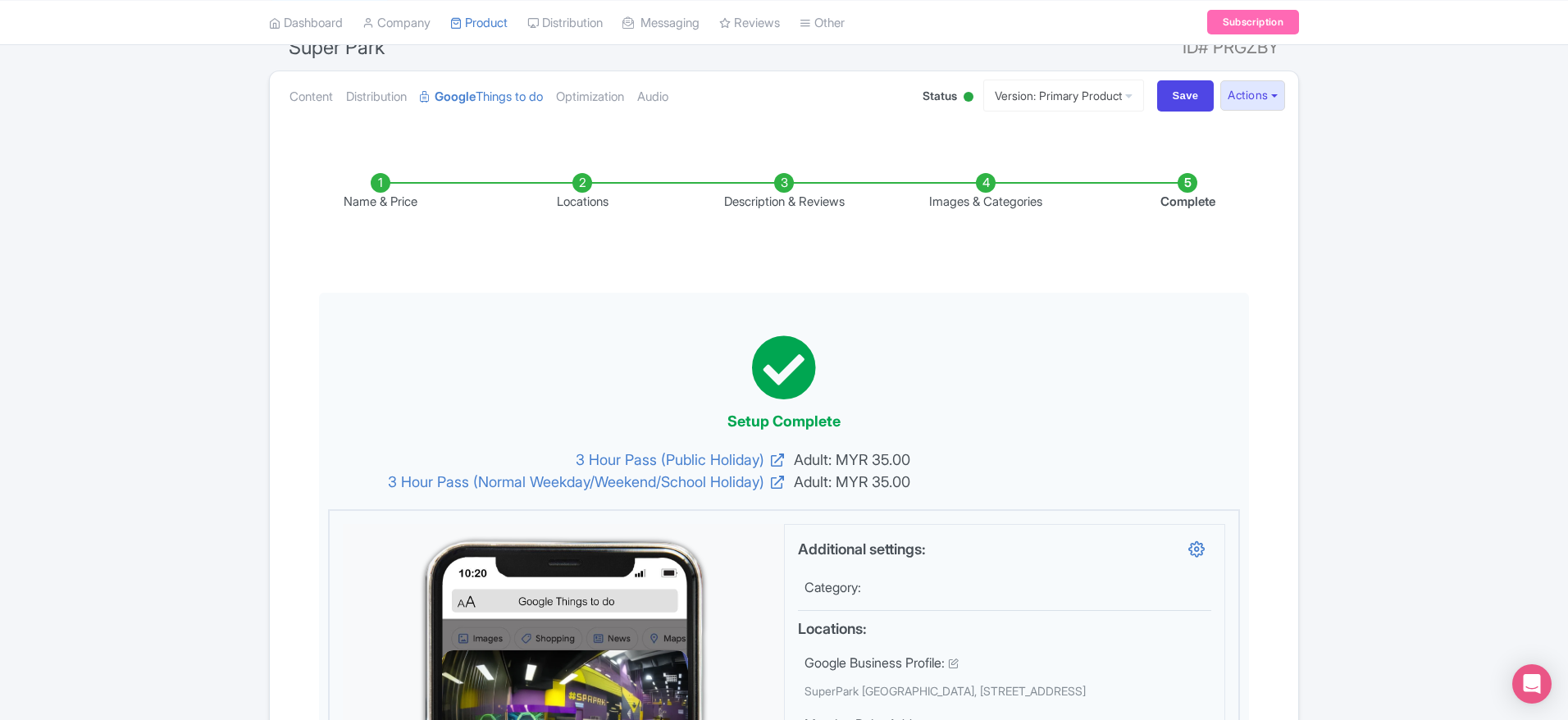
scroll to position [0, 0]
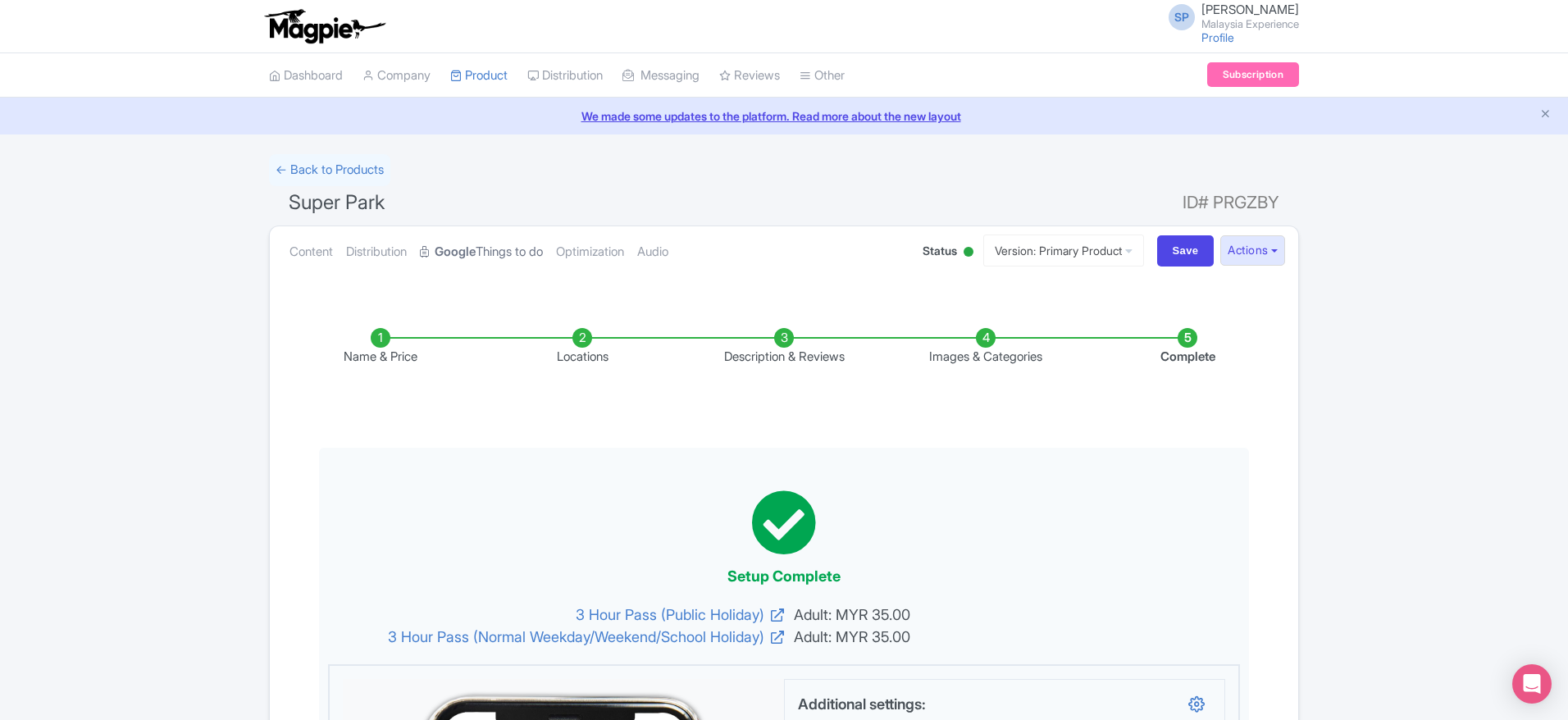
click at [471, 254] on strong "Google" at bounding box center [454, 252] width 41 height 19
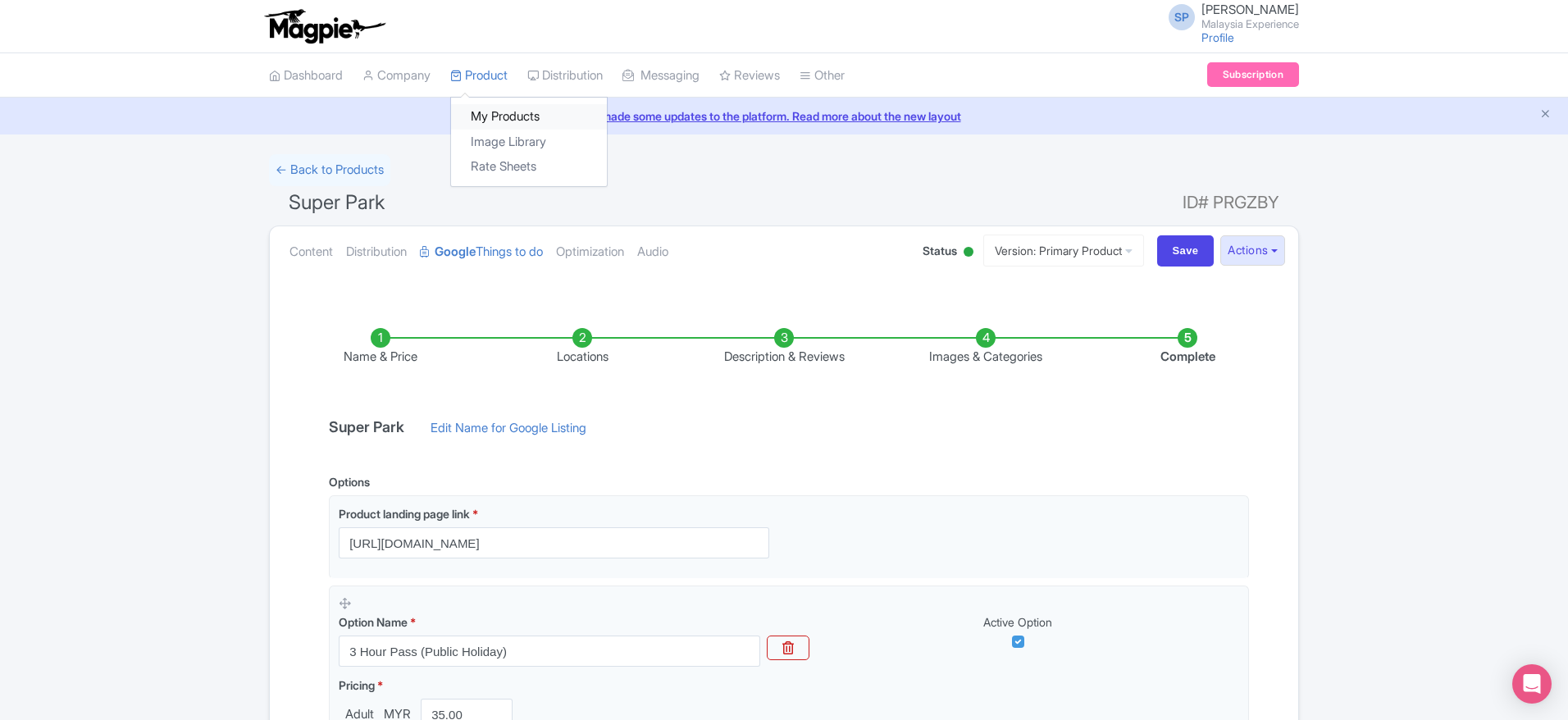
click at [499, 115] on link "My Products" at bounding box center [529, 117] width 155 height 26
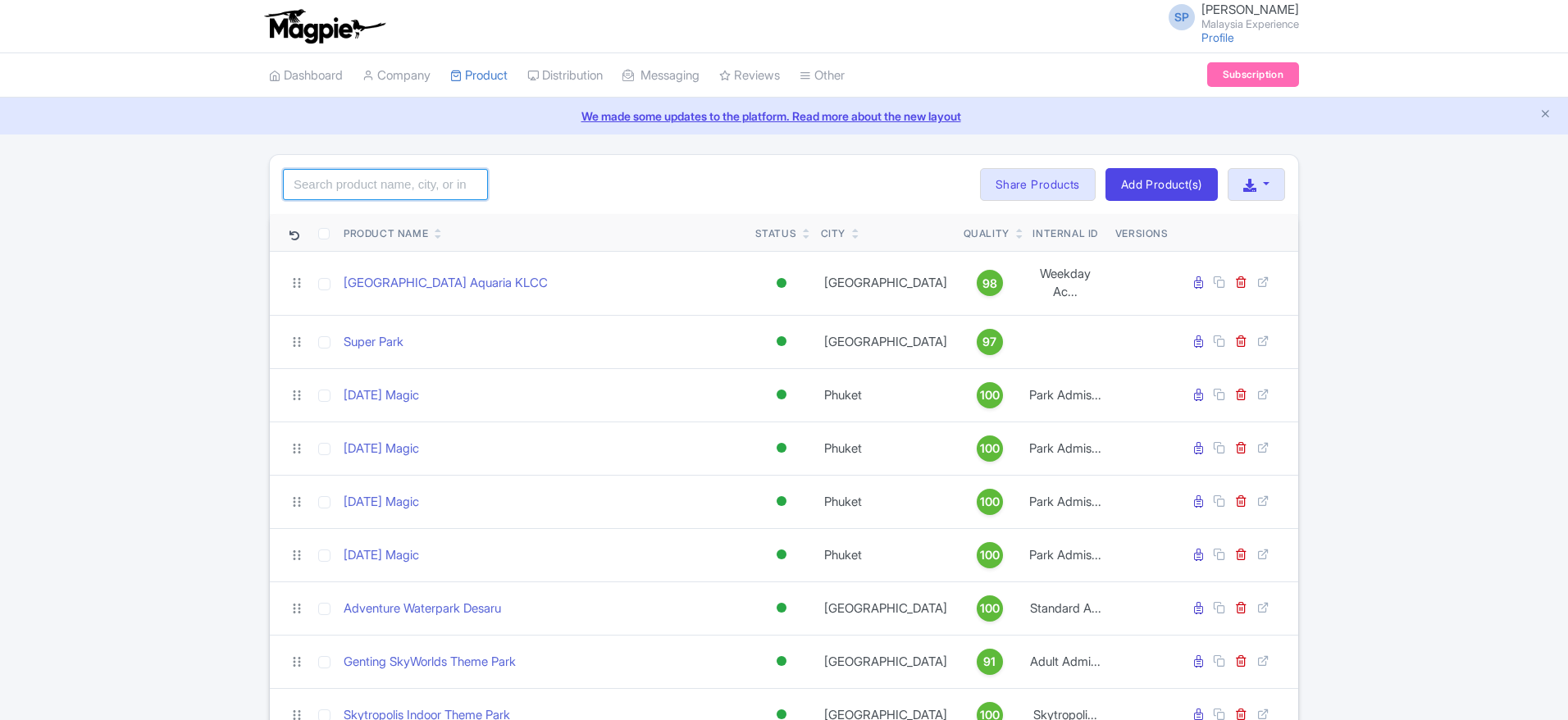
drag, startPoint x: 0, startPoint y: 0, endPoint x: 362, endPoint y: 189, distance: 408.4
click at [362, 189] on input "search" at bounding box center [385, 184] width 205 height 31
type input "super"
click button "Search" at bounding box center [0, 0] width 0 height 0
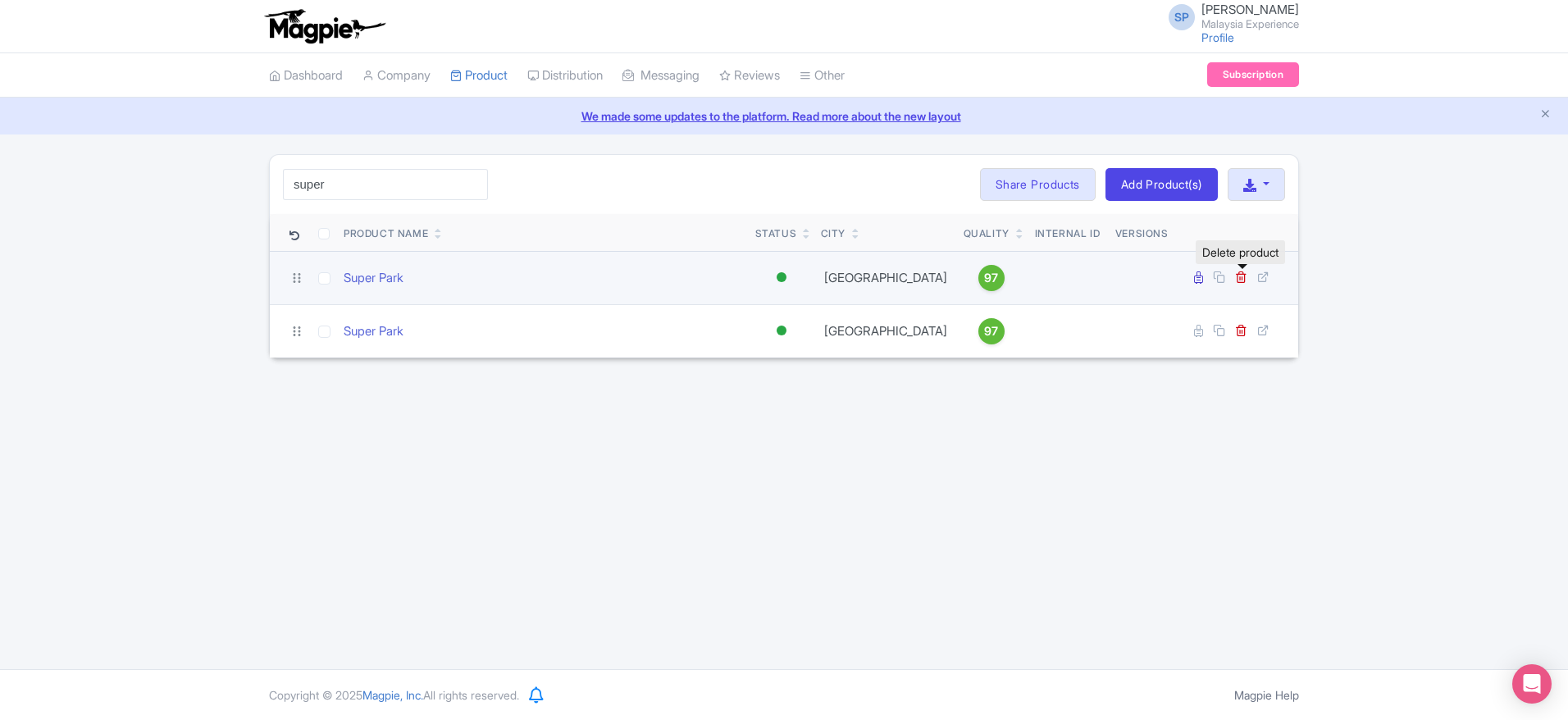
click at [1244, 284] on link at bounding box center [1243, 278] width 15 height 15
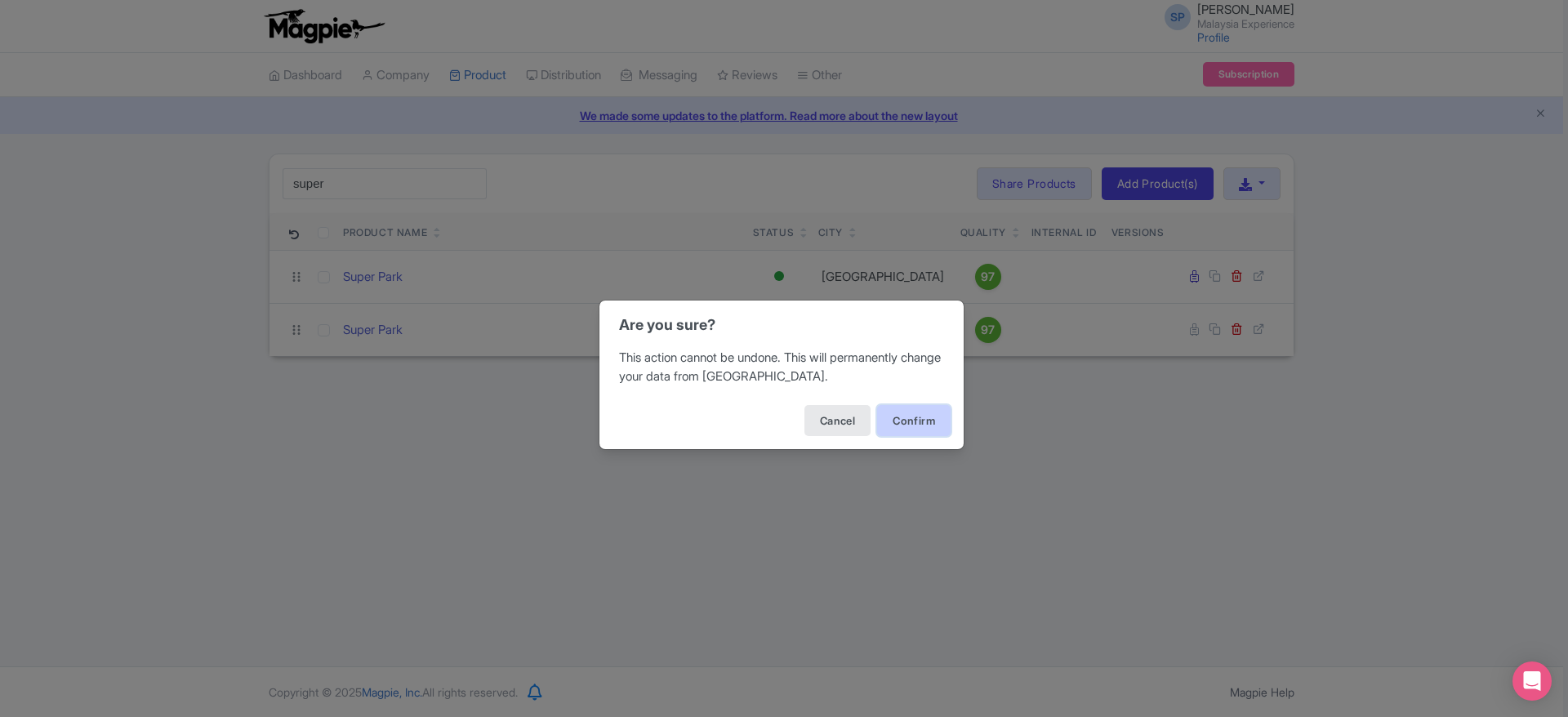
click at [918, 409] on button "Confirm" at bounding box center [914, 420] width 74 height 31
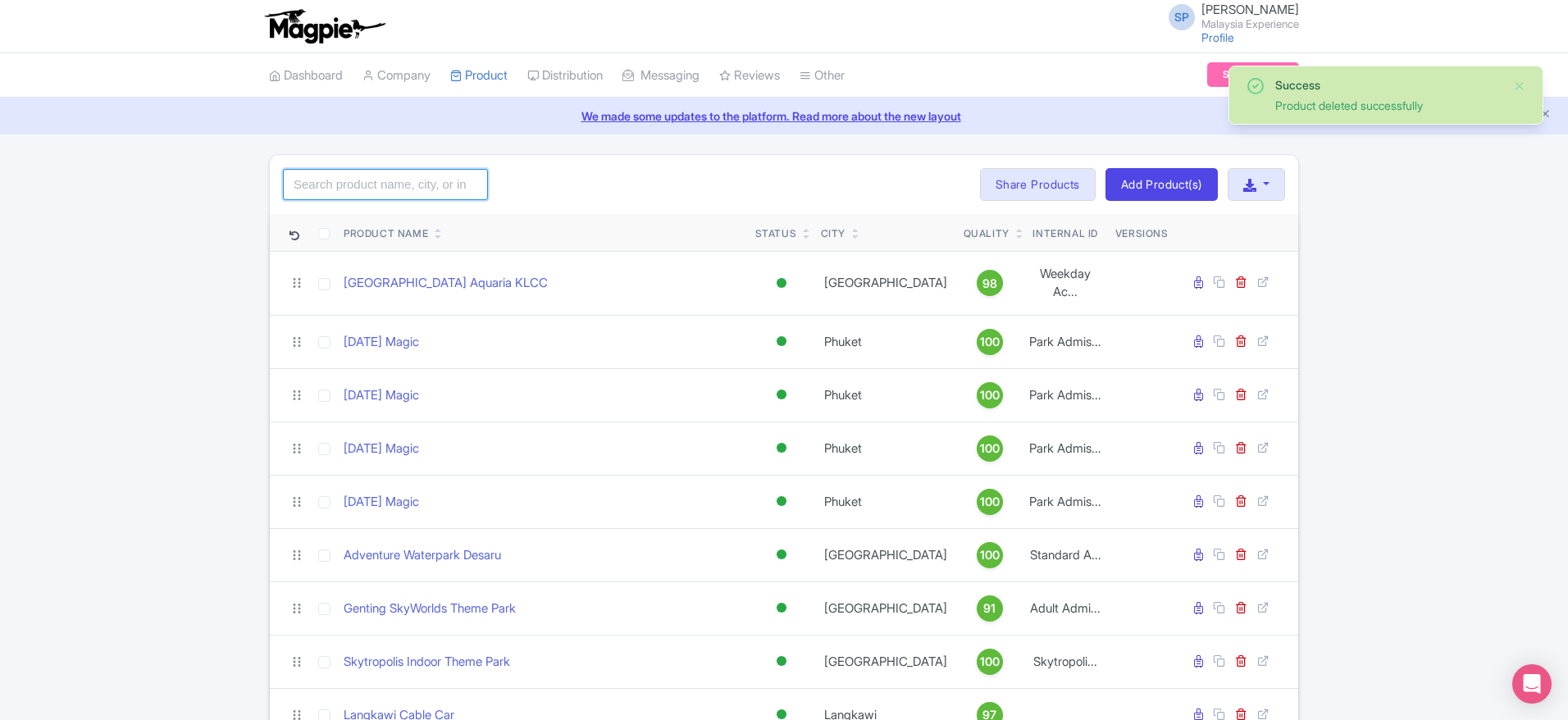
click at [353, 182] on input "search" at bounding box center [385, 184] width 205 height 31
type input "super"
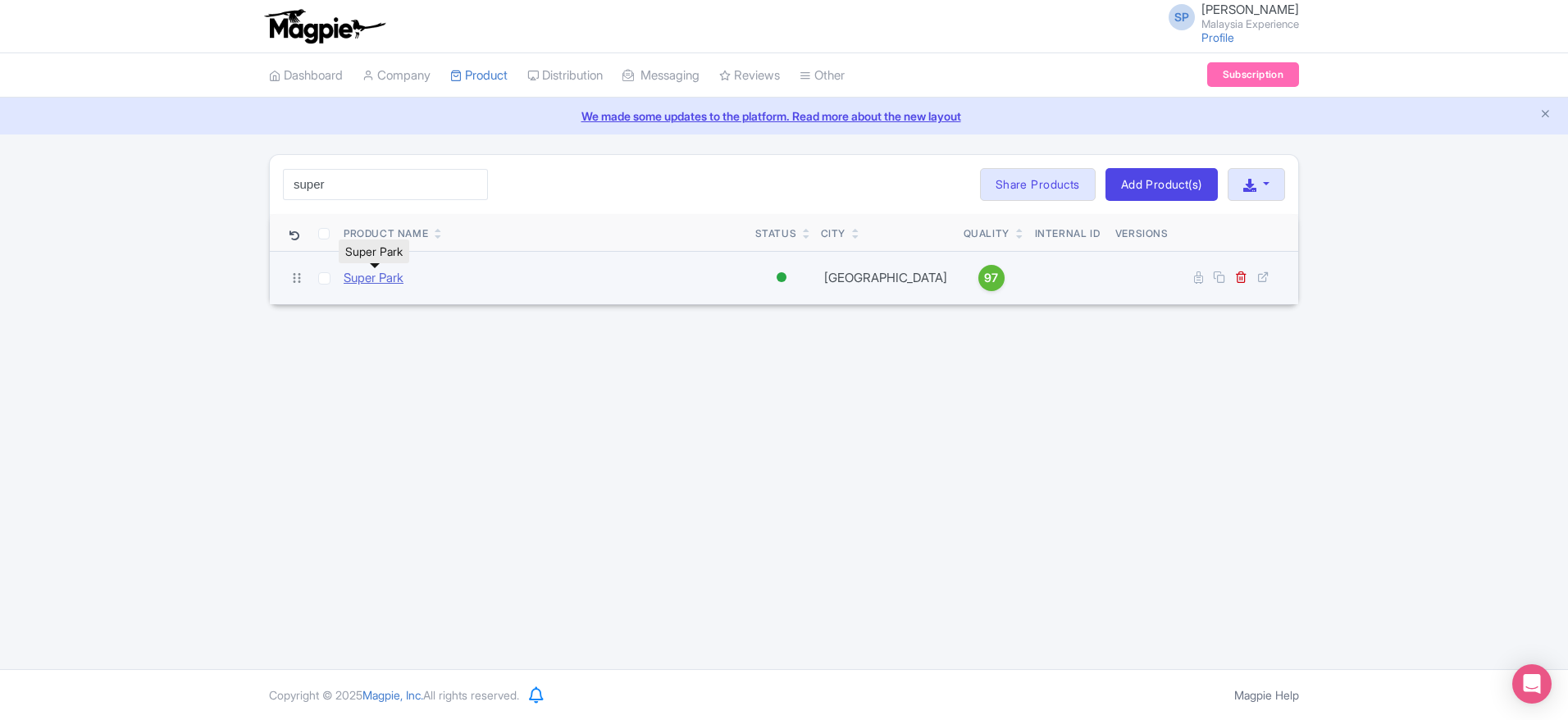
click at [374, 283] on link "Super Park" at bounding box center [373, 279] width 60 height 19
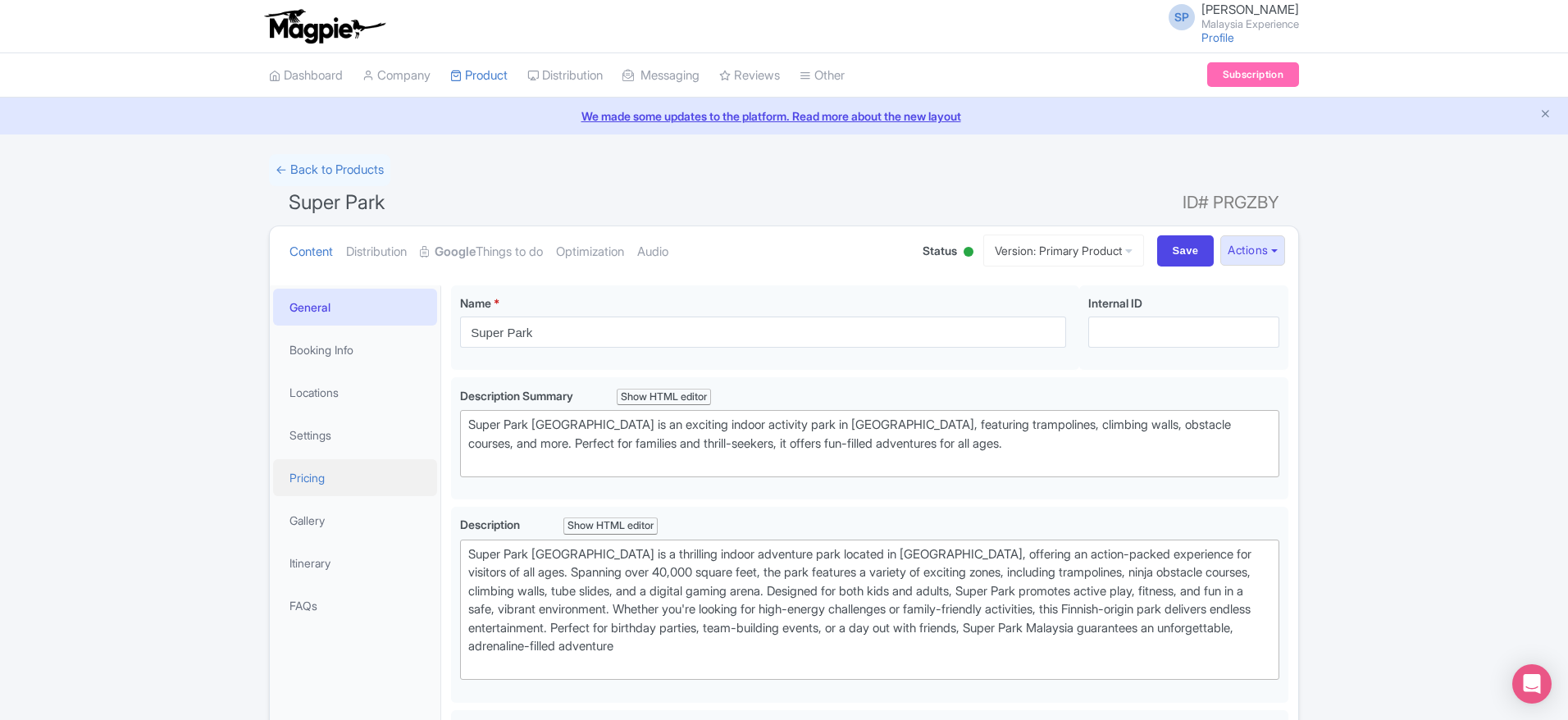
click at [311, 488] on link "Pricing" at bounding box center [355, 477] width 164 height 37
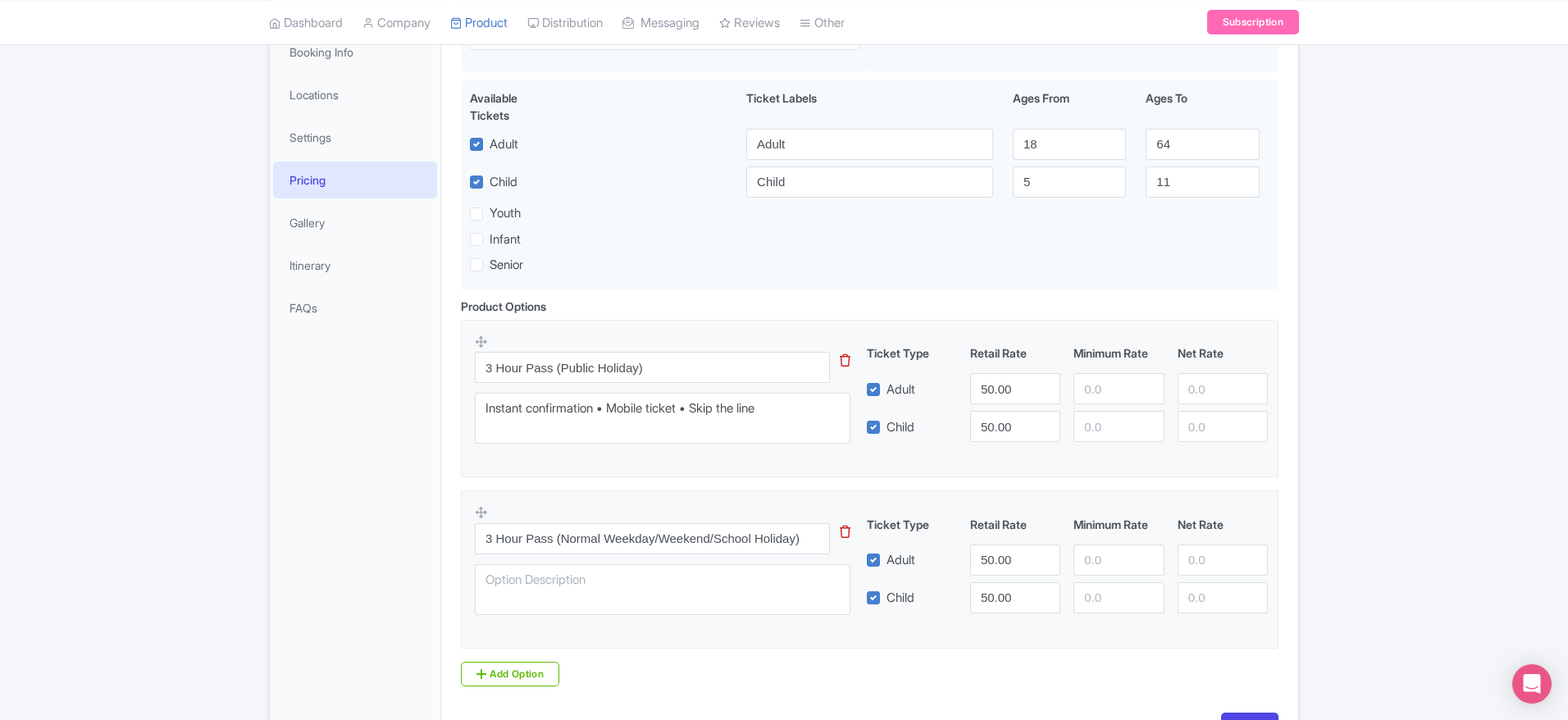
scroll to position [295, 0]
click at [985, 402] on input "50.00" at bounding box center [1014, 391] width 90 height 31
drag, startPoint x: 1015, startPoint y: 390, endPoint x: 882, endPoint y: 362, distance: 135.9
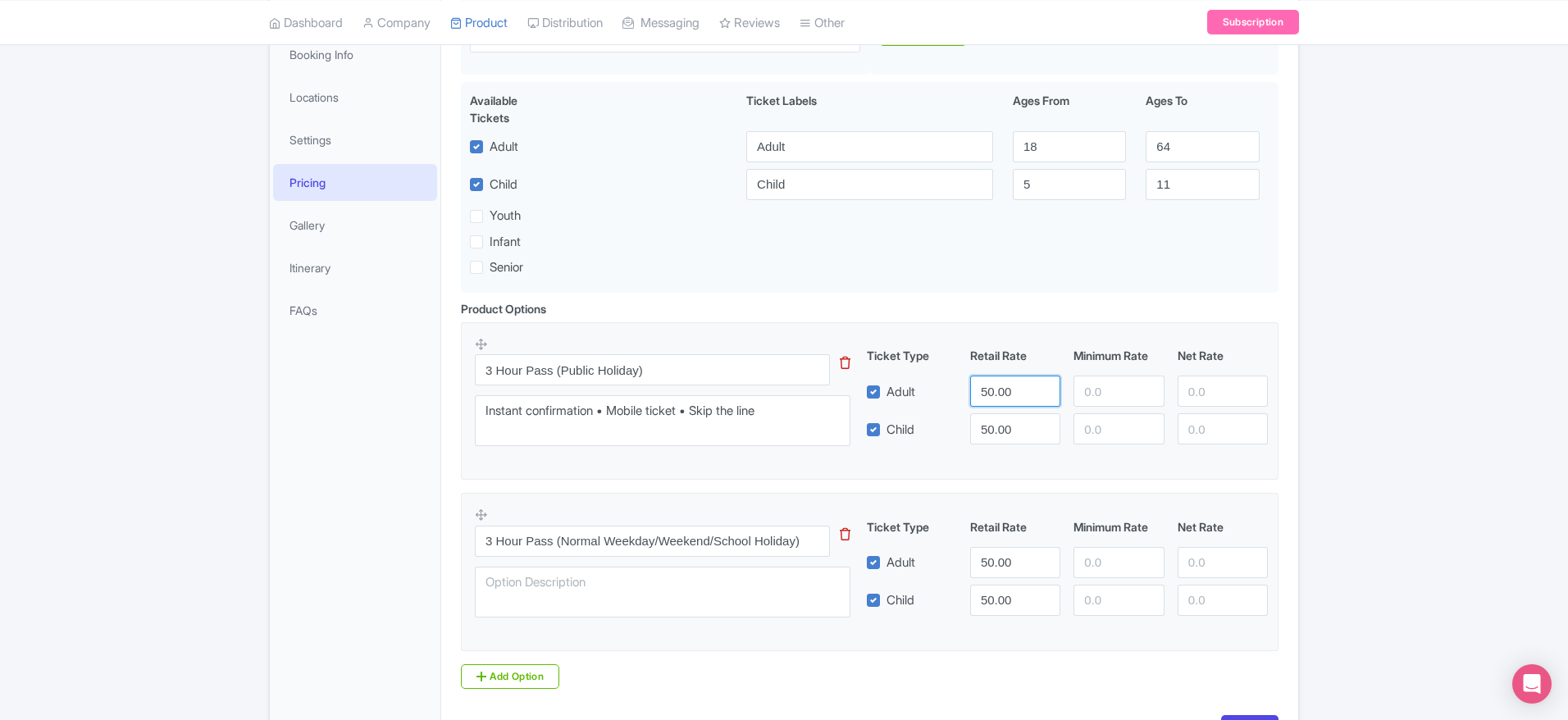
click at [882, 362] on div "Ticket Type Retail Rate Minimum Rate Net Rate Adult 50.00 Child 50.00 This tip …" at bounding box center [1067, 396] width 395 height 98
click at [1009, 391] on input "50.0" at bounding box center [1014, 391] width 90 height 31
type input "5"
click at [1009, 391] on input "number" at bounding box center [1014, 391] width 90 height 31
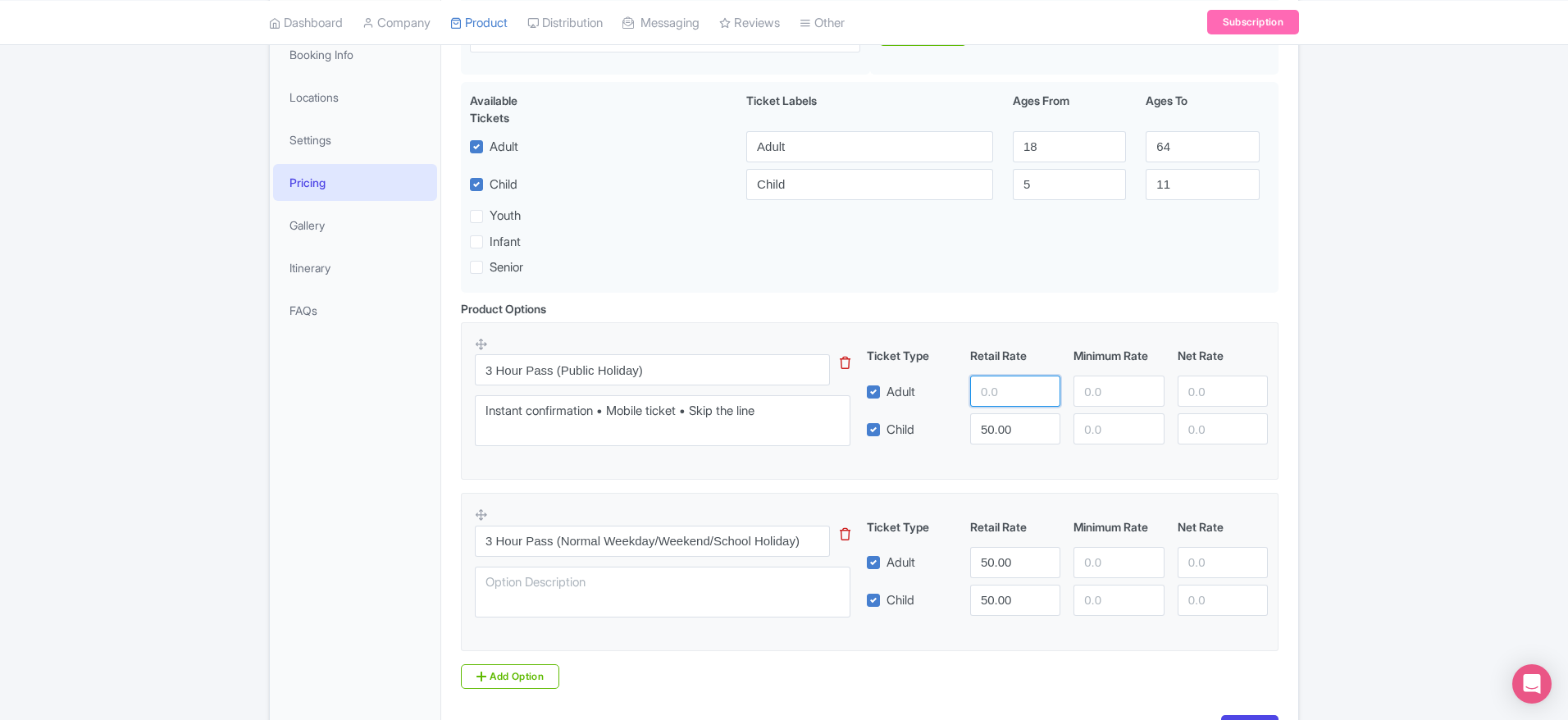
click at [1009, 391] on input "number" at bounding box center [1014, 391] width 90 height 31
click at [1009, 391] on input "3" at bounding box center [1014, 391] width 90 height 31
click at [1004, 391] on input "3" at bounding box center [1014, 391] width 90 height 31
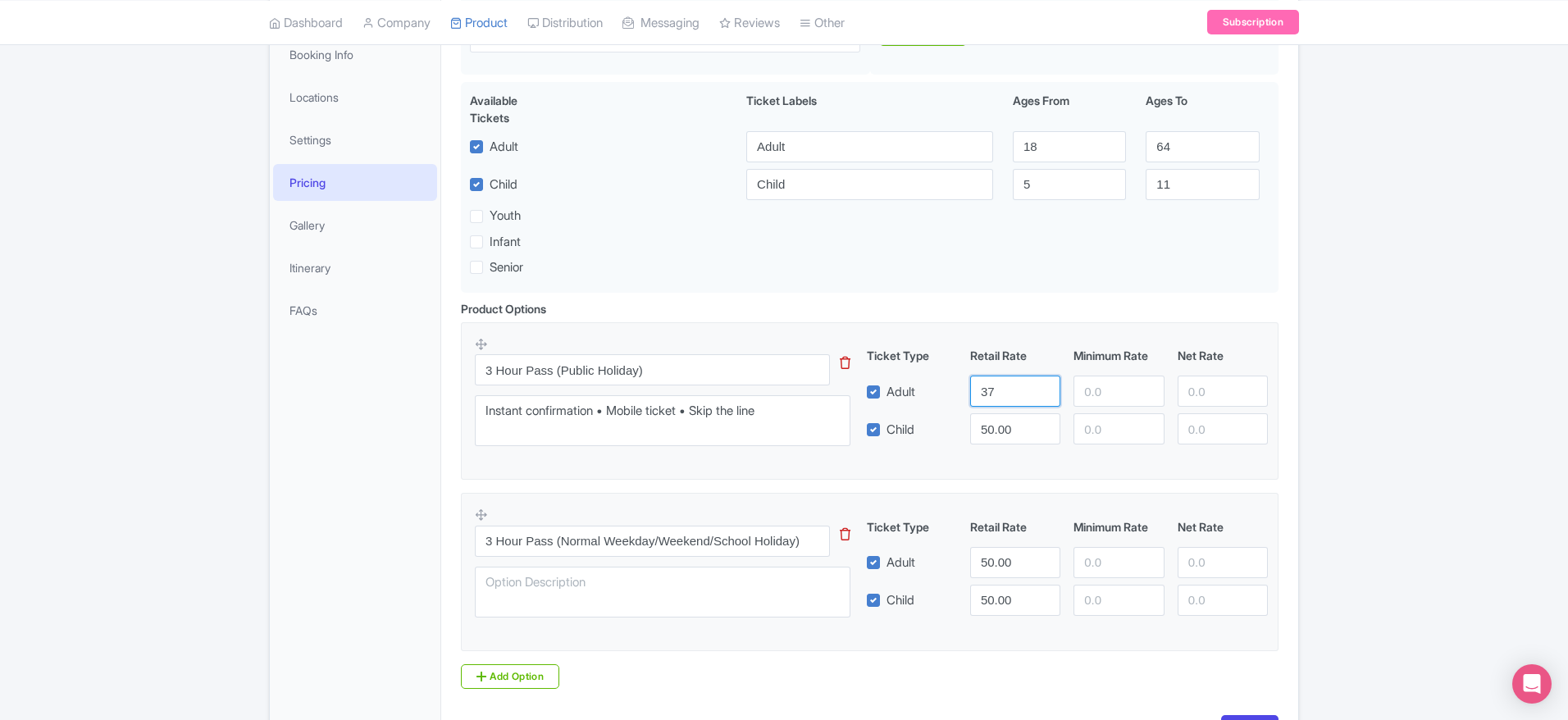
click at [1004, 391] on input "37" at bounding box center [1014, 391] width 90 height 31
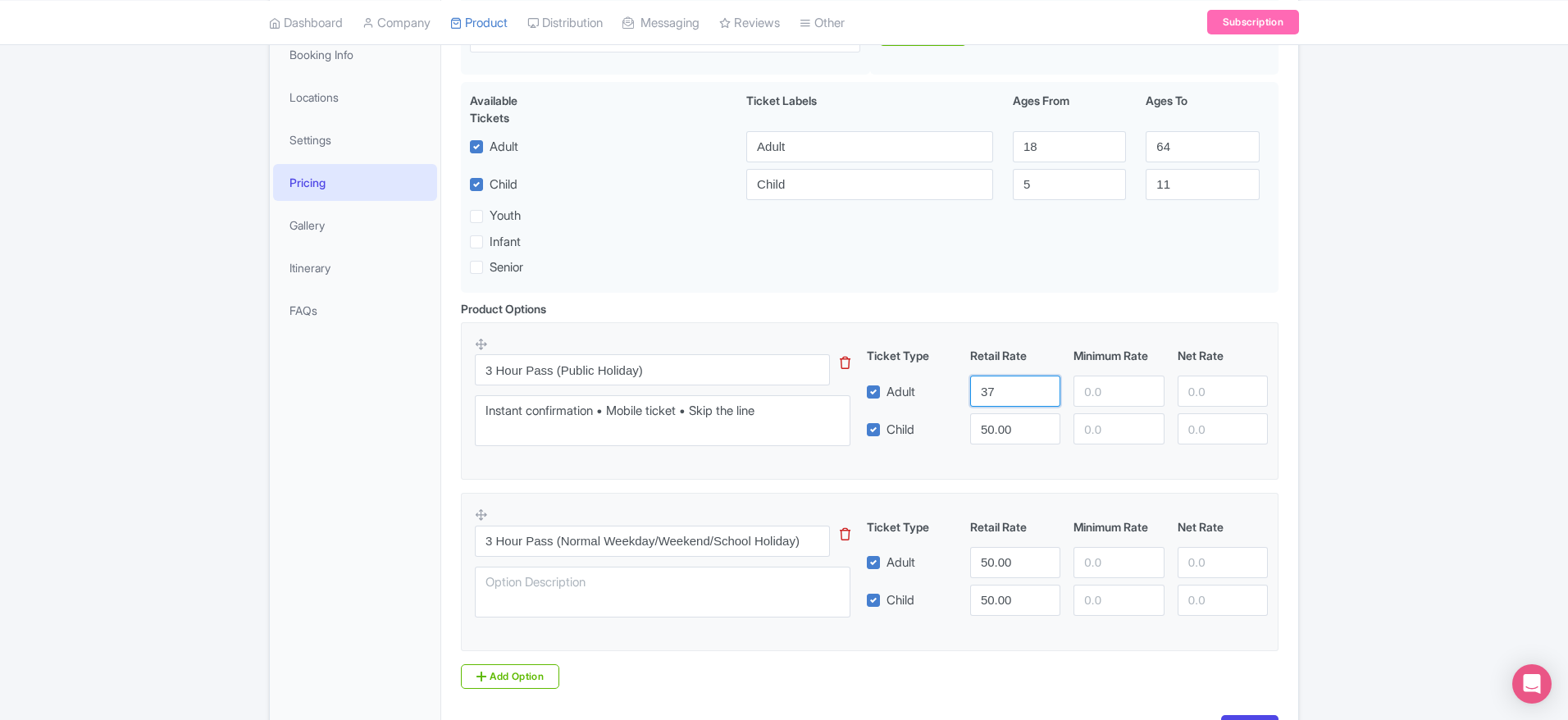
click at [1004, 391] on input "37" at bounding box center [1014, 391] width 90 height 31
drag, startPoint x: 1005, startPoint y: 391, endPoint x: 948, endPoint y: 388, distance: 57.1
click at [948, 388] on div "Adult 37" at bounding box center [1067, 391] width 415 height 31
type input "37"
drag, startPoint x: 1012, startPoint y: 558, endPoint x: 960, endPoint y: 563, distance: 52.2
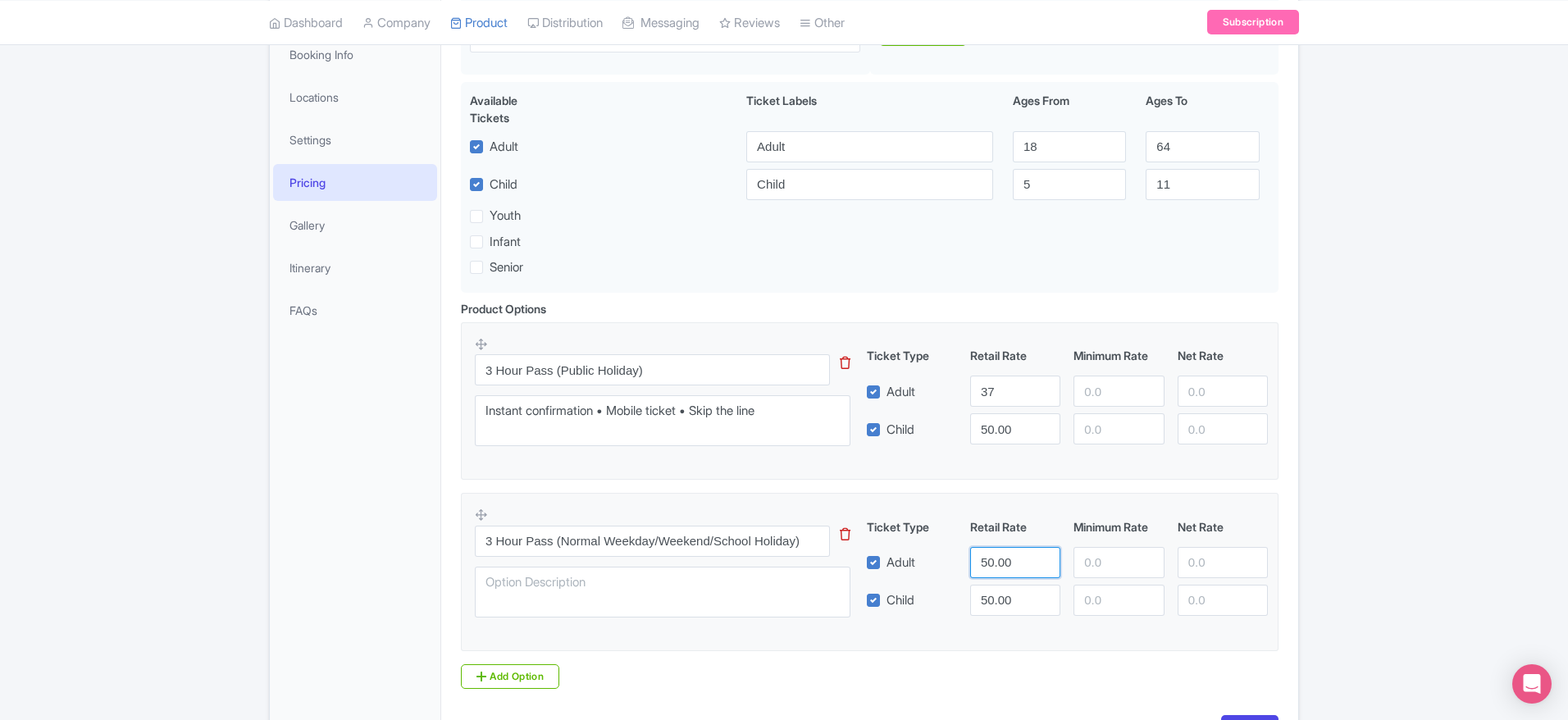
click at [960, 563] on div "Adult 50.00" at bounding box center [1067, 563] width 415 height 31
drag, startPoint x: 1014, startPoint y: 571, endPoint x: 955, endPoint y: 567, distance: 59.1
click at [955, 567] on div "Adult 50.00" at bounding box center [1067, 563] width 415 height 31
click at [1020, 547] on input "50.00" at bounding box center [1014, 563] width 90 height 31
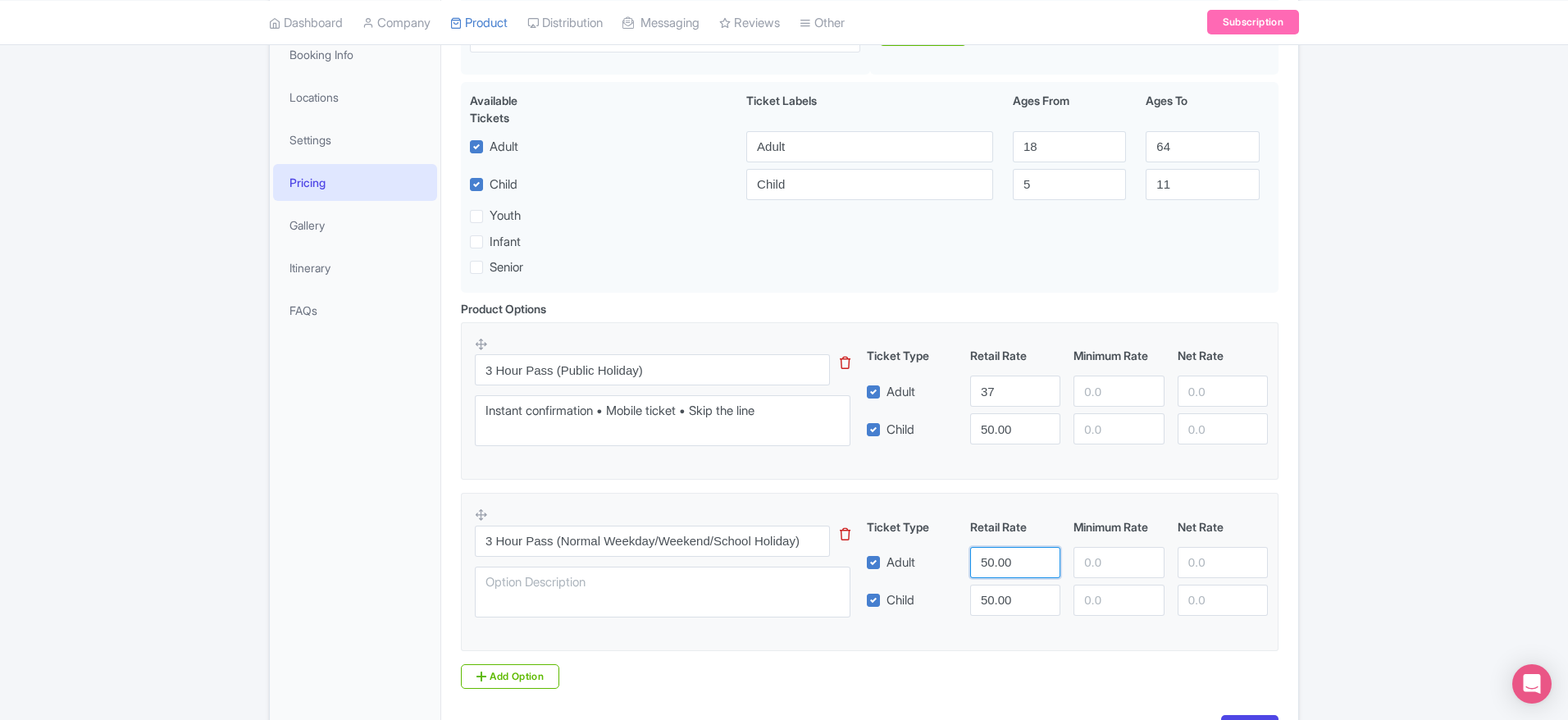
click at [1020, 547] on input "50.00" at bounding box center [1014, 563] width 90 height 31
paste input "number"
click at [1001, 402] on input "37" at bounding box center [1014, 391] width 90 height 31
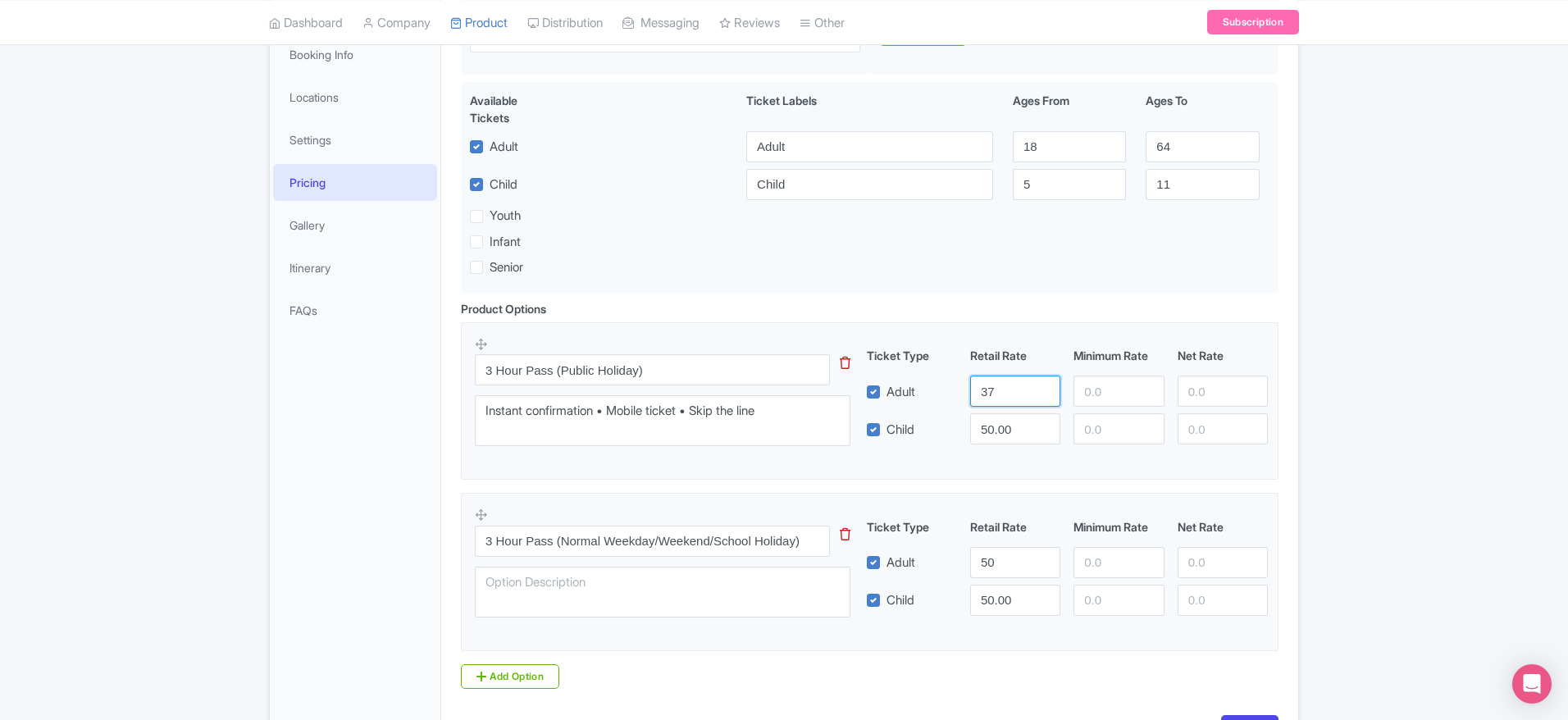
click at [1001, 402] on input "37" at bounding box center [1014, 391] width 90 height 31
click at [1005, 553] on input "50" at bounding box center [1014, 563] width 90 height 31
paste input "37"
click at [1005, 553] on input "37" at bounding box center [1014, 563] width 90 height 31
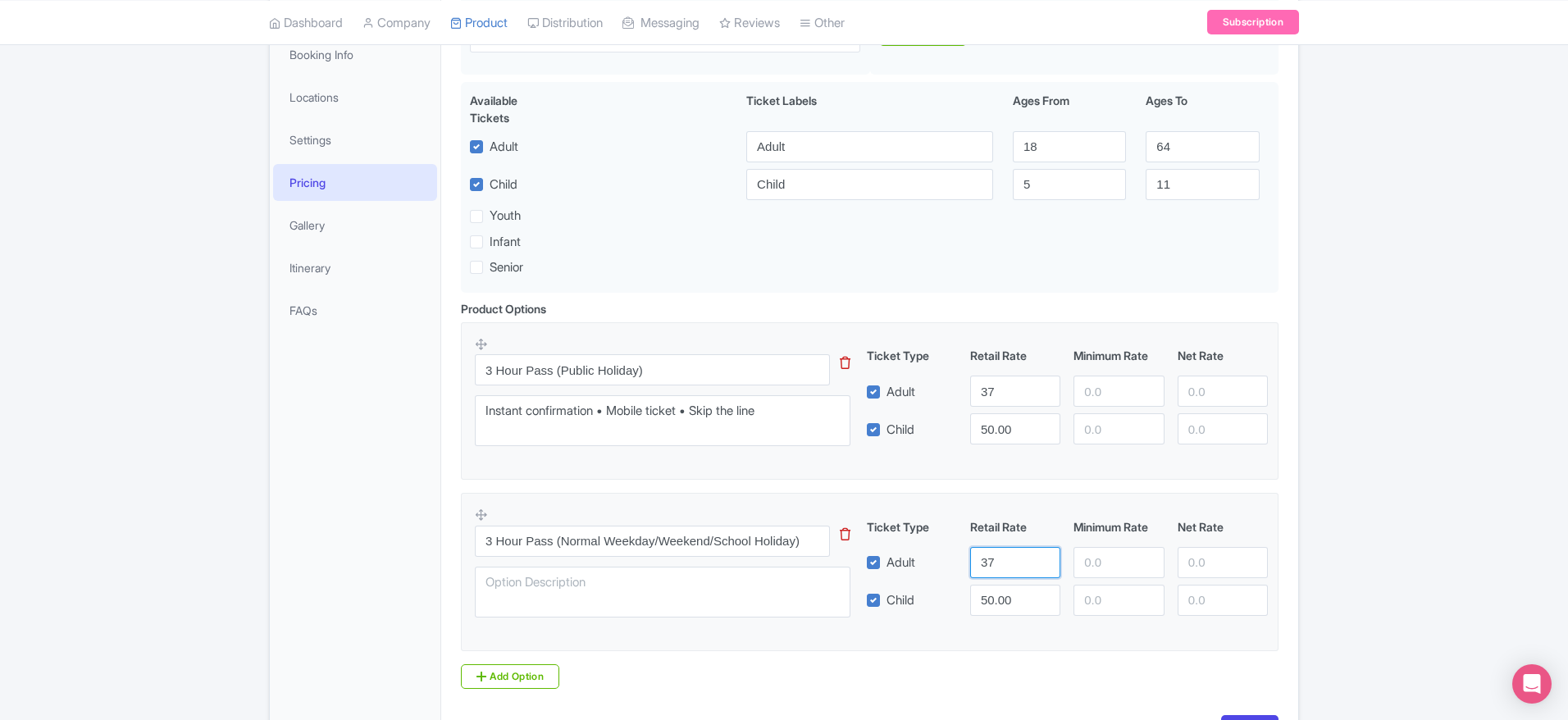
type input "37"
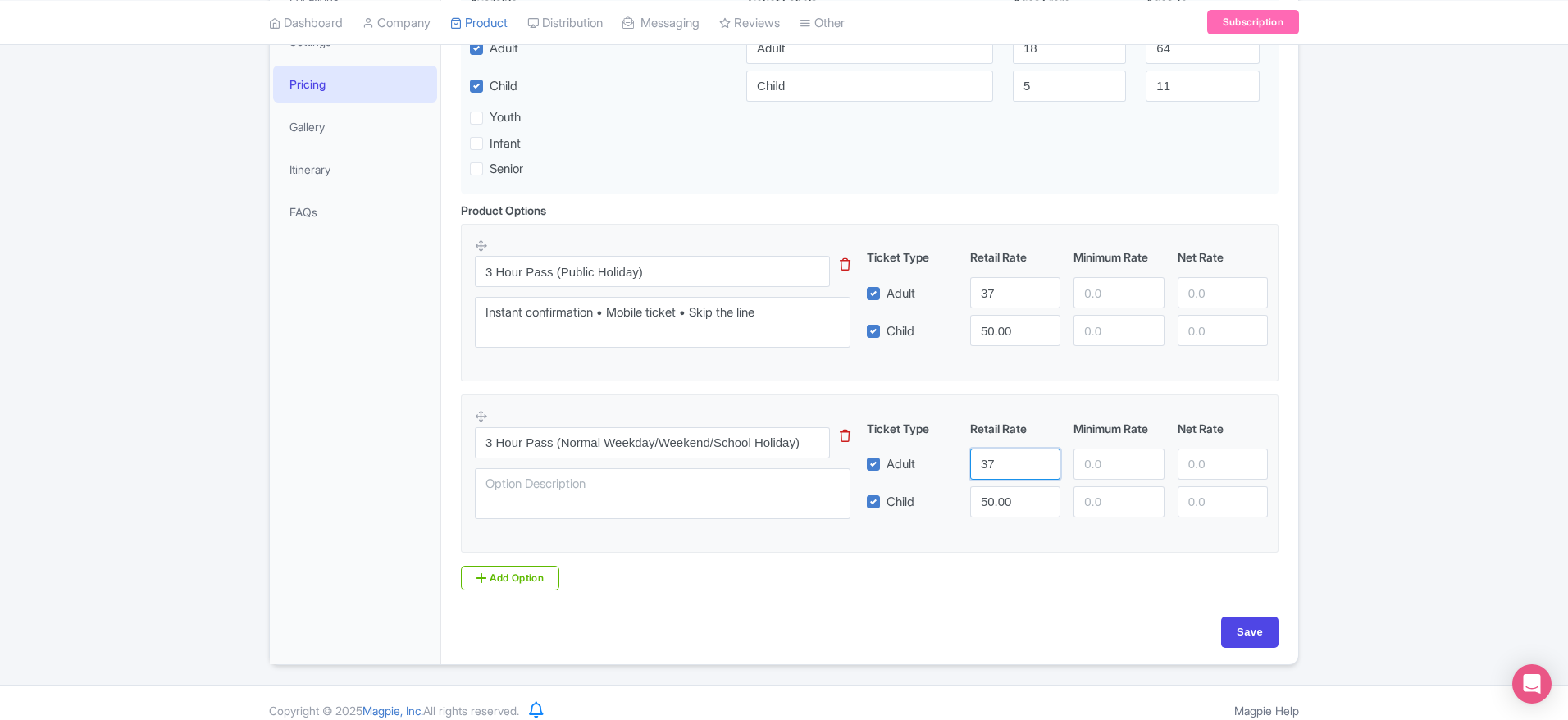
scroll to position [409, 0]
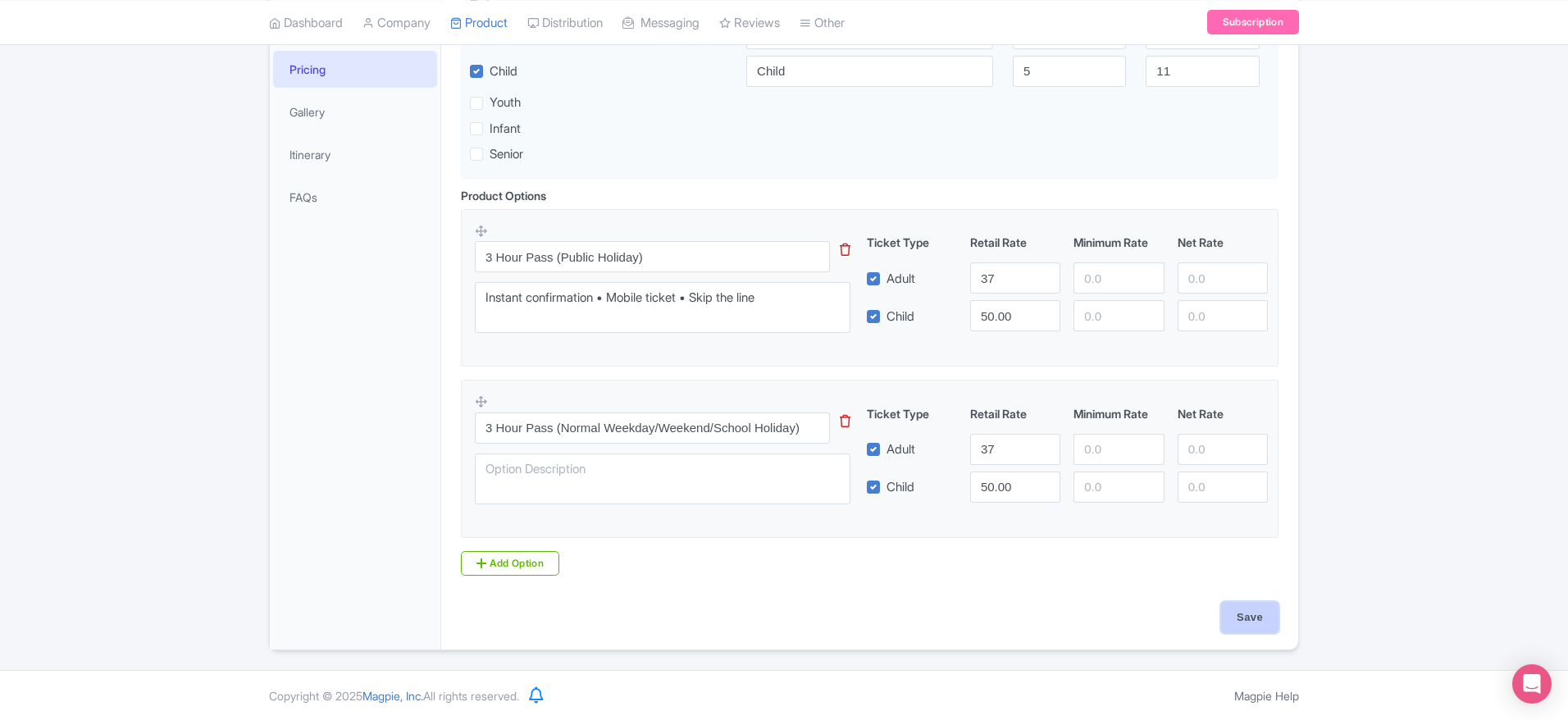
click at [1233, 607] on input "Save" at bounding box center [1249, 618] width 58 height 31
type input "Saving..."
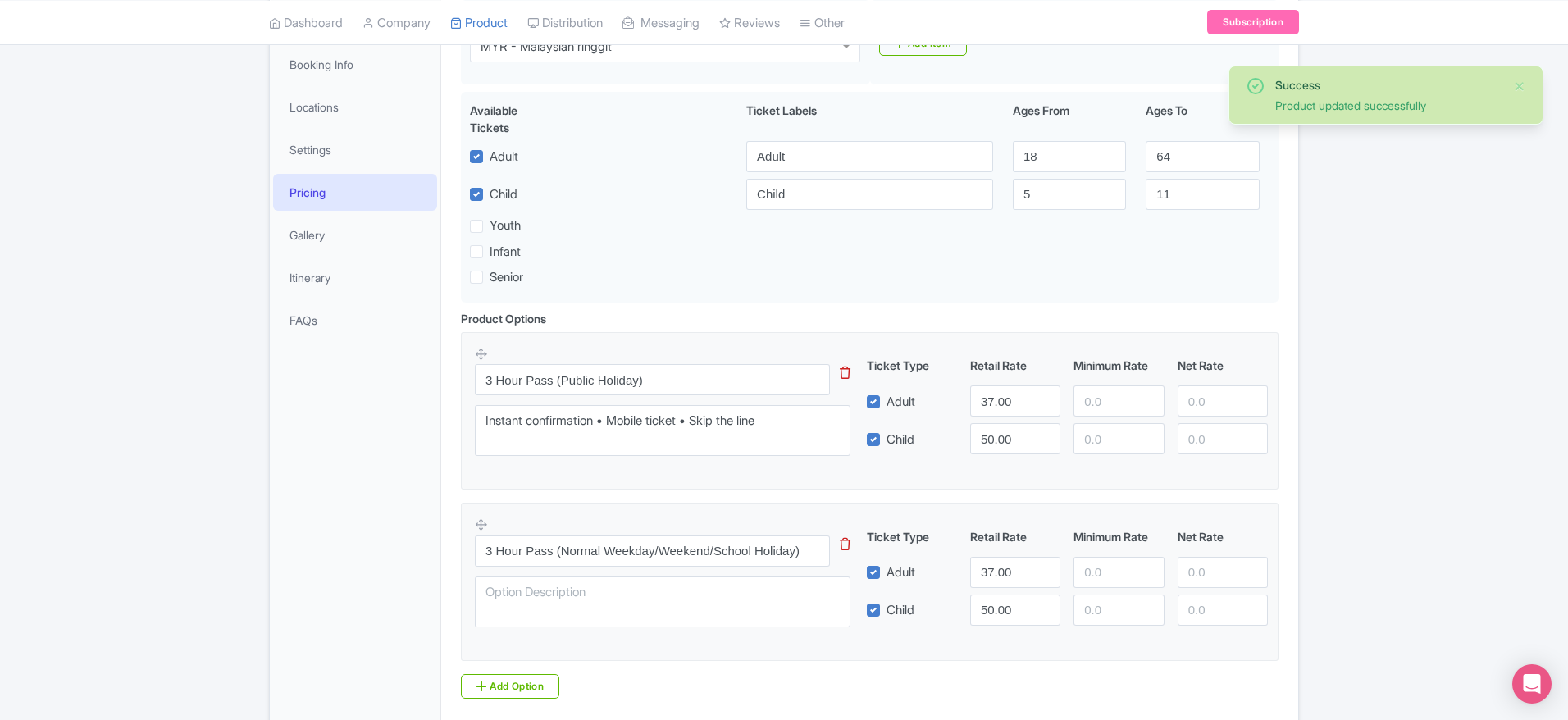
scroll to position [531, 0]
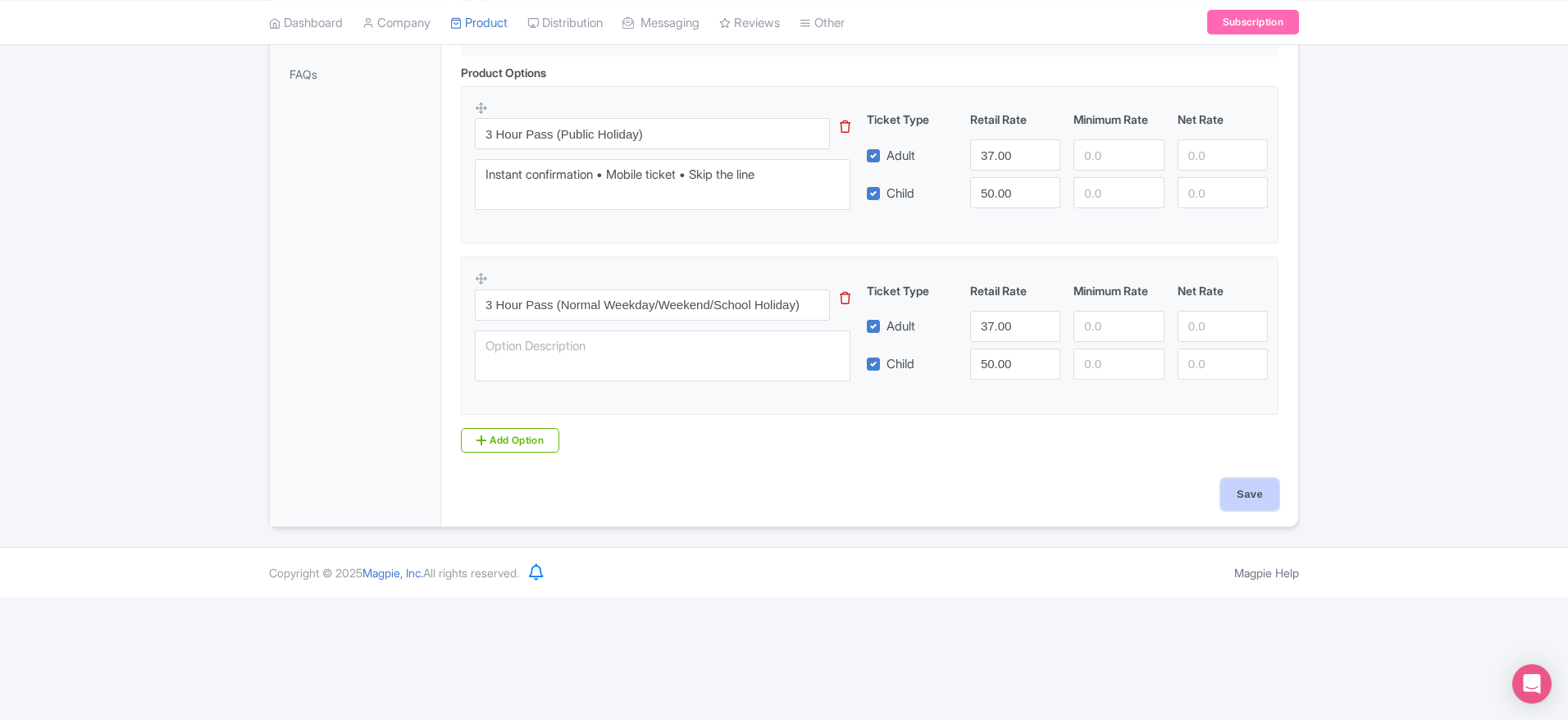
click at [1253, 493] on div "Wear comfortable clothes & grip socks Kids under 12 must be supervised by an ad…" at bounding box center [869, 135] width 857 height 783
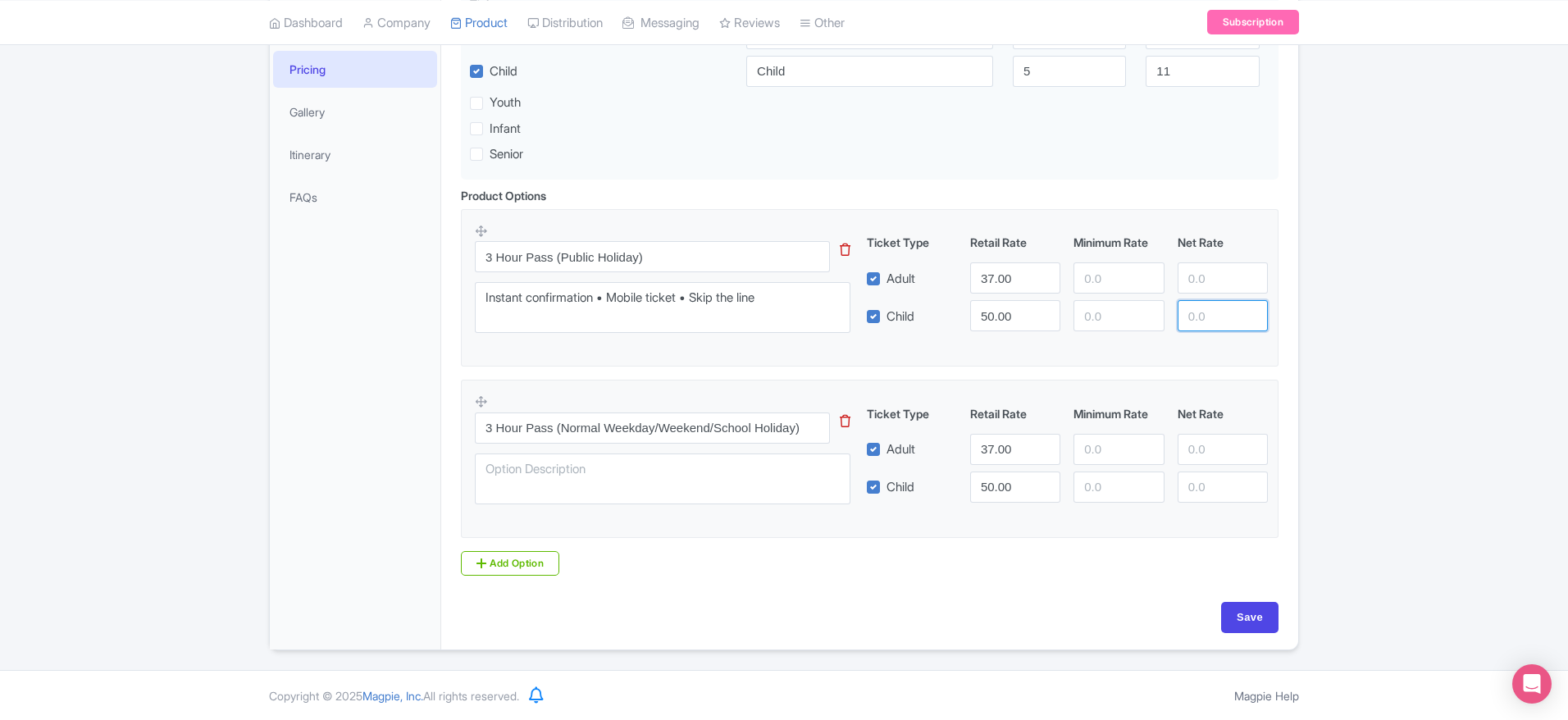
drag, startPoint x: 1561, startPoint y: 342, endPoint x: 1574, endPoint y: 343, distance: 13.0
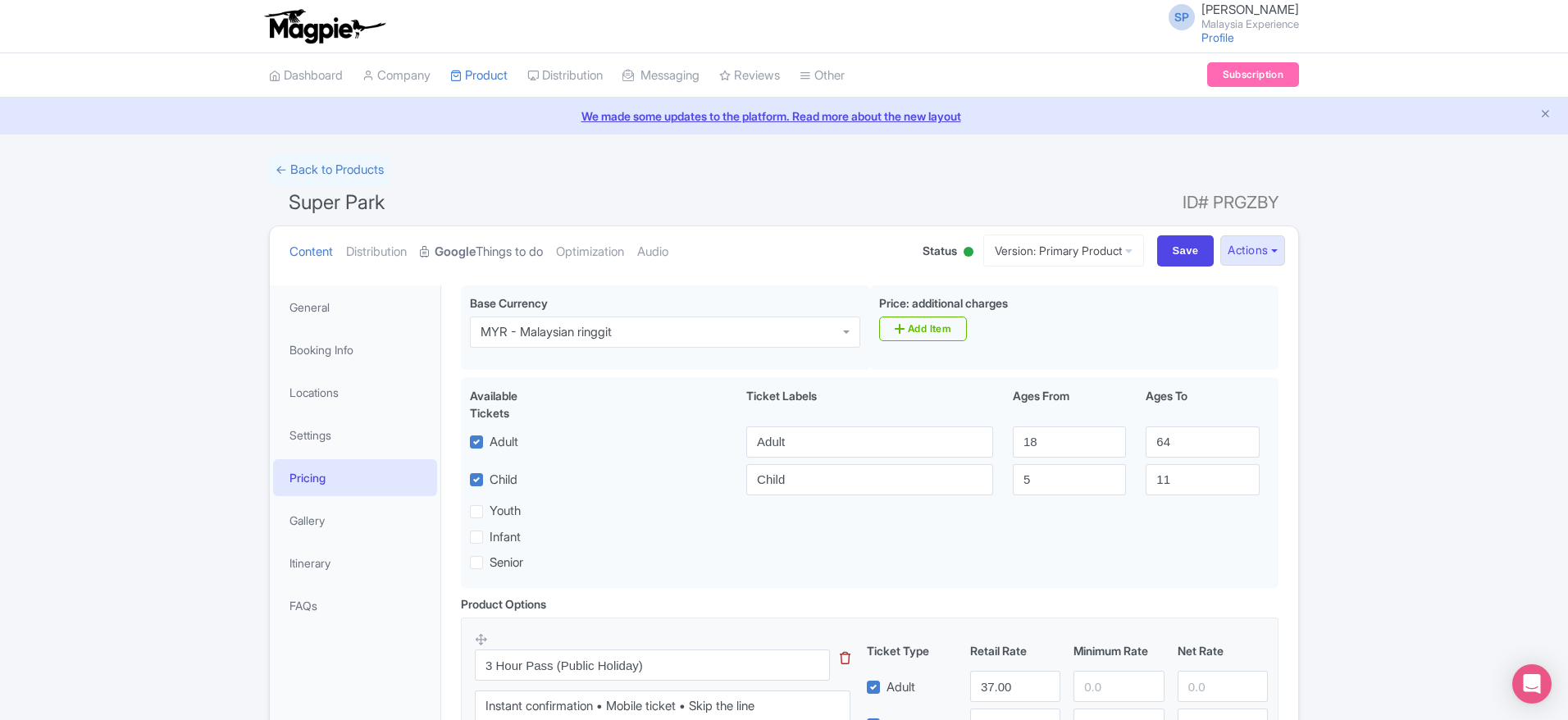
click at [462, 262] on link "Google Things to do" at bounding box center [482, 252] width 123 height 51
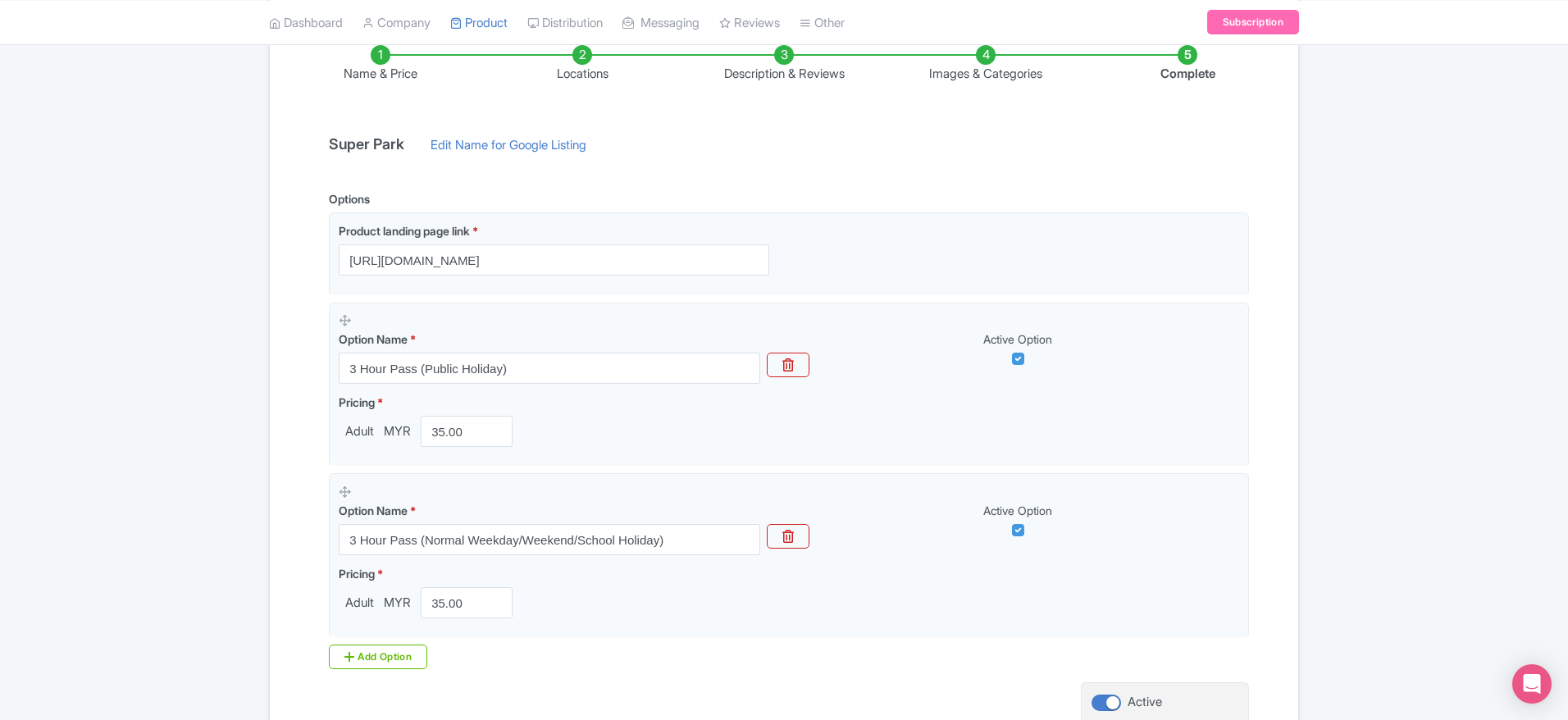
scroll to position [428, 0]
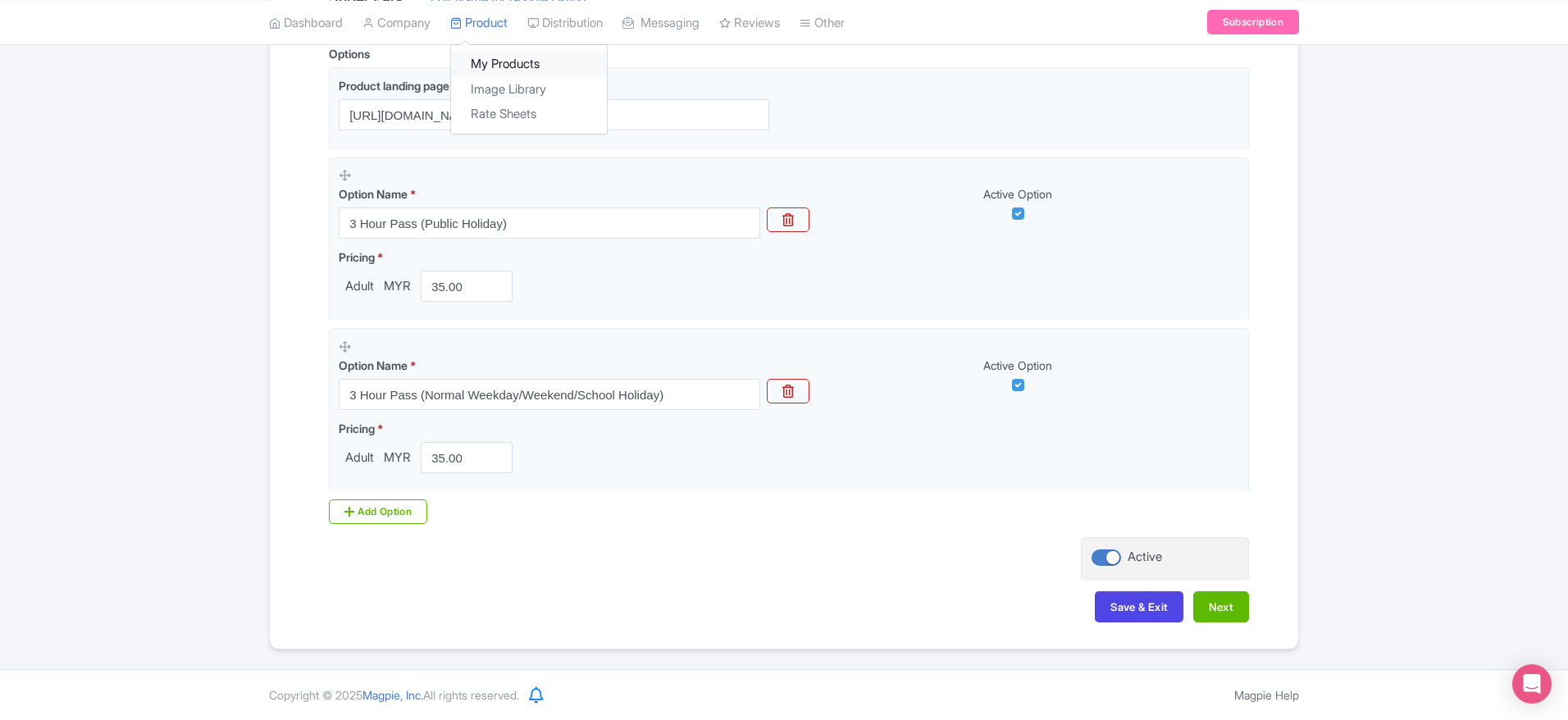
click at [505, 53] on link "My Products" at bounding box center [529, 64] width 155 height 26
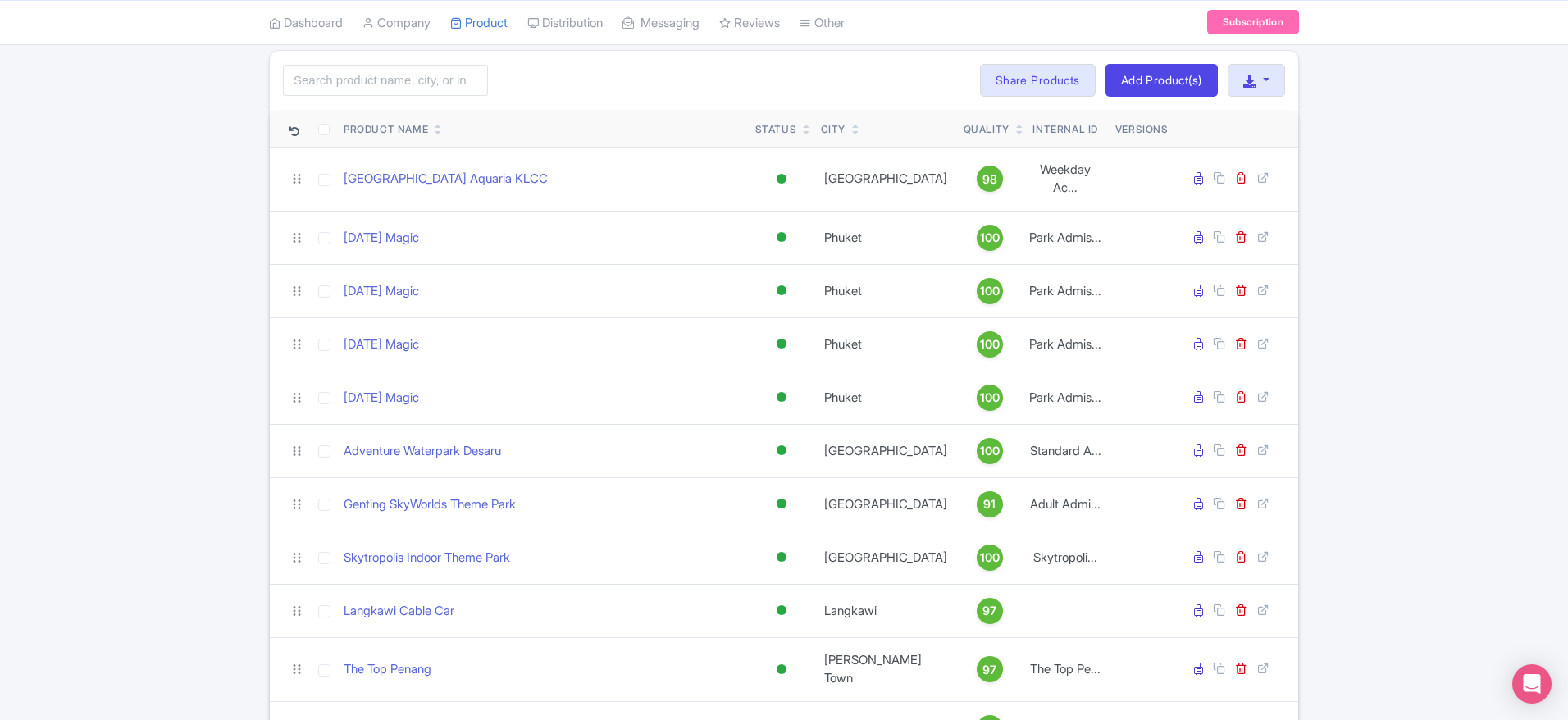
scroll to position [114, 0]
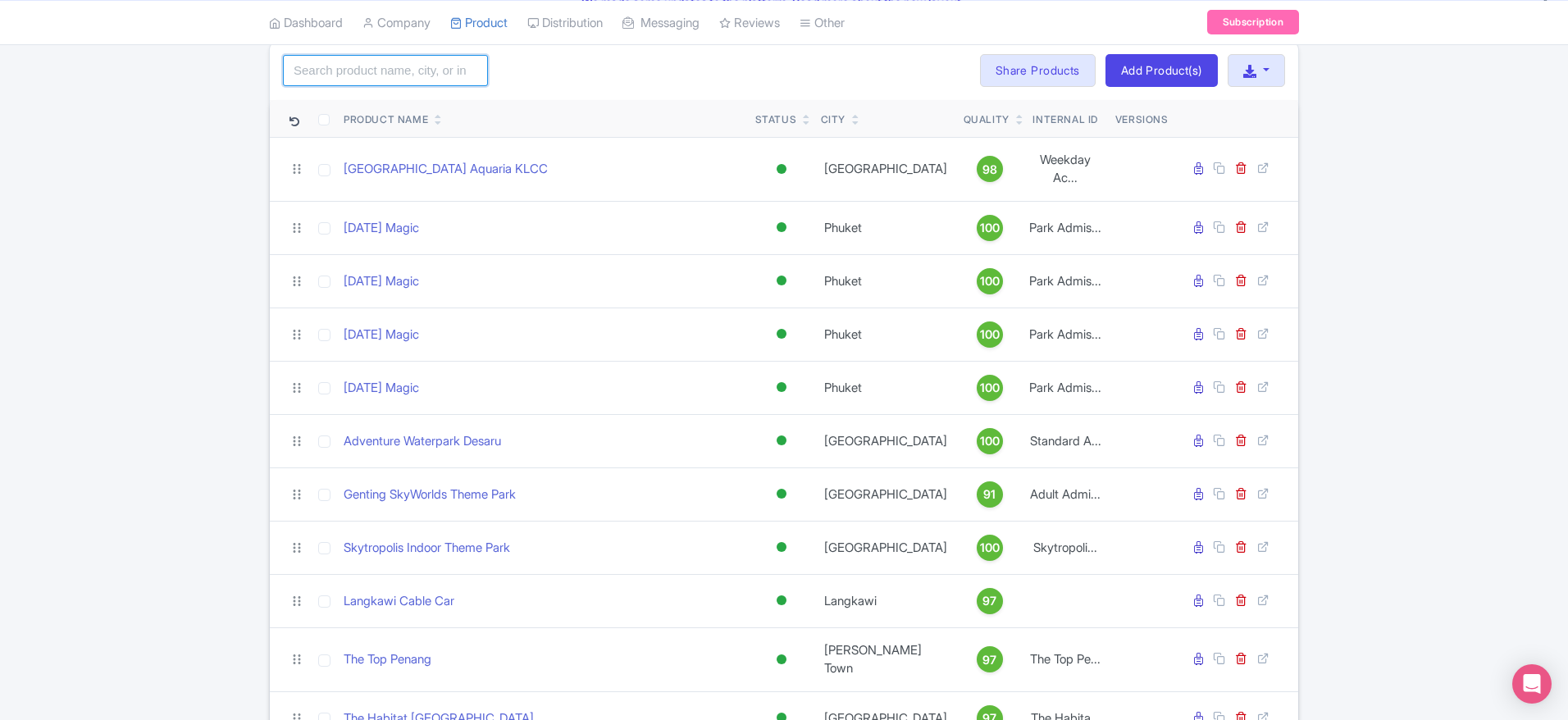
click at [362, 69] on input "search" at bounding box center [385, 70] width 205 height 31
type input "super"
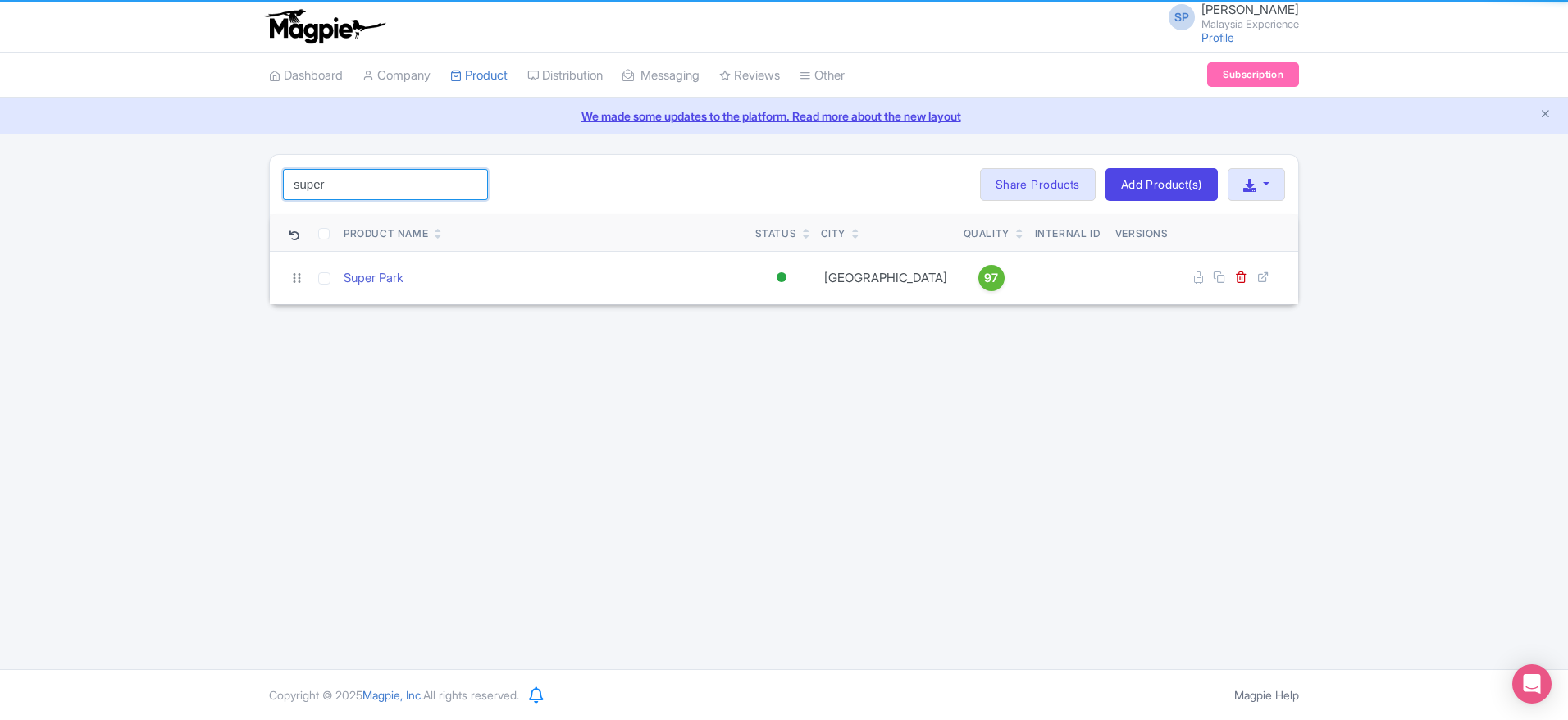
scroll to position [0, 0]
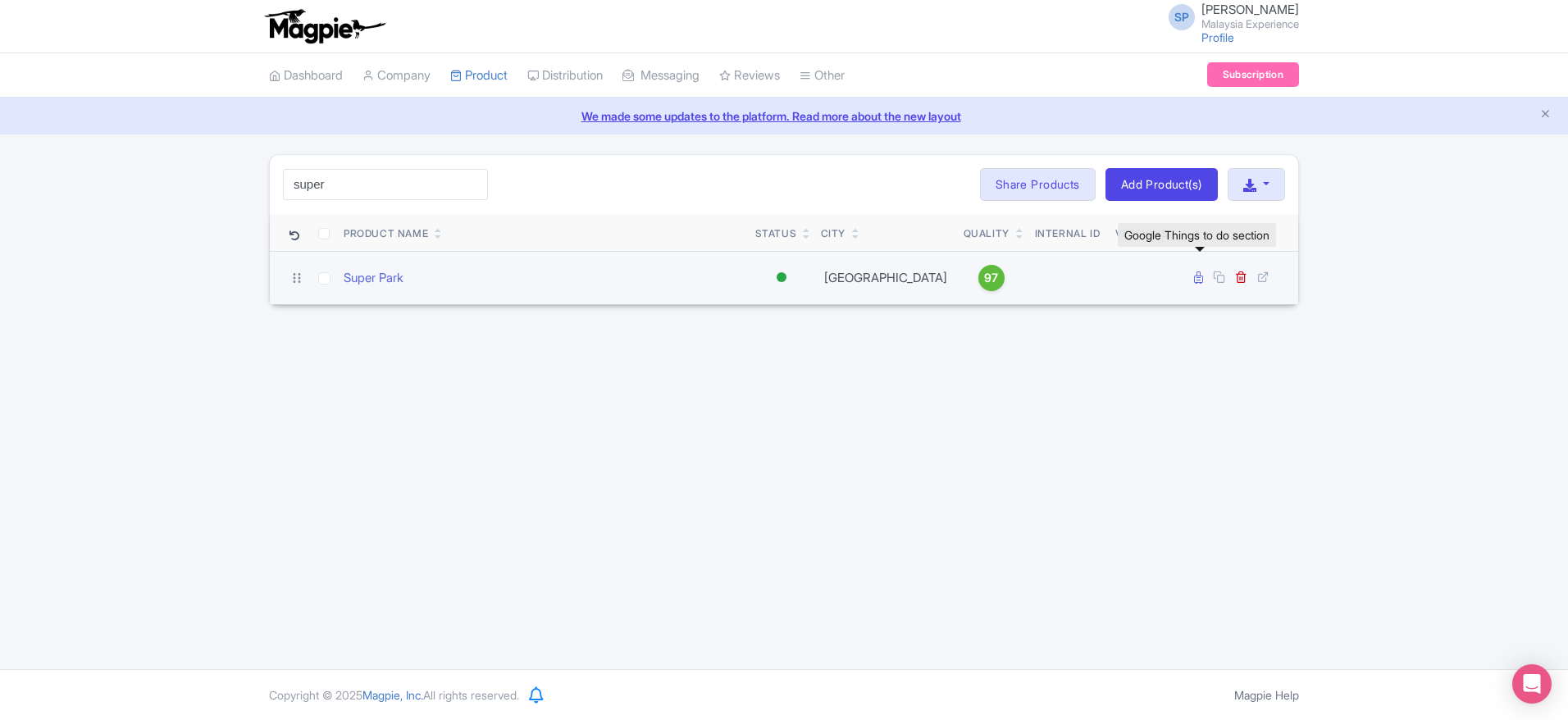
click at [1197, 270] on link at bounding box center [1199, 278] width 12 height 15
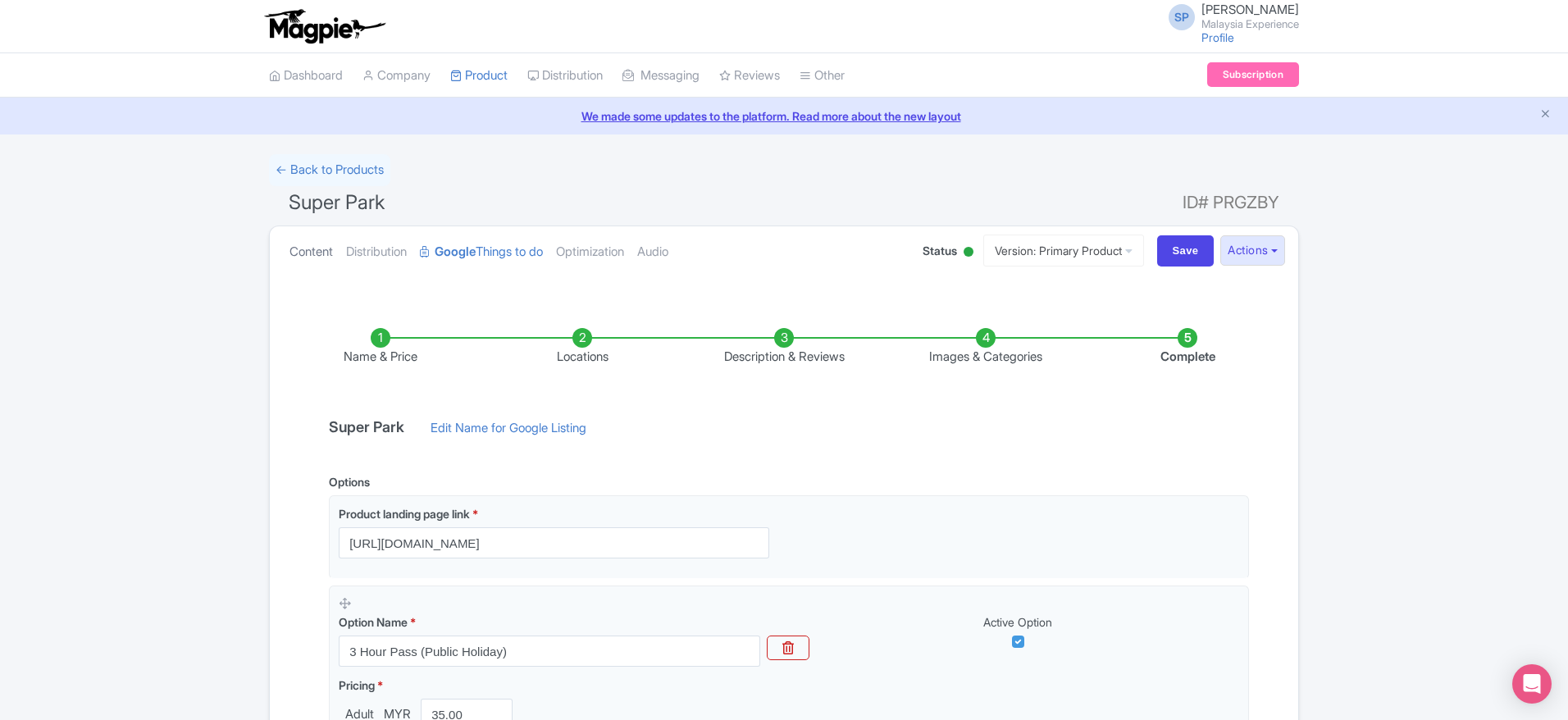
click at [313, 241] on link "Content" at bounding box center [311, 252] width 44 height 51
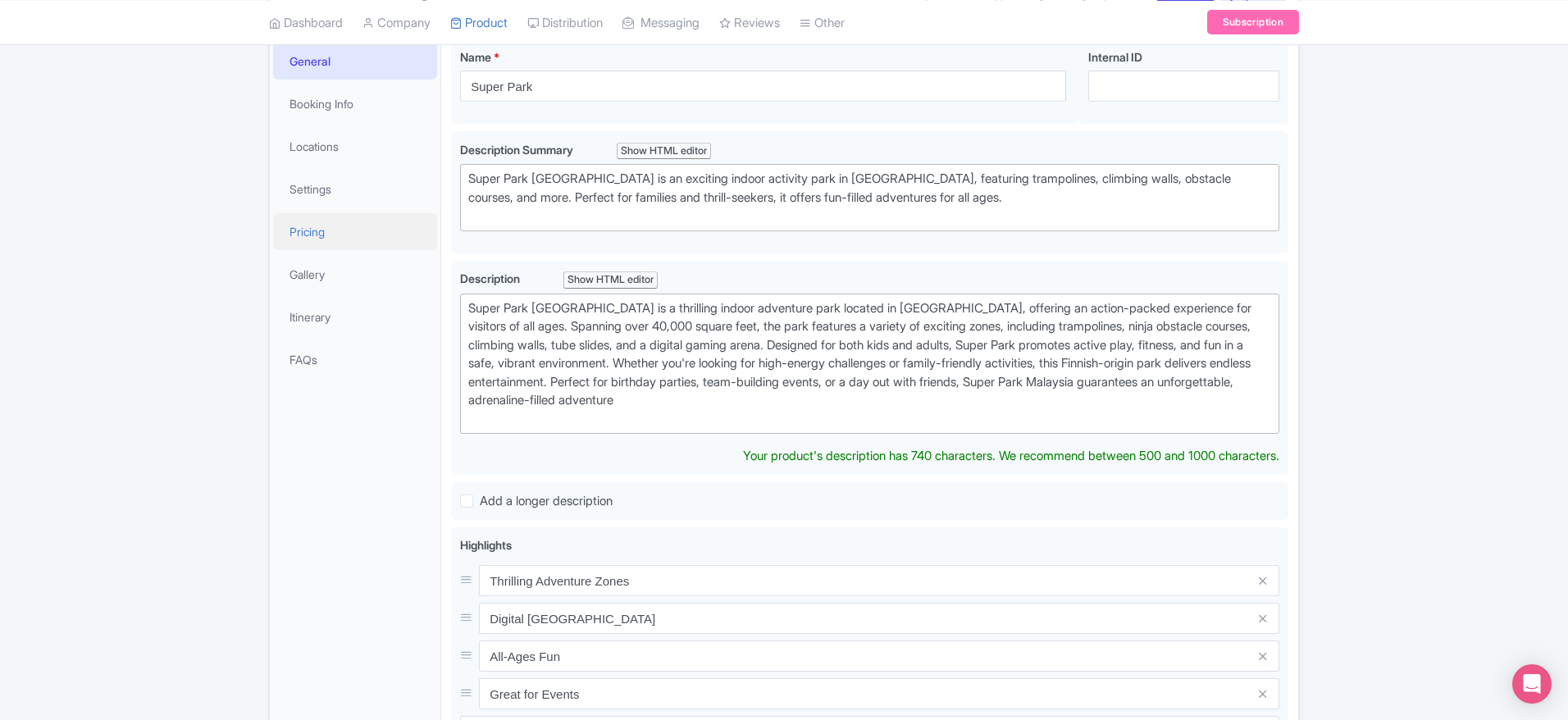
scroll to position [265, 0]
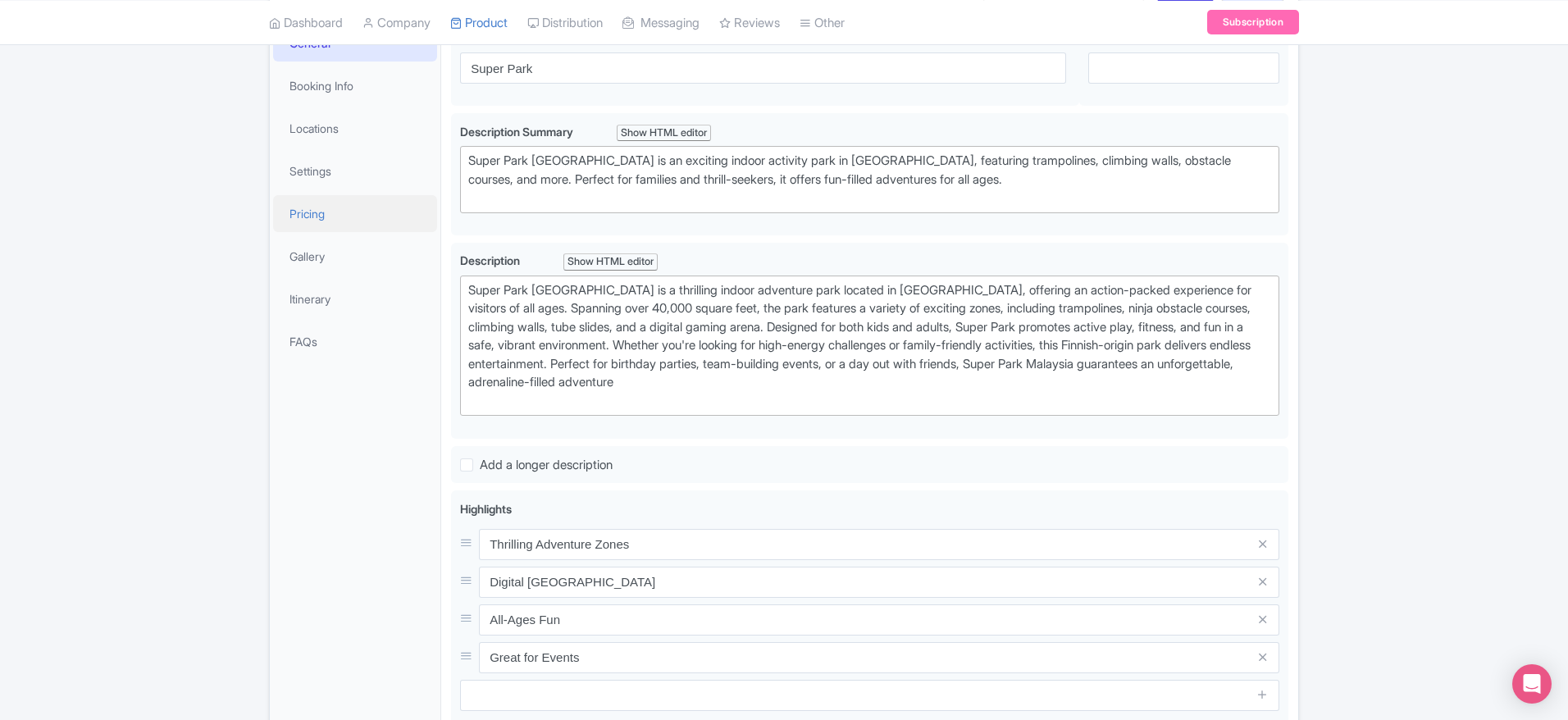
click at [276, 225] on link "Pricing" at bounding box center [355, 213] width 164 height 37
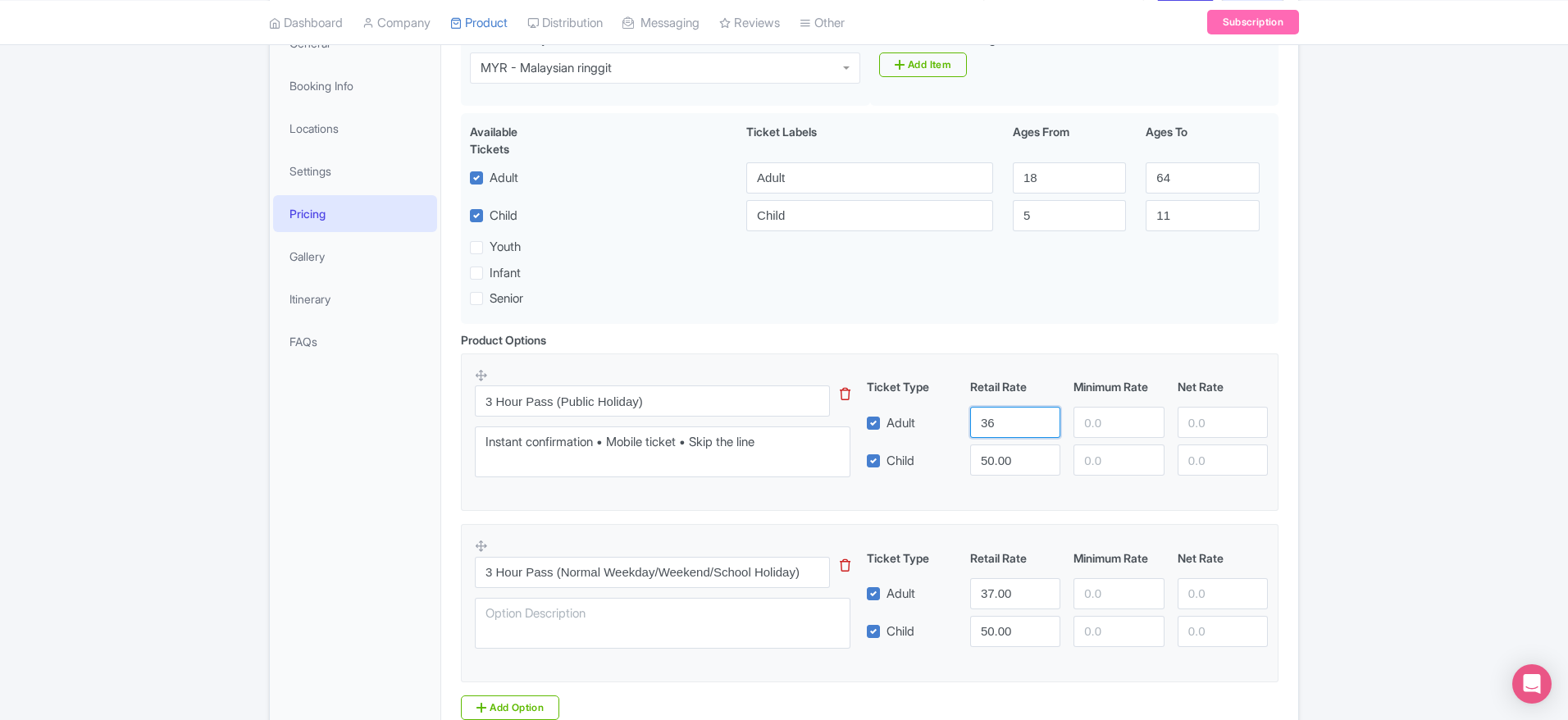
click at [1042, 424] on input "36" at bounding box center [1014, 422] width 90 height 31
type input "35"
click at [1042, 424] on input "35" at bounding box center [1014, 422] width 90 height 31
click at [1042, 595] on input "36" at bounding box center [1014, 594] width 90 height 31
type input "35"
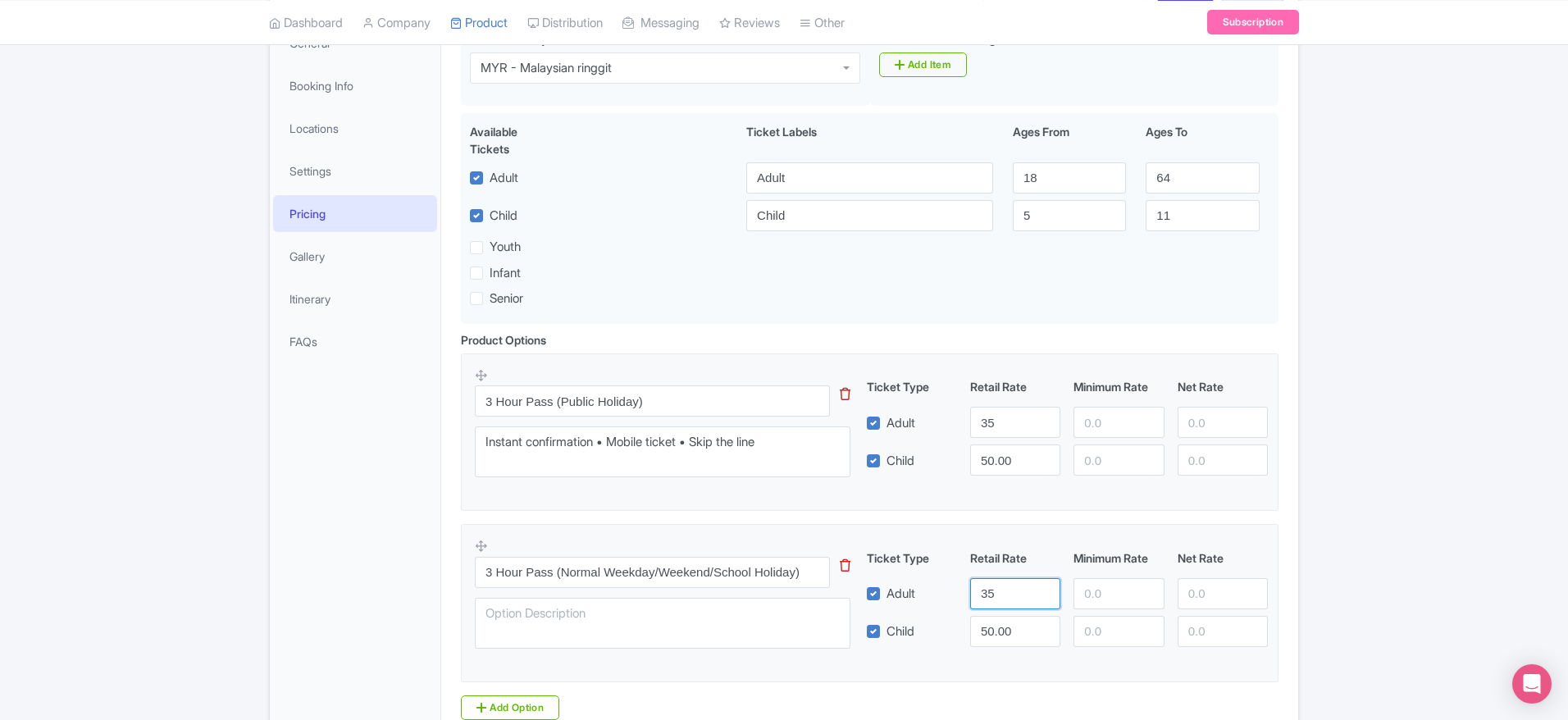
click at [1042, 595] on input "35" at bounding box center [1014, 594] width 90 height 31
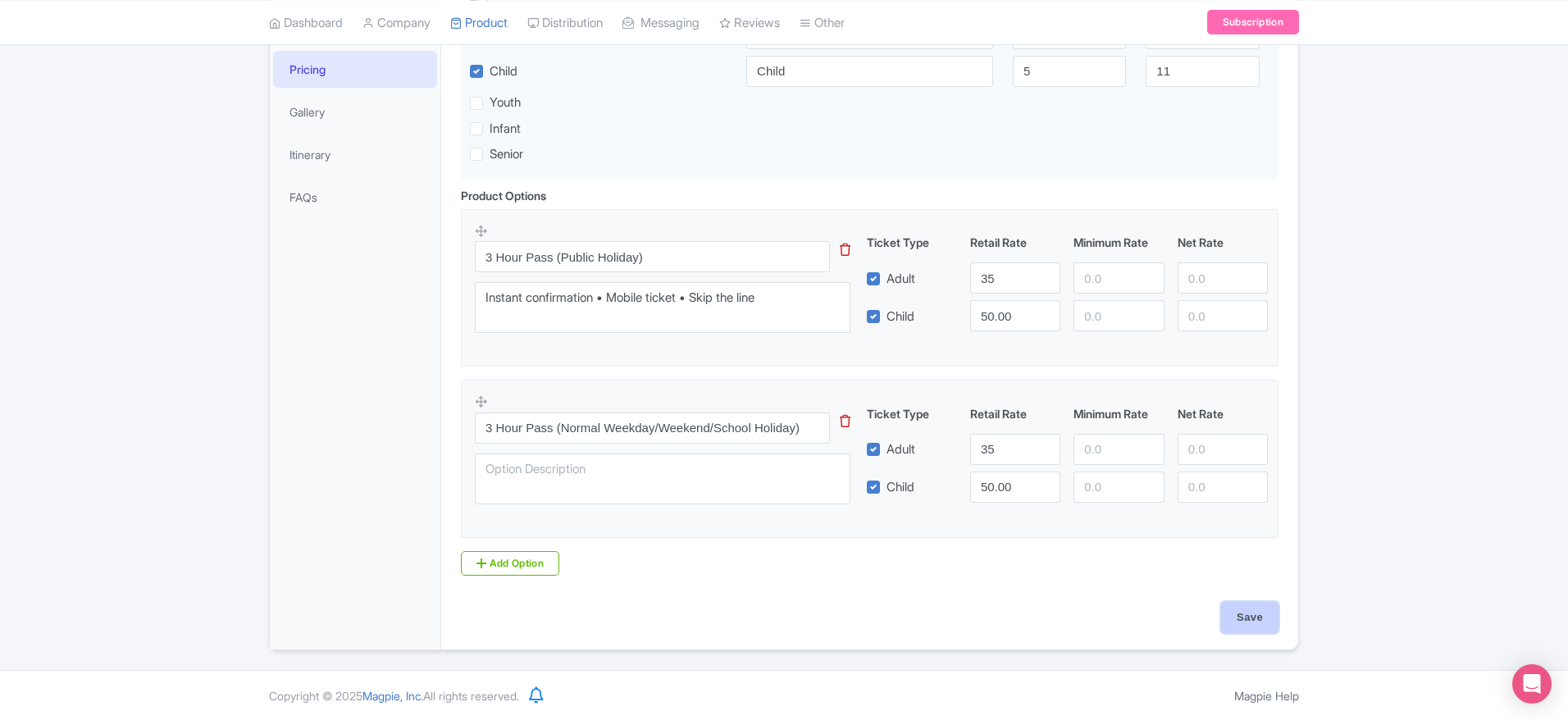
click at [1252, 614] on input "Save" at bounding box center [1249, 618] width 58 height 31
type input "Saving..."
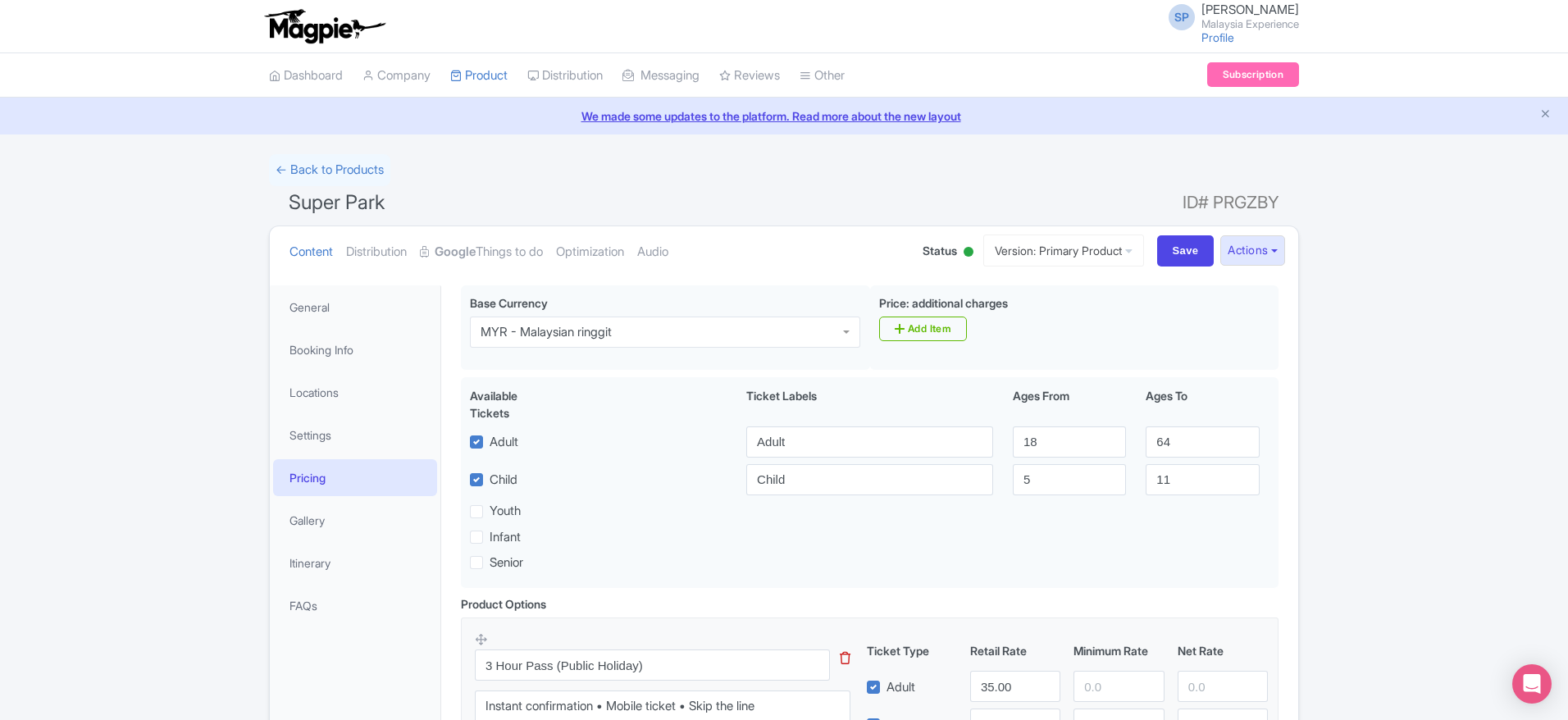
scroll to position [286, 0]
